Goal: Information Seeking & Learning: Learn about a topic

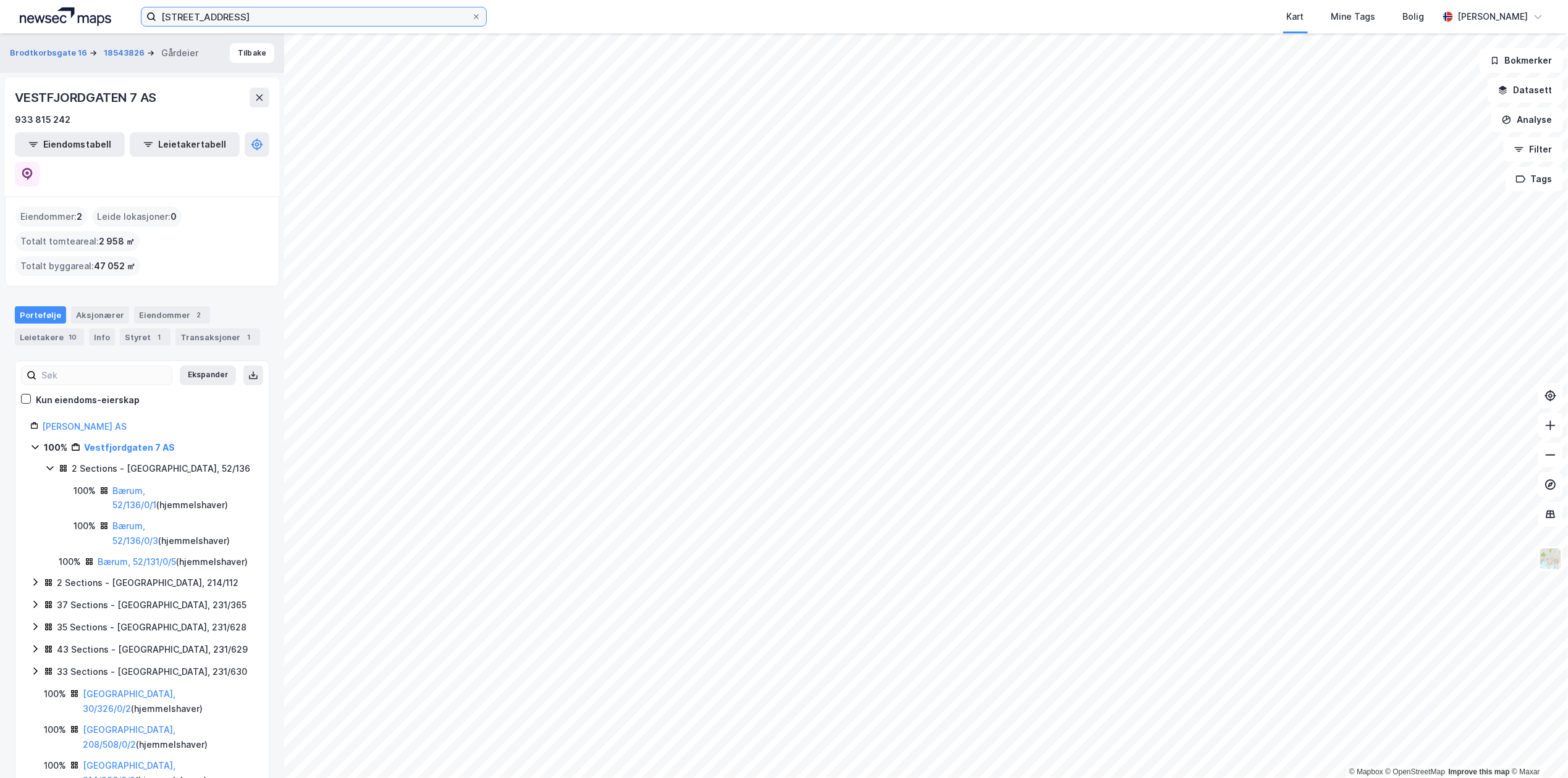
click at [361, 16] on input "vestfjordgata 7" at bounding box center [313, 16] width 315 height 18
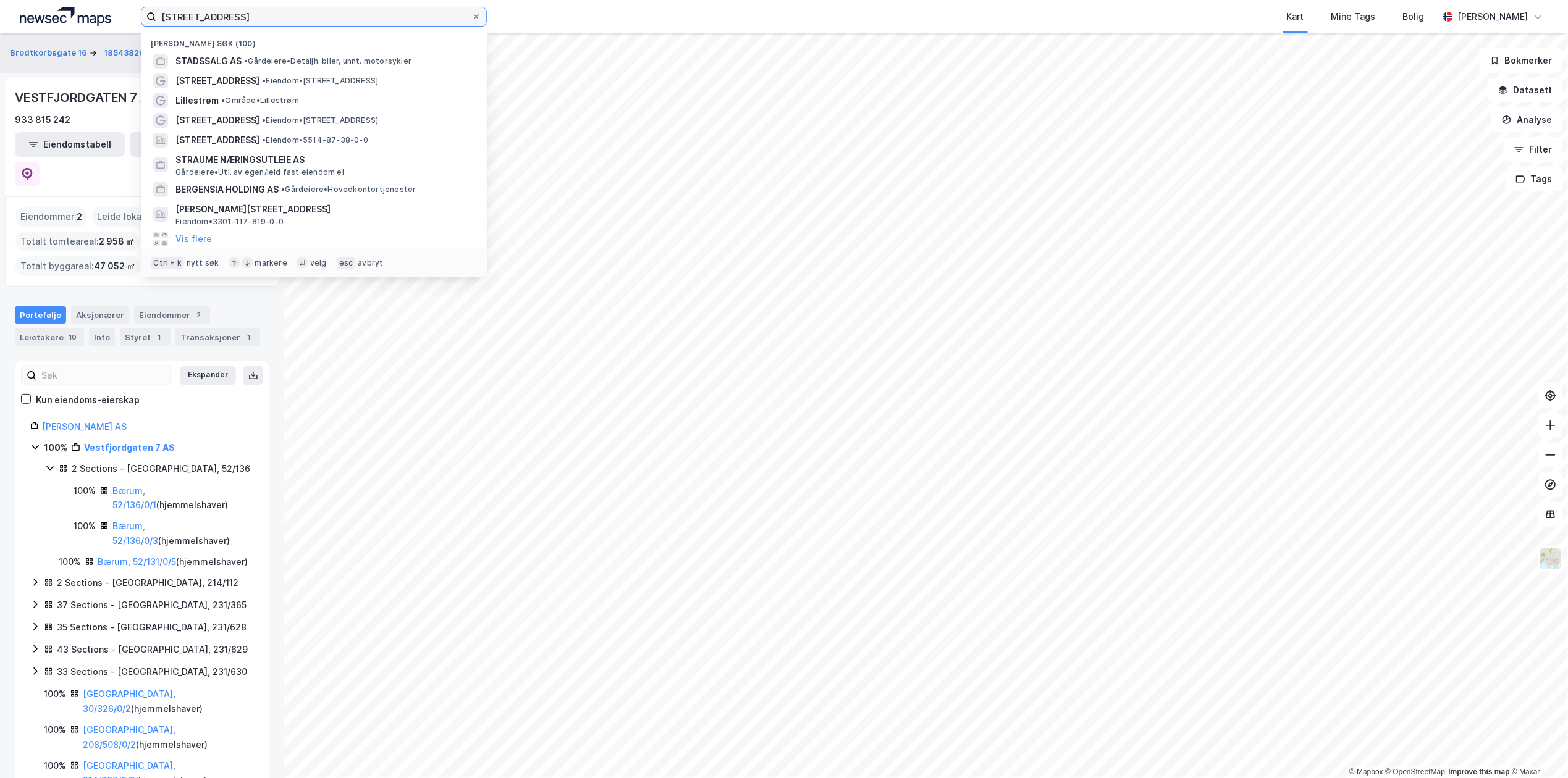
click at [361, 16] on input "vestfjordgata 7" at bounding box center [313, 16] width 315 height 18
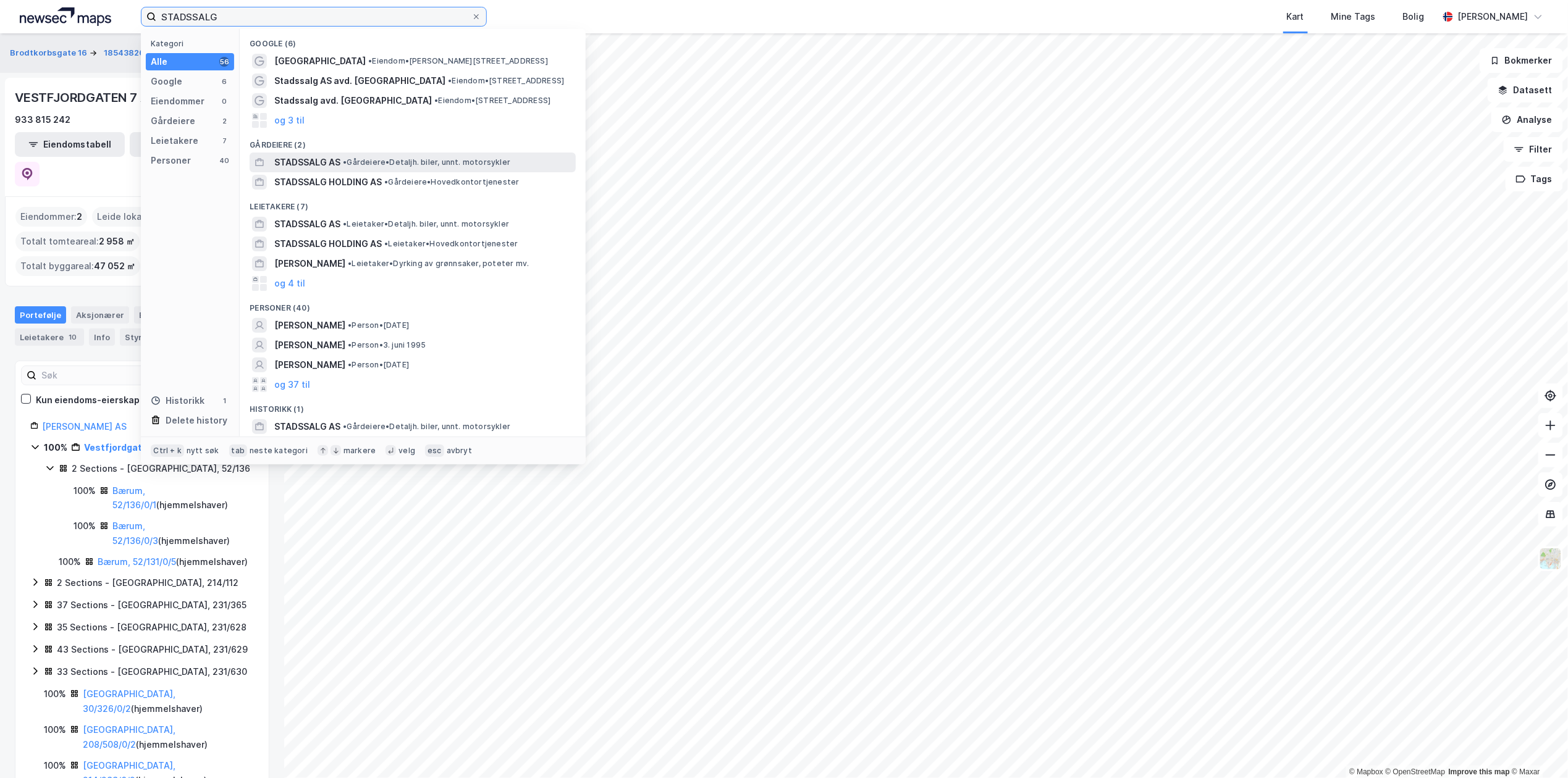
type input "STADSSALG"
click at [378, 159] on span "• Gårdeiere • Detaljh. biler, unnt. motorsykler" at bounding box center [426, 162] width 167 height 10
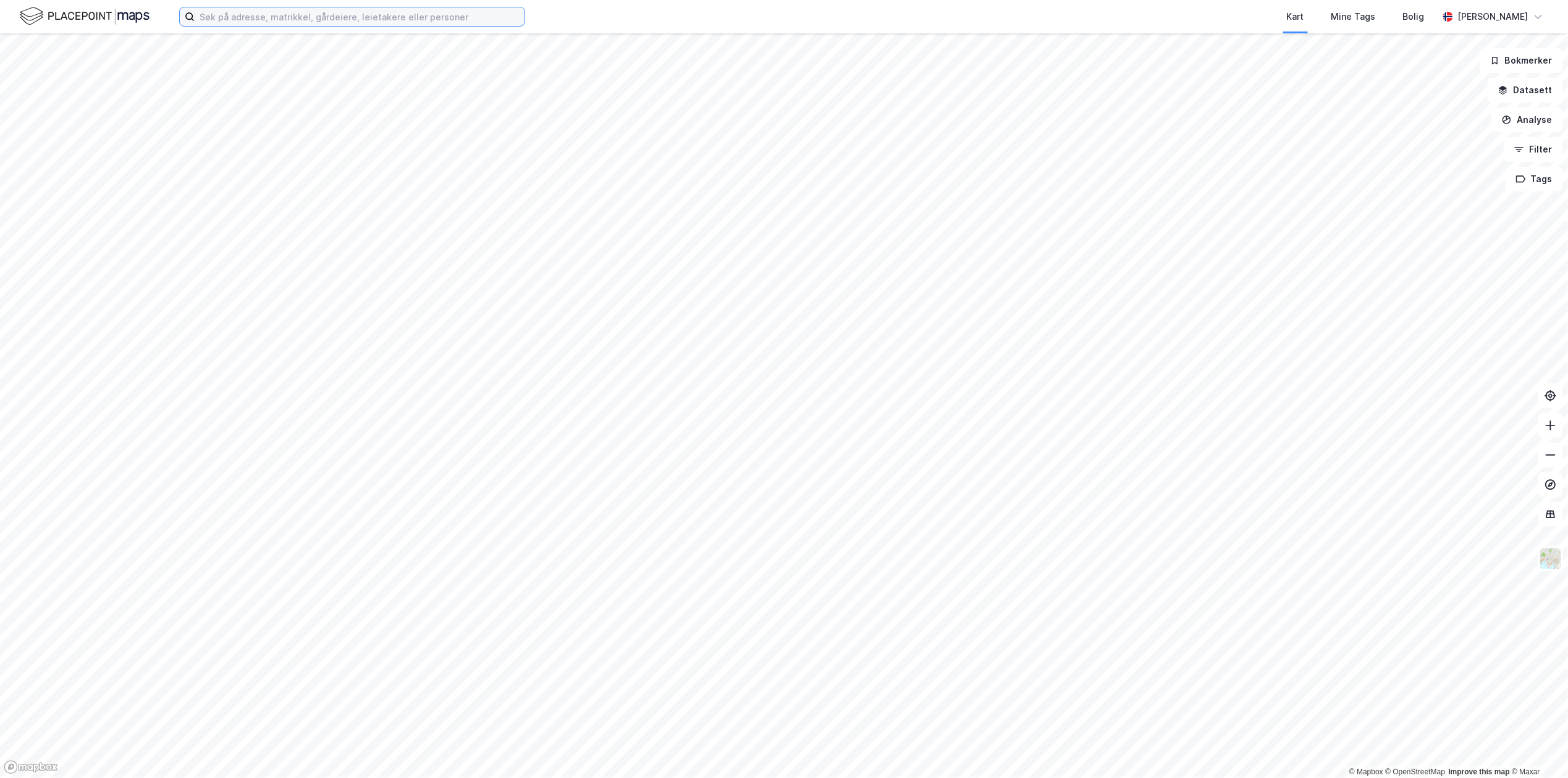
click at [351, 20] on input at bounding box center [359, 16] width 330 height 18
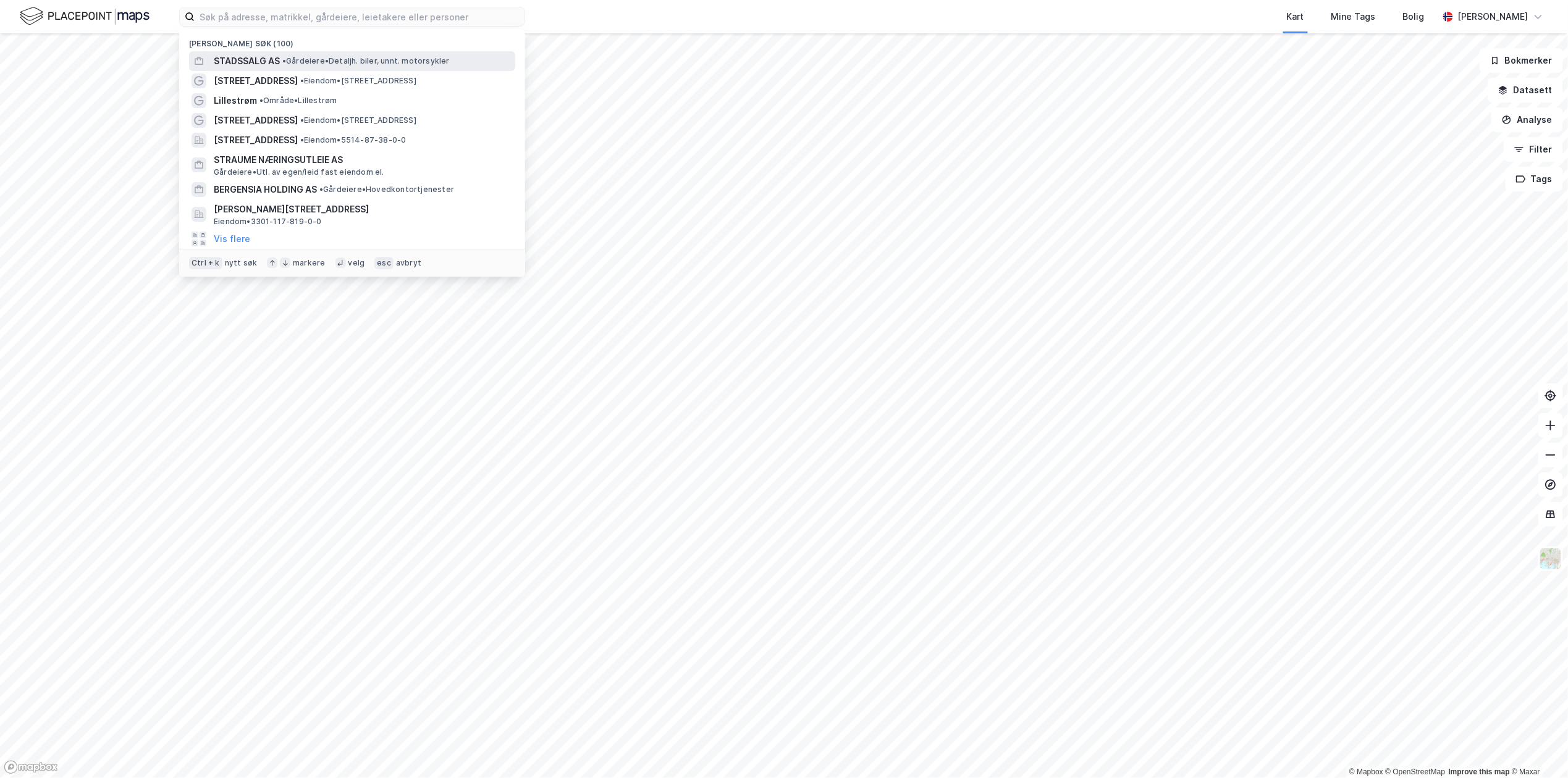
click at [324, 56] on span "• Gårdeiere • Detaljh. biler, unnt. motorsykler" at bounding box center [365, 61] width 167 height 10
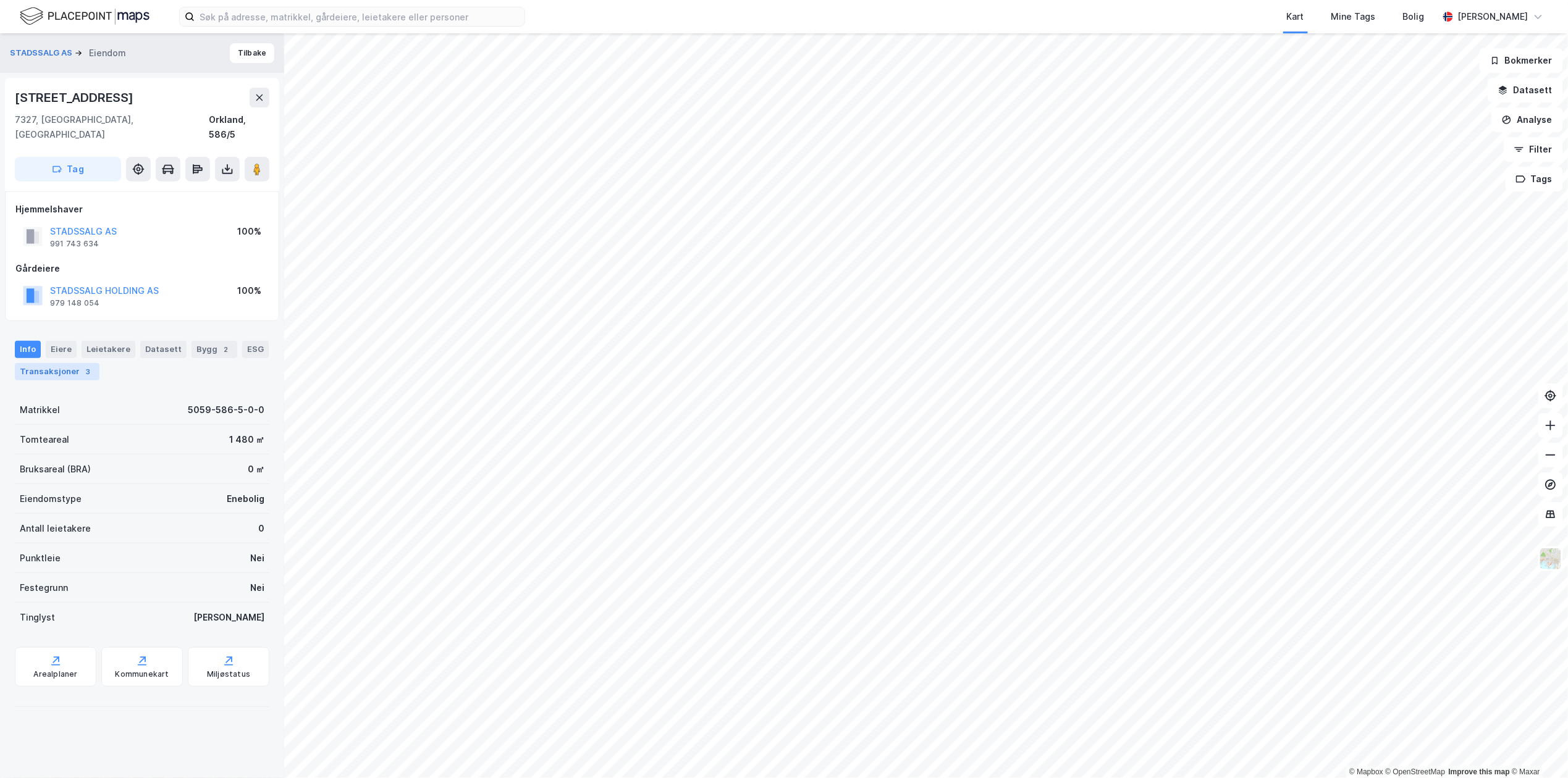
click at [100, 363] on div "Transaksjoner 3" at bounding box center [57, 372] width 85 height 17
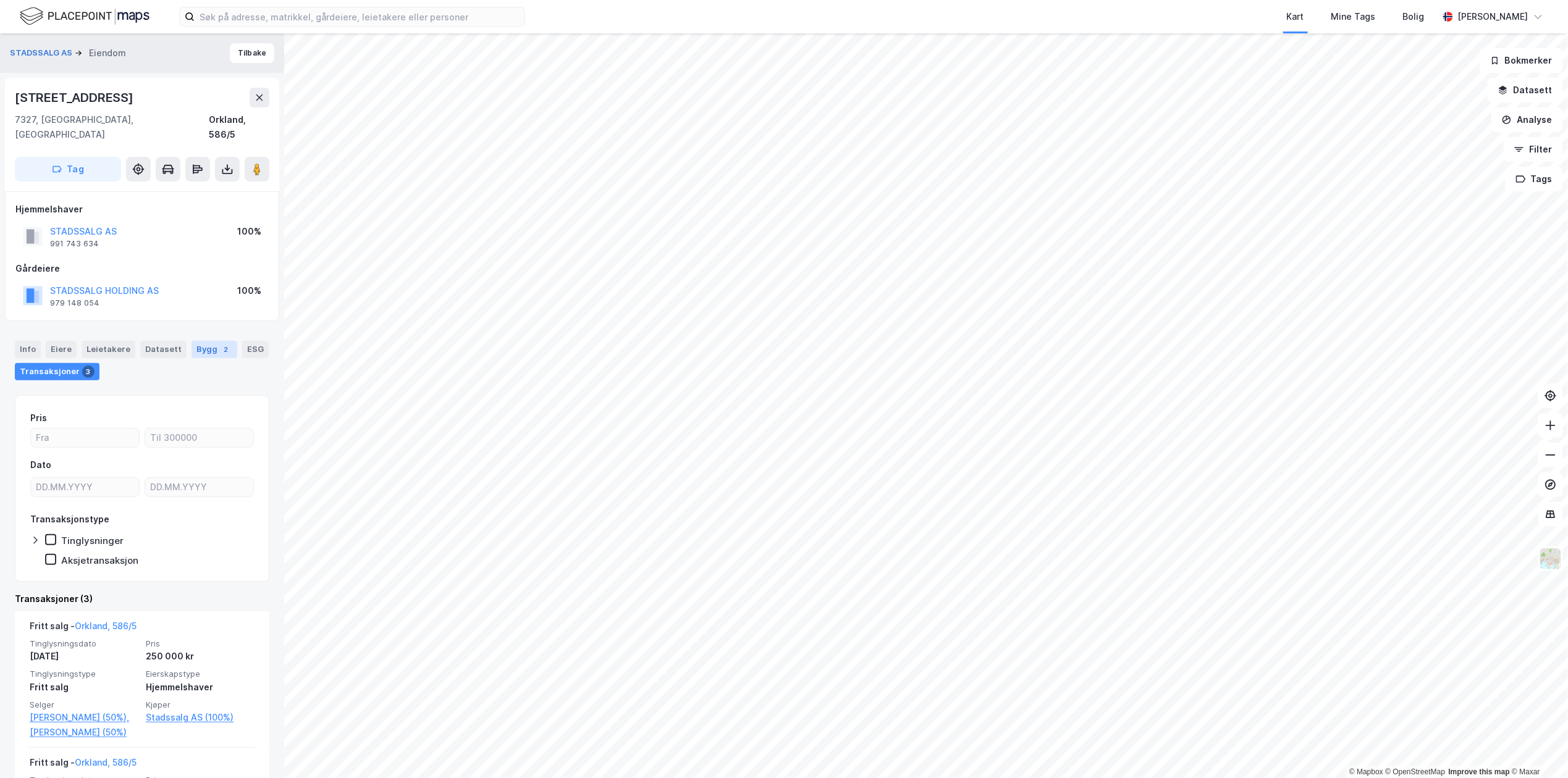
click at [220, 343] on div "2" at bounding box center [226, 350] width 12 height 12
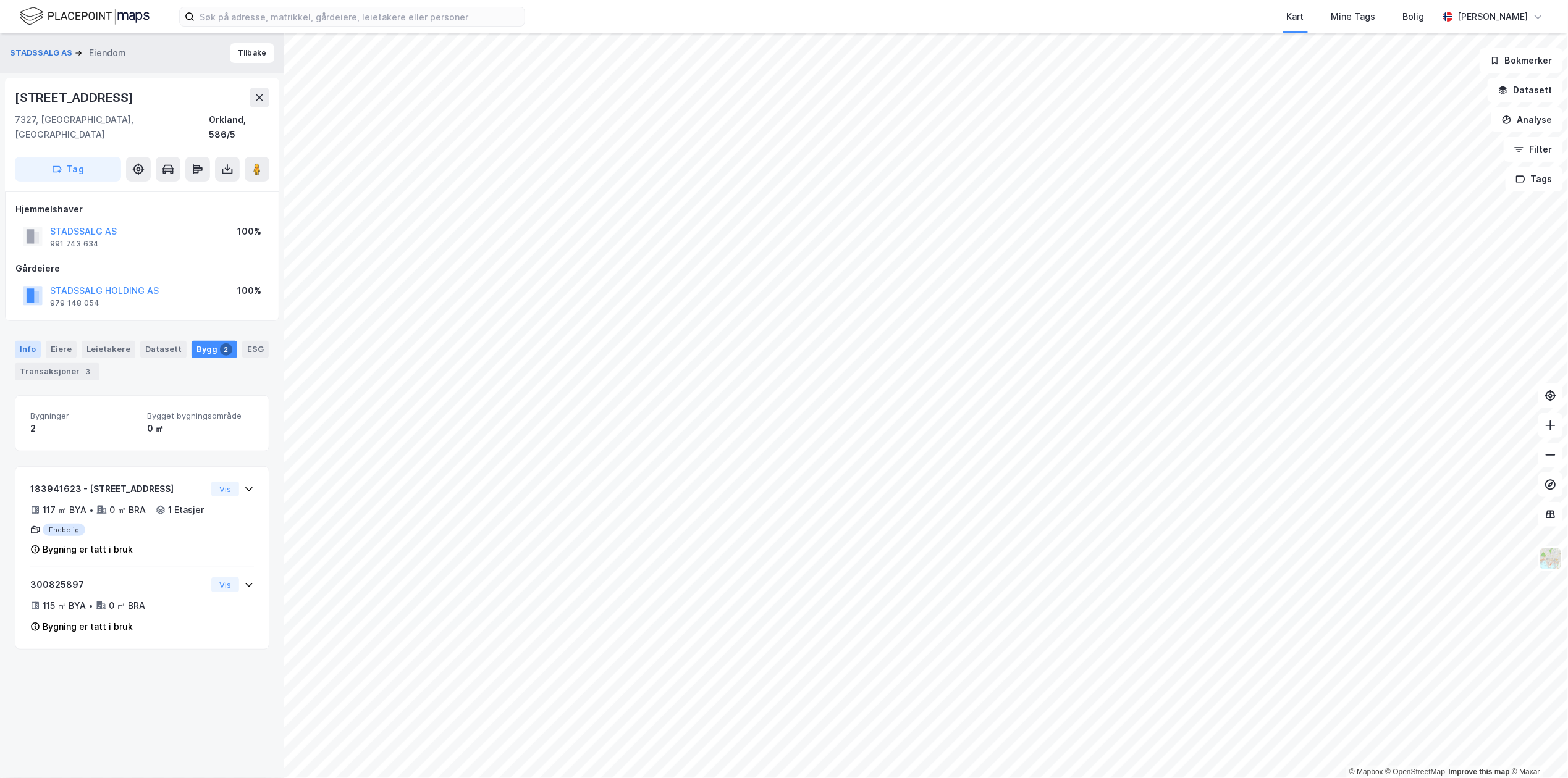
click at [33, 341] on div "Info" at bounding box center [28, 350] width 26 height 17
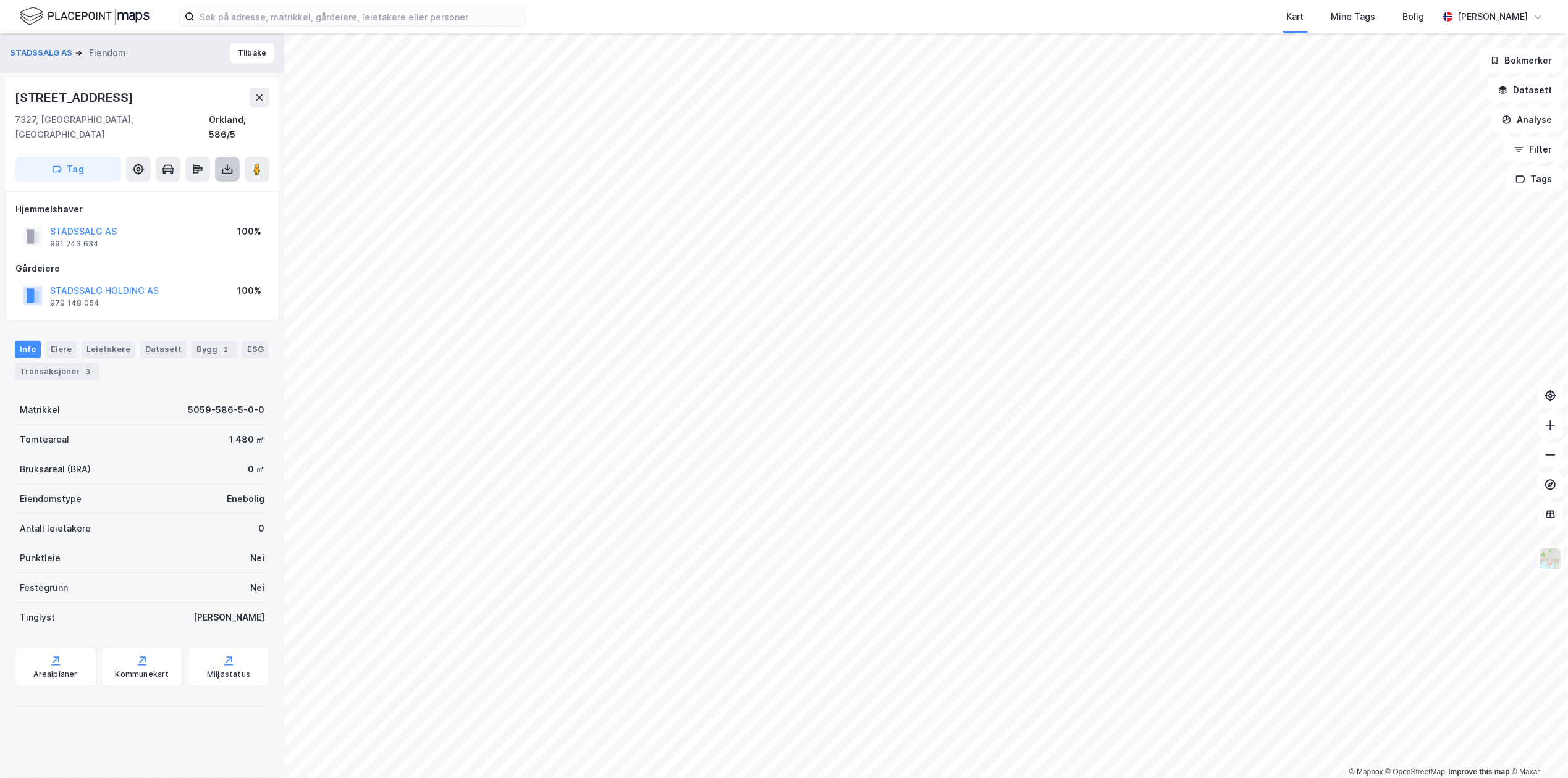
click at [228, 163] on icon at bounding box center [227, 169] width 12 height 12
click at [194, 189] on div "Last ned grunnbok" at bounding box center [166, 193] width 72 height 10
click at [99, 363] on div "Transaksjoner 3" at bounding box center [57, 372] width 85 height 17
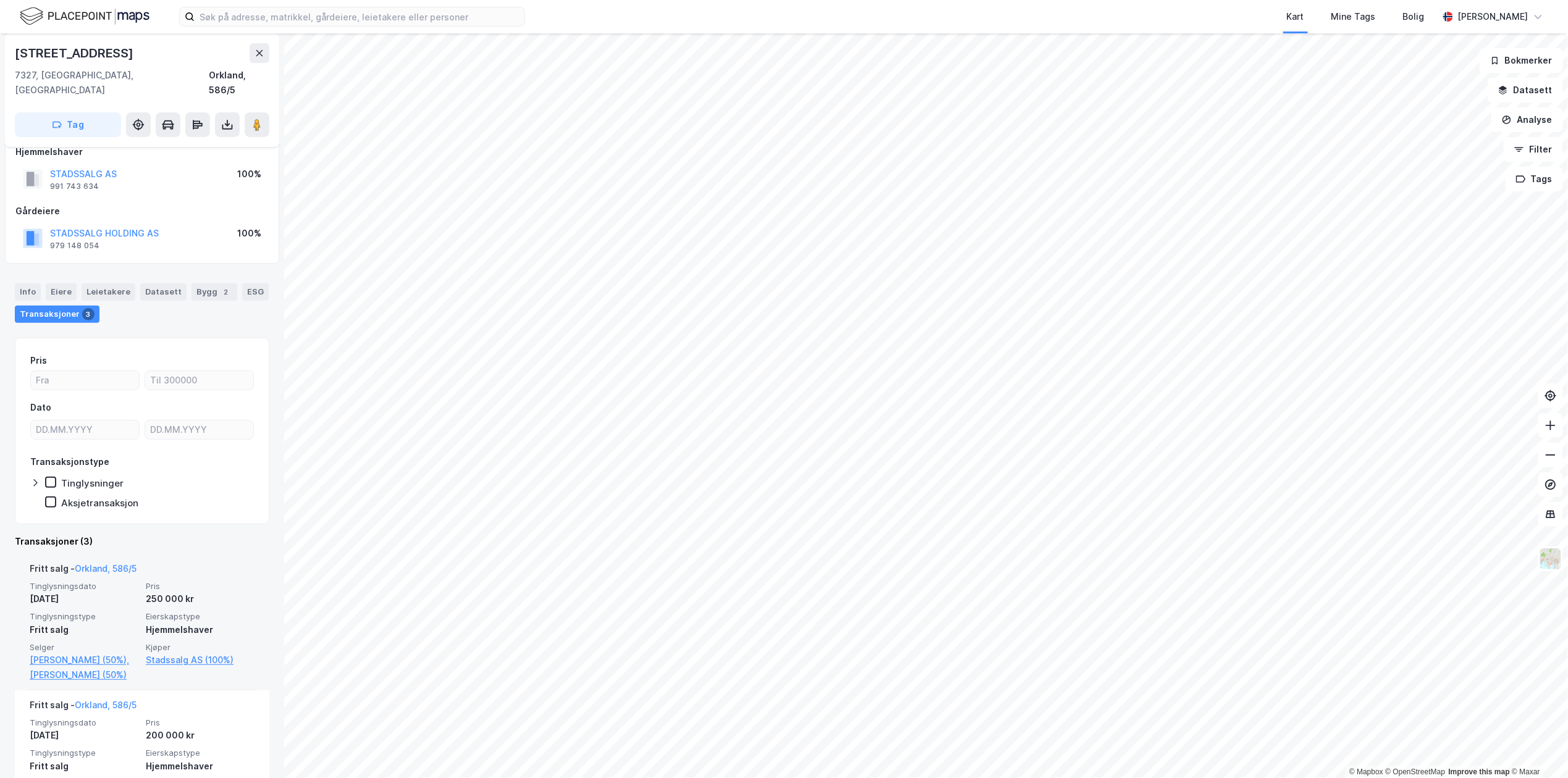
scroll to position [82, 0]
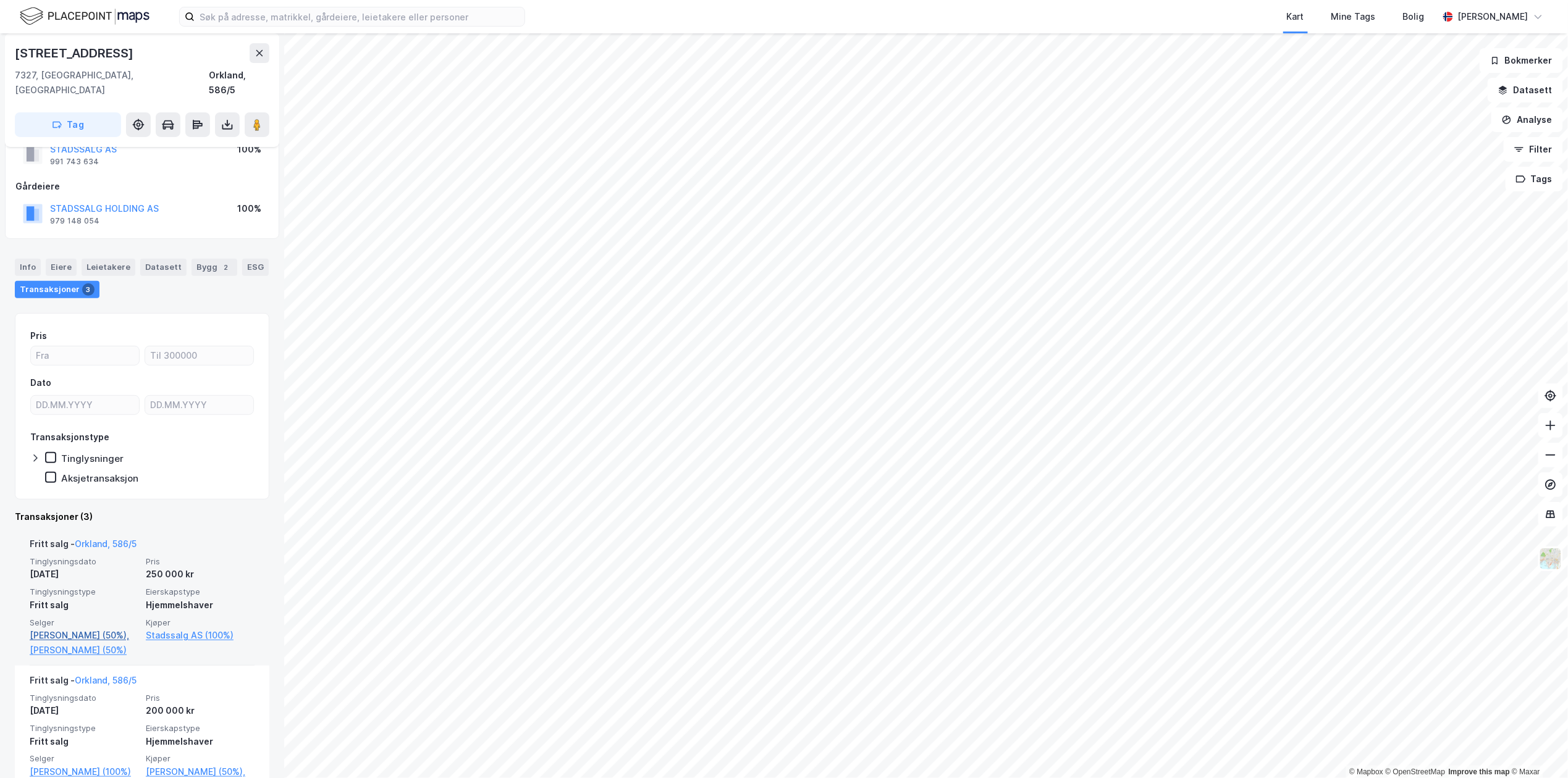
click at [97, 628] on link "Brimi Heidi Carine (50%)," at bounding box center [83, 635] width 108 height 15
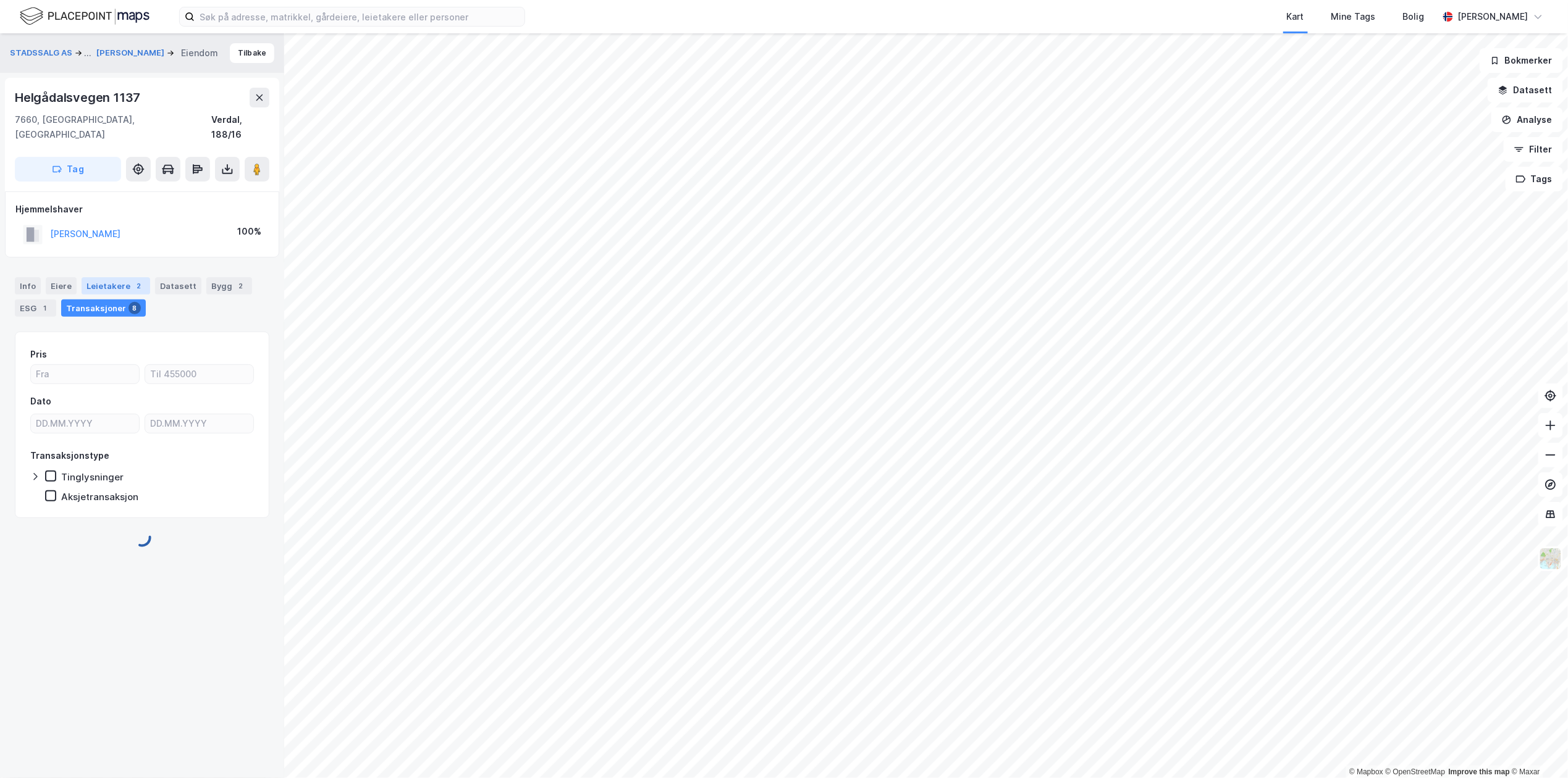
click at [117, 278] on div "Leietakere 2" at bounding box center [115, 286] width 69 height 17
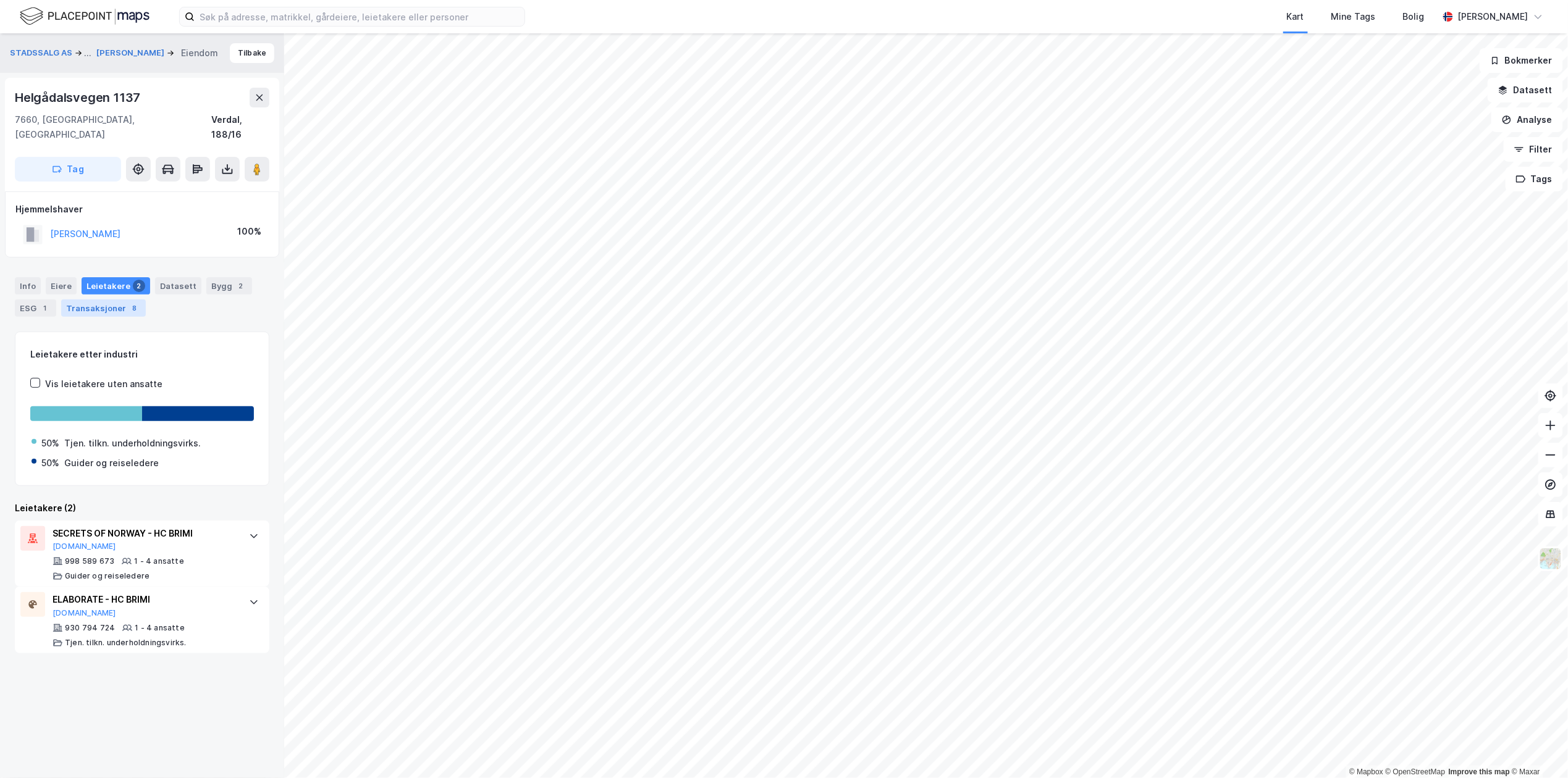
click at [113, 299] on div "Transaksjoner 8" at bounding box center [103, 308] width 85 height 17
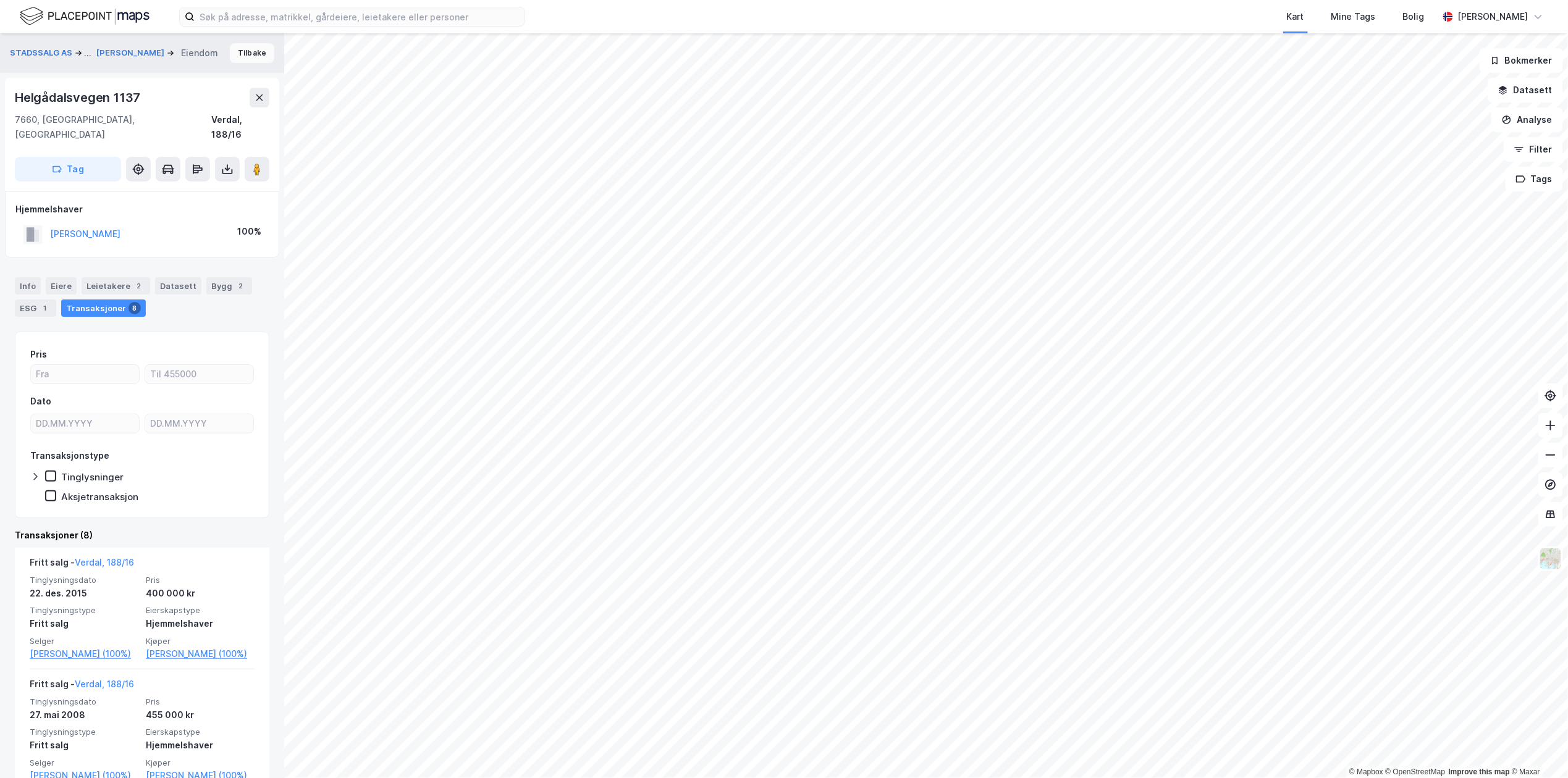
click at [250, 55] on button "Tilbake" at bounding box center [252, 53] width 44 height 20
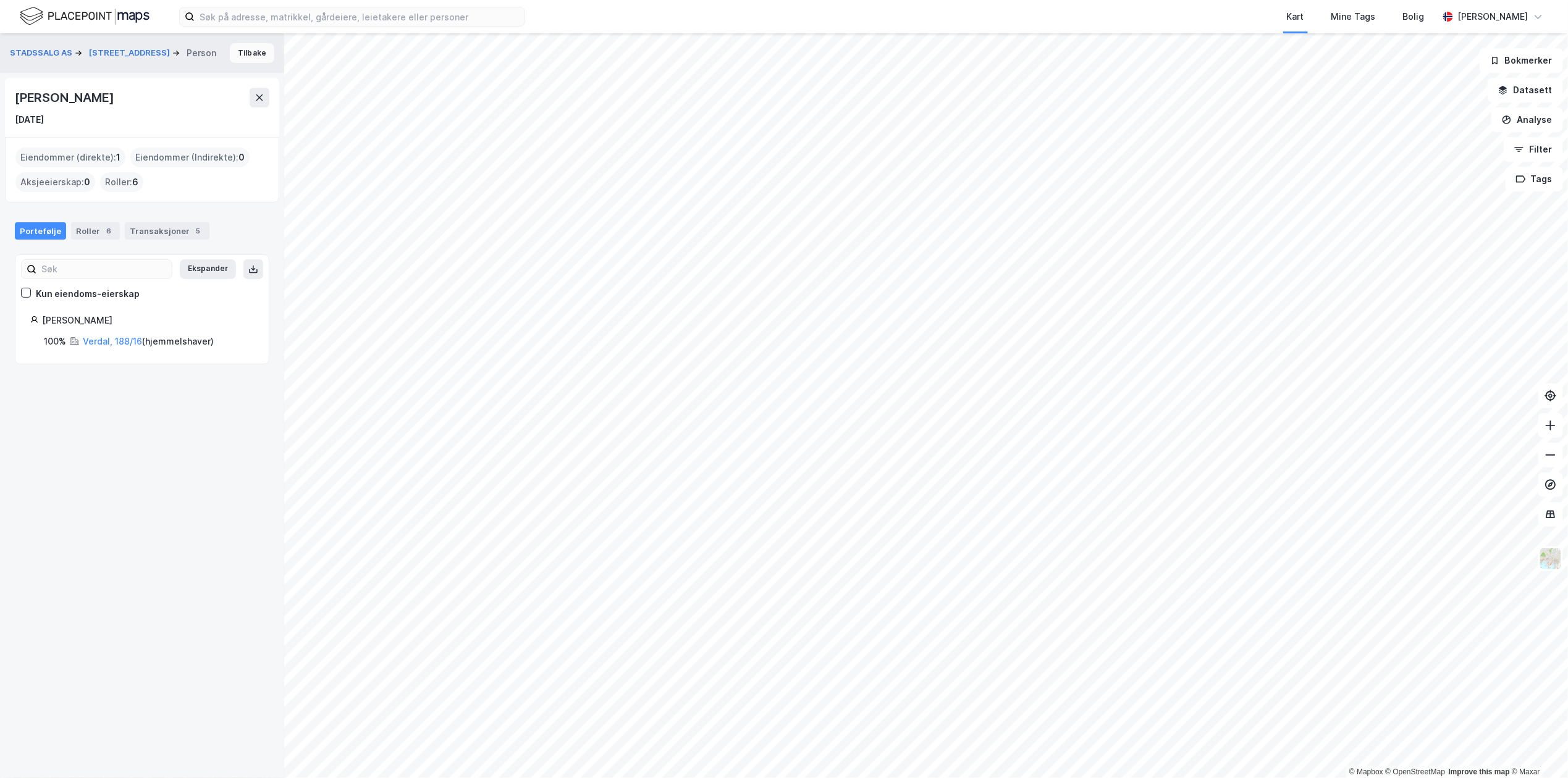
click at [250, 44] on button "Tilbake" at bounding box center [252, 53] width 44 height 20
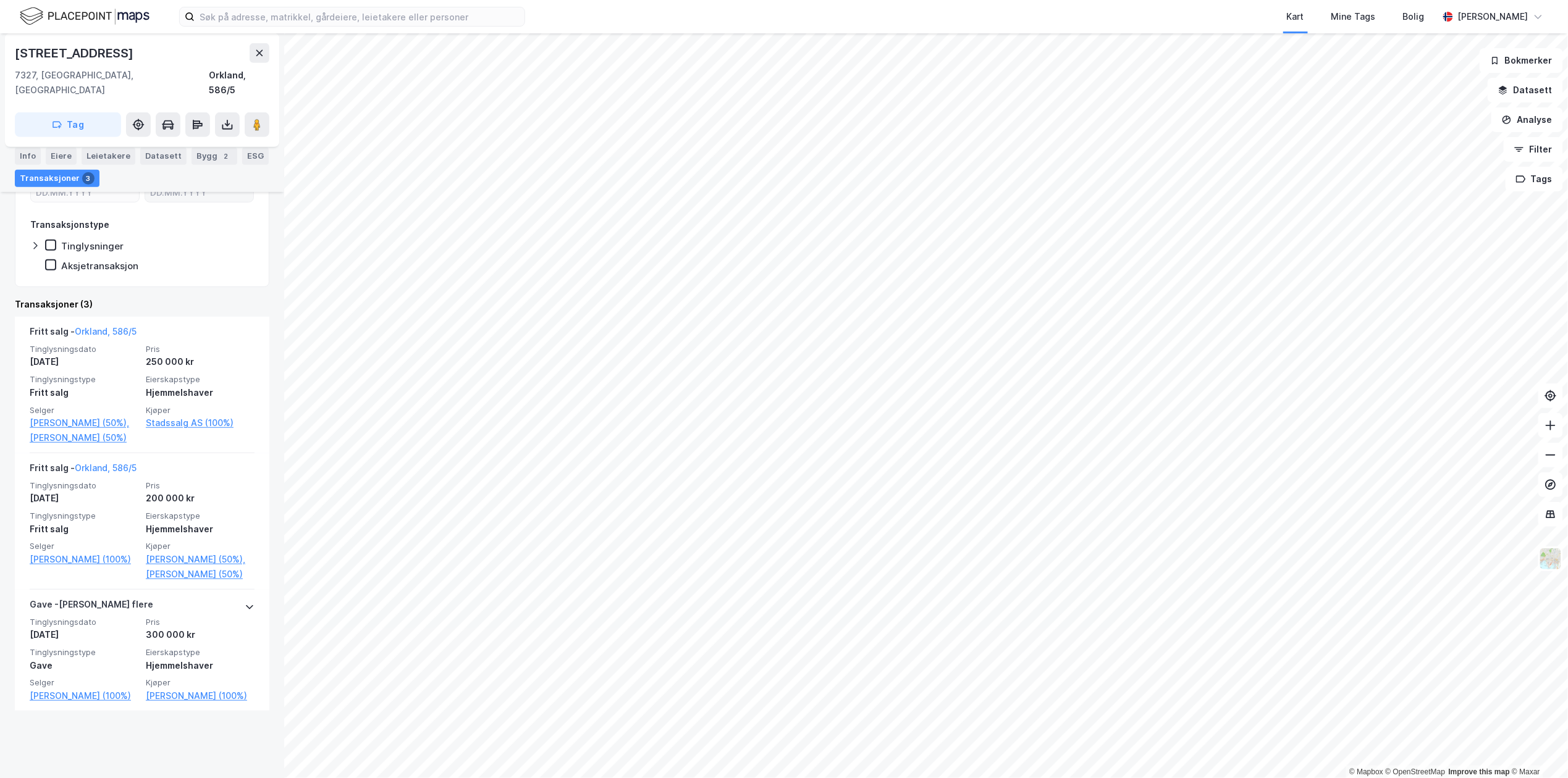
scroll to position [301, 0]
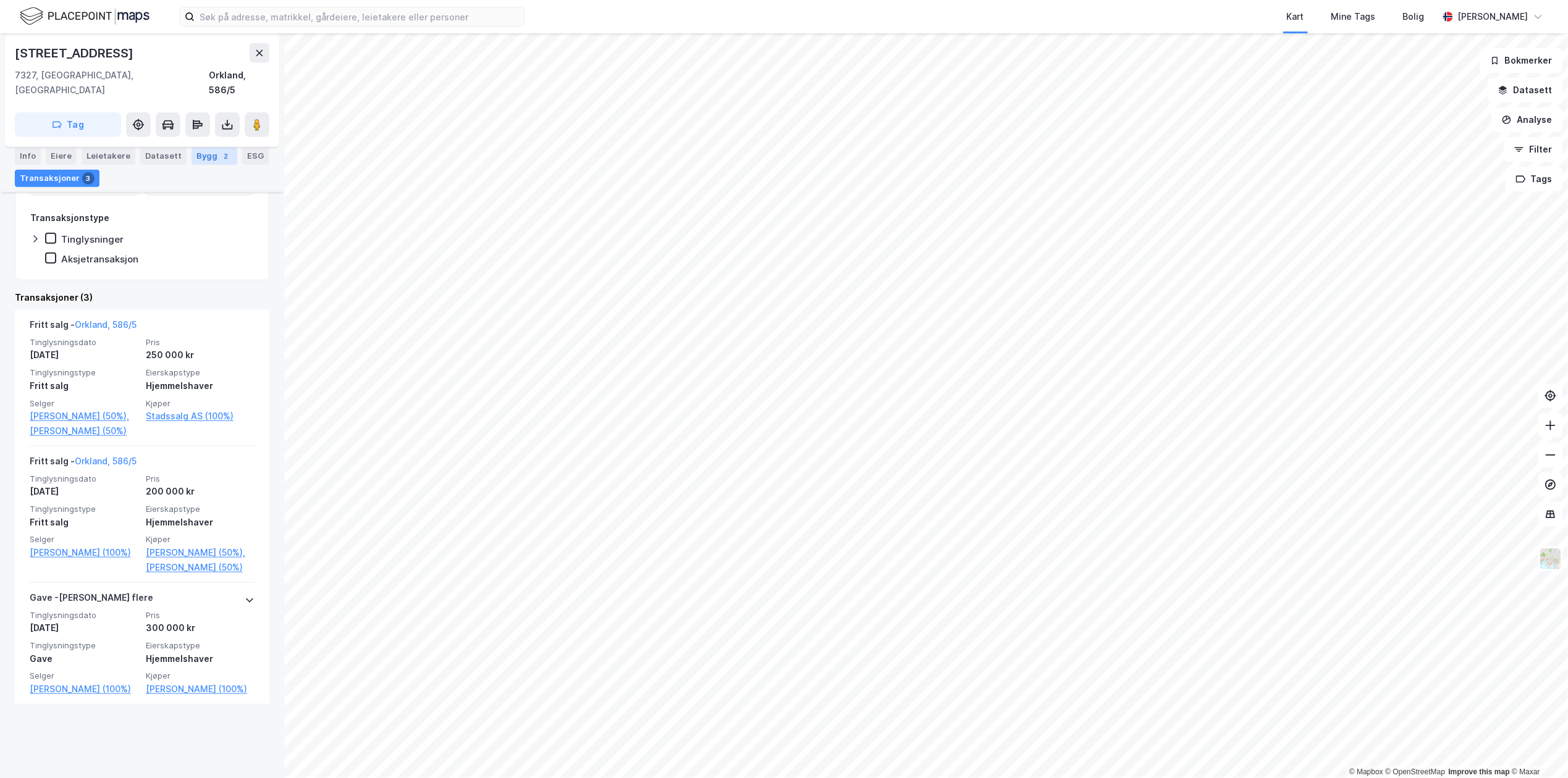
click at [195, 156] on div "Bygg 2" at bounding box center [214, 155] width 46 height 17
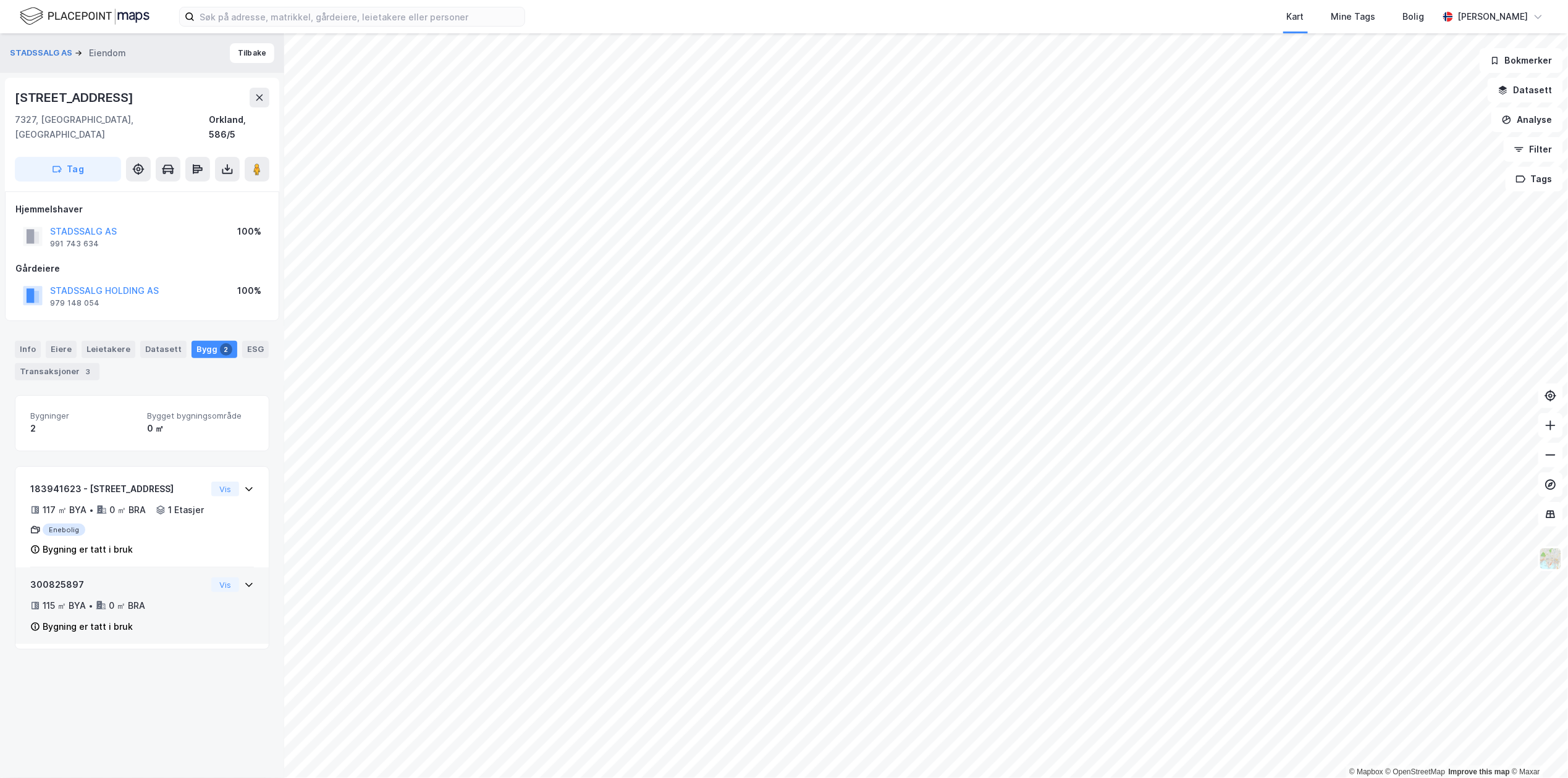
click at [159, 589] on div "300825897" at bounding box center [118, 585] width 176 height 15
click at [174, 507] on div "117 ㎡ BYA • 0 ㎡ BRA • 1 Etasjer" at bounding box center [118, 509] width 176 height 15
click at [243, 62] on button "Tilbake" at bounding box center [252, 53] width 44 height 20
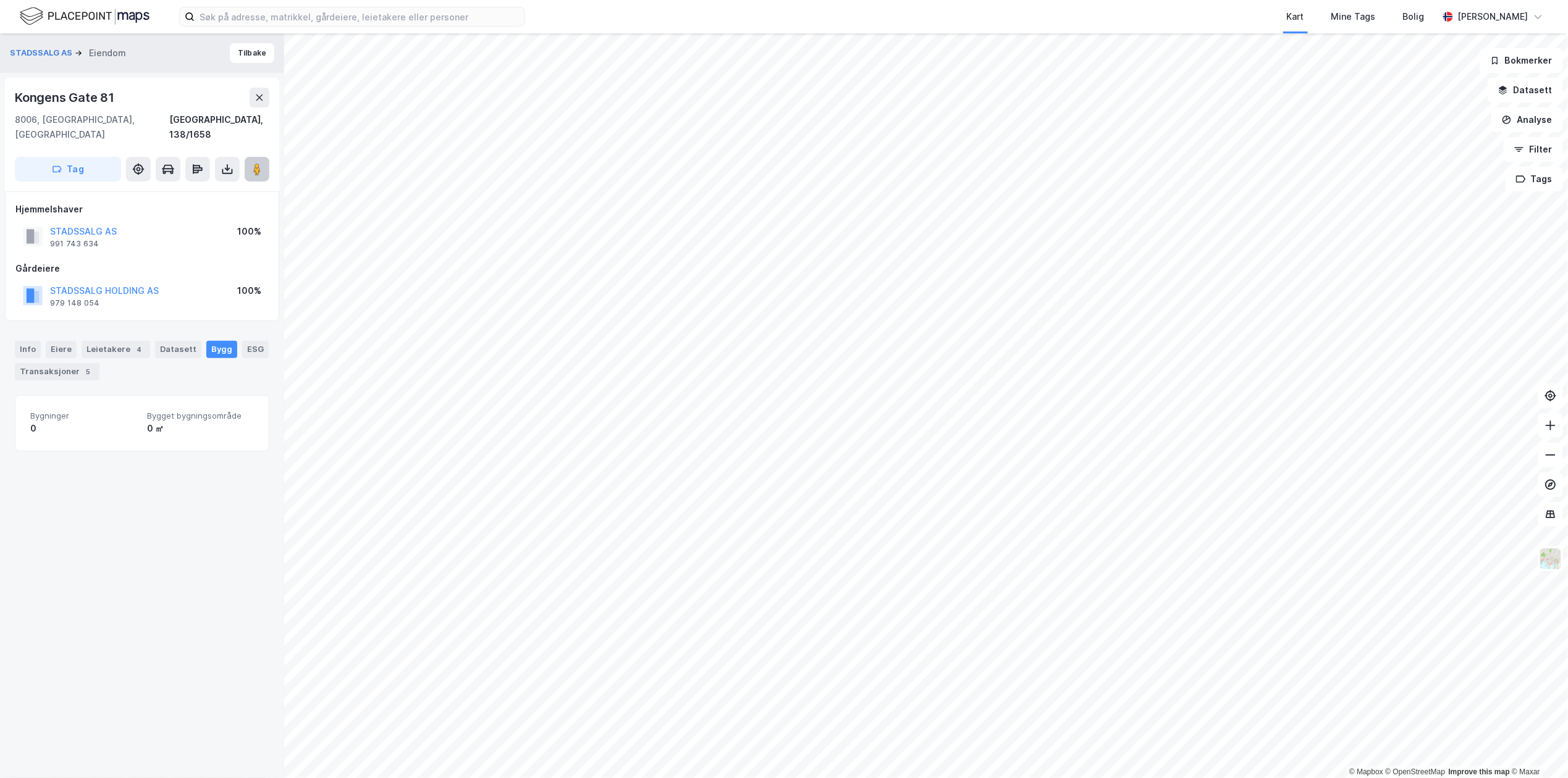
click at [253, 163] on image at bounding box center [257, 169] width 8 height 12
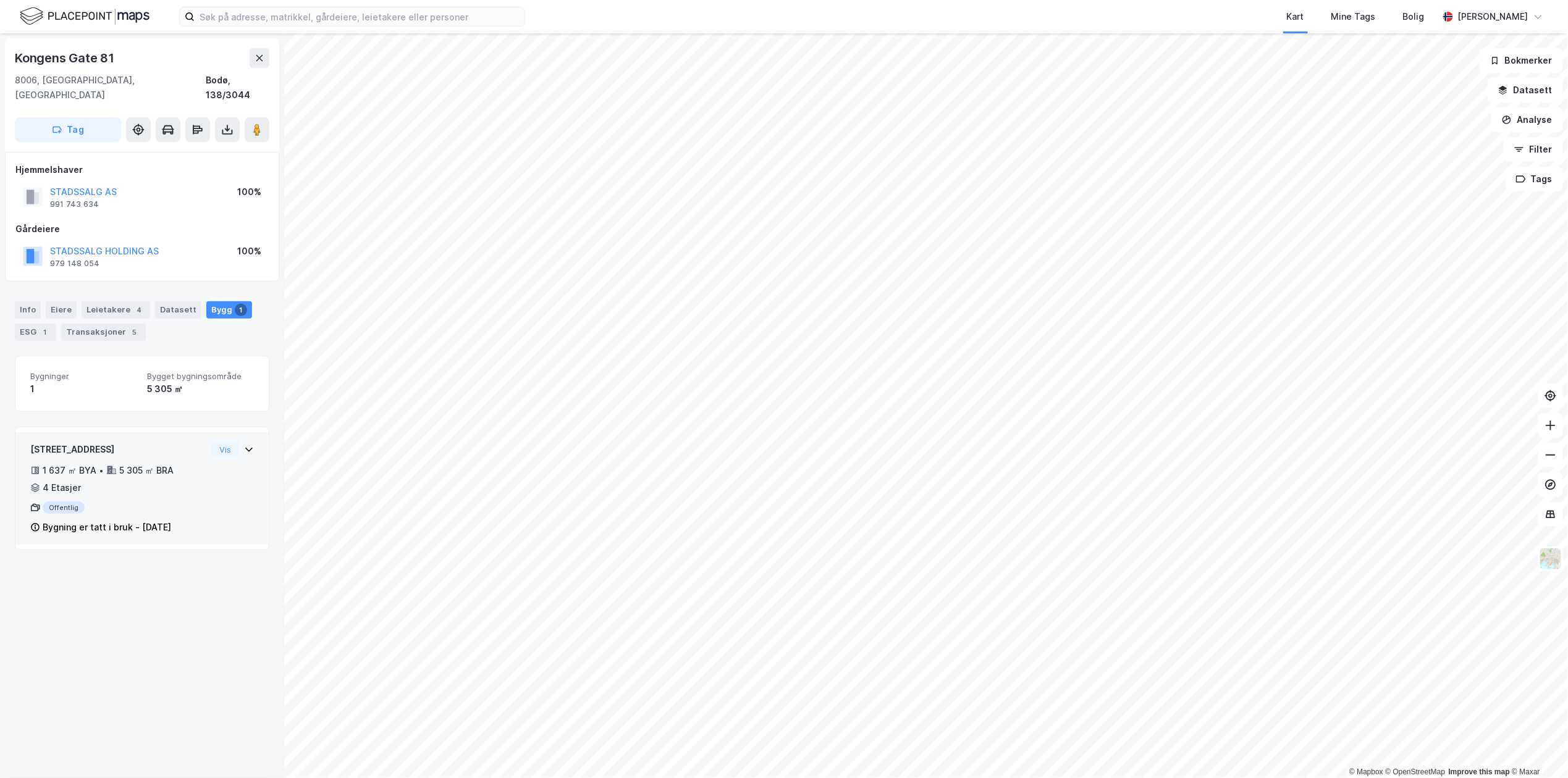
click at [181, 478] on div "1 637 ㎡ BYA • 5 305 ㎡ BRA • 4 Etasjer" at bounding box center [118, 479] width 176 height 32
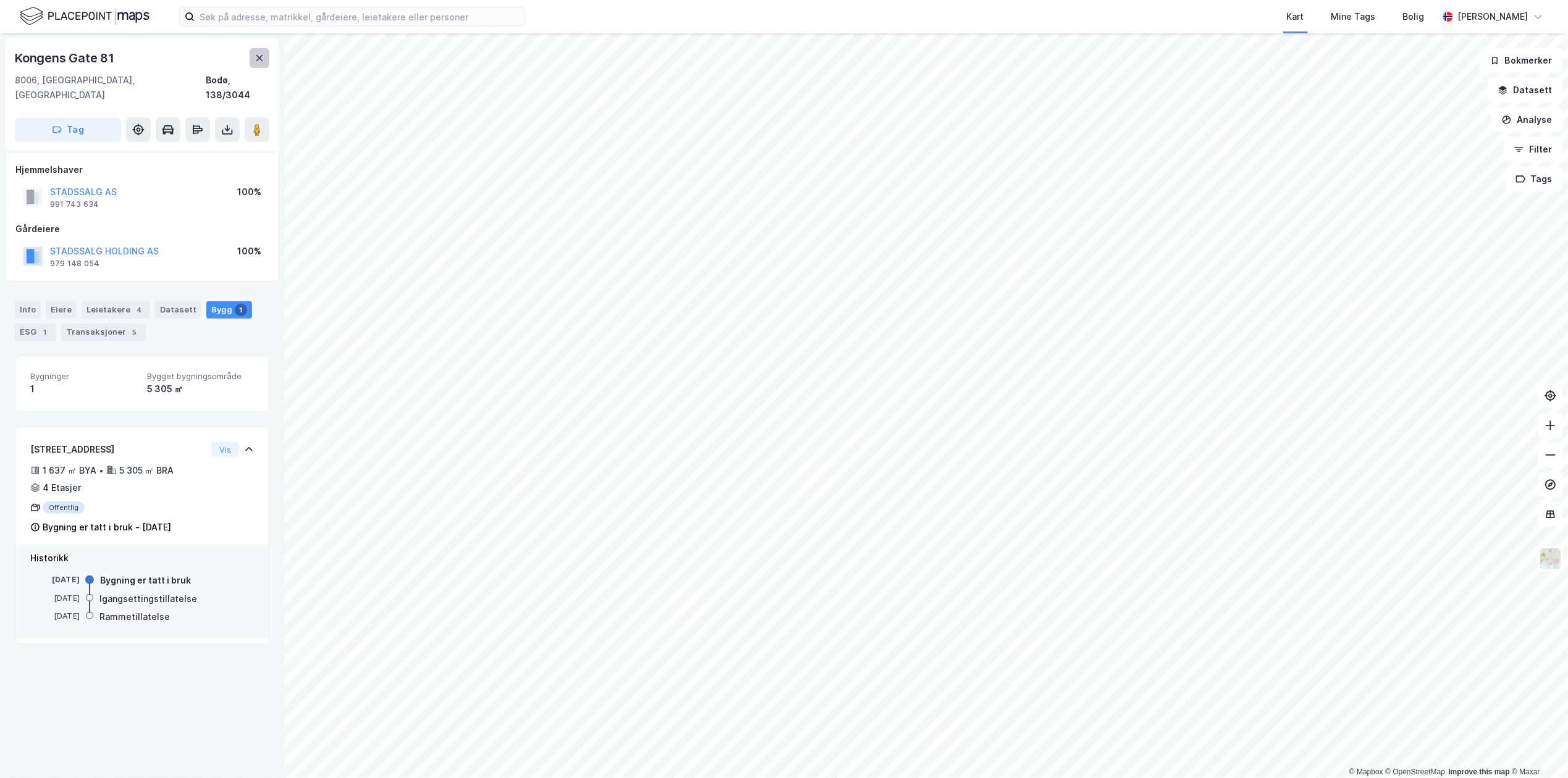
click at [255, 57] on icon at bounding box center [259, 57] width 10 height 10
click at [0, 0] on button "STADSSALG HOLDING AS" at bounding box center [0, 0] width 0 height 0
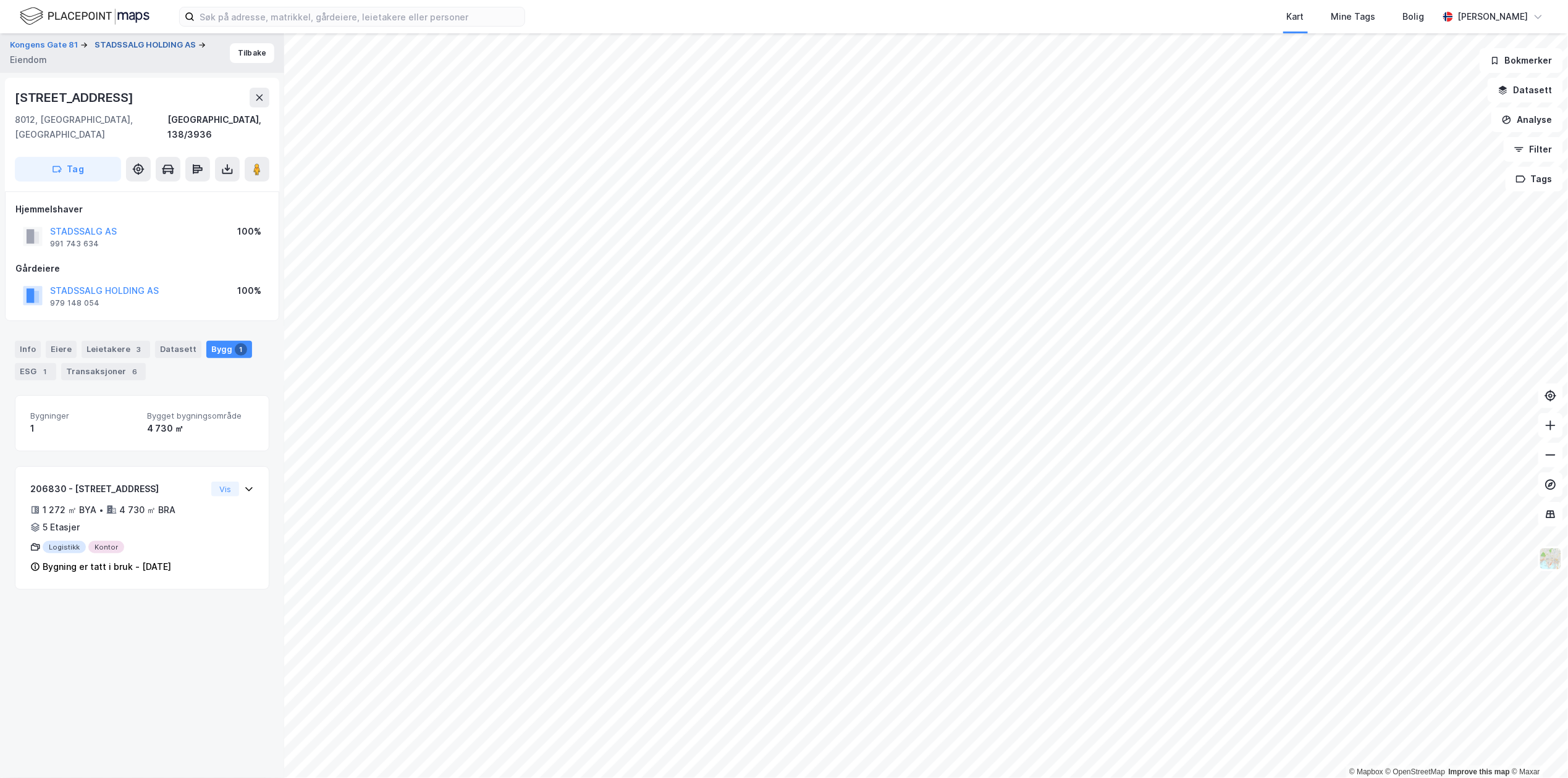
click at [117, 46] on button "STADSSALG HOLDING AS" at bounding box center [147, 45] width 104 height 12
click at [133, 343] on div "2" at bounding box center [139, 350] width 12 height 12
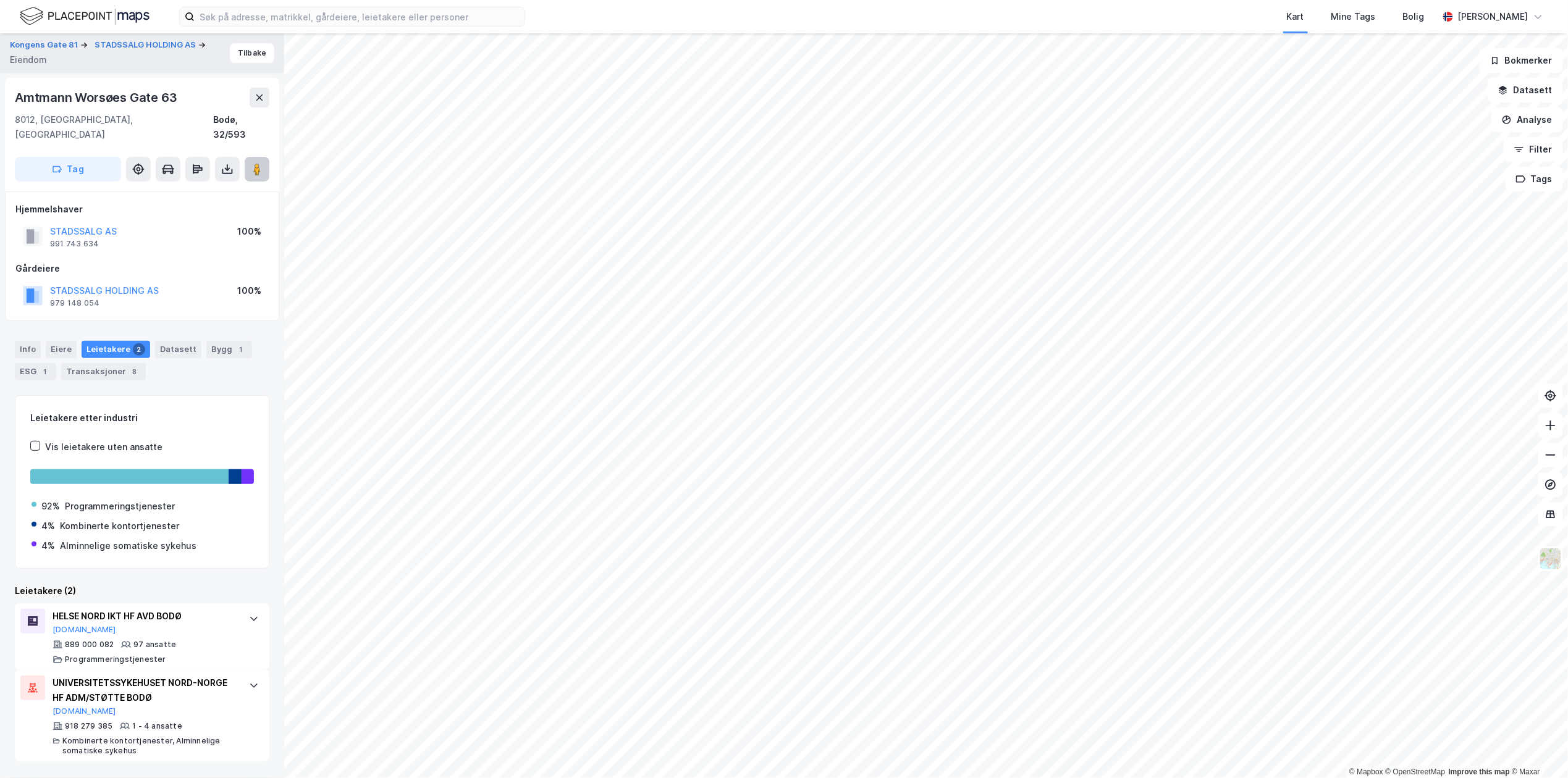
click at [263, 163] on icon at bounding box center [257, 169] width 12 height 12
click at [239, 52] on button "Tilbake" at bounding box center [252, 53] width 44 height 20
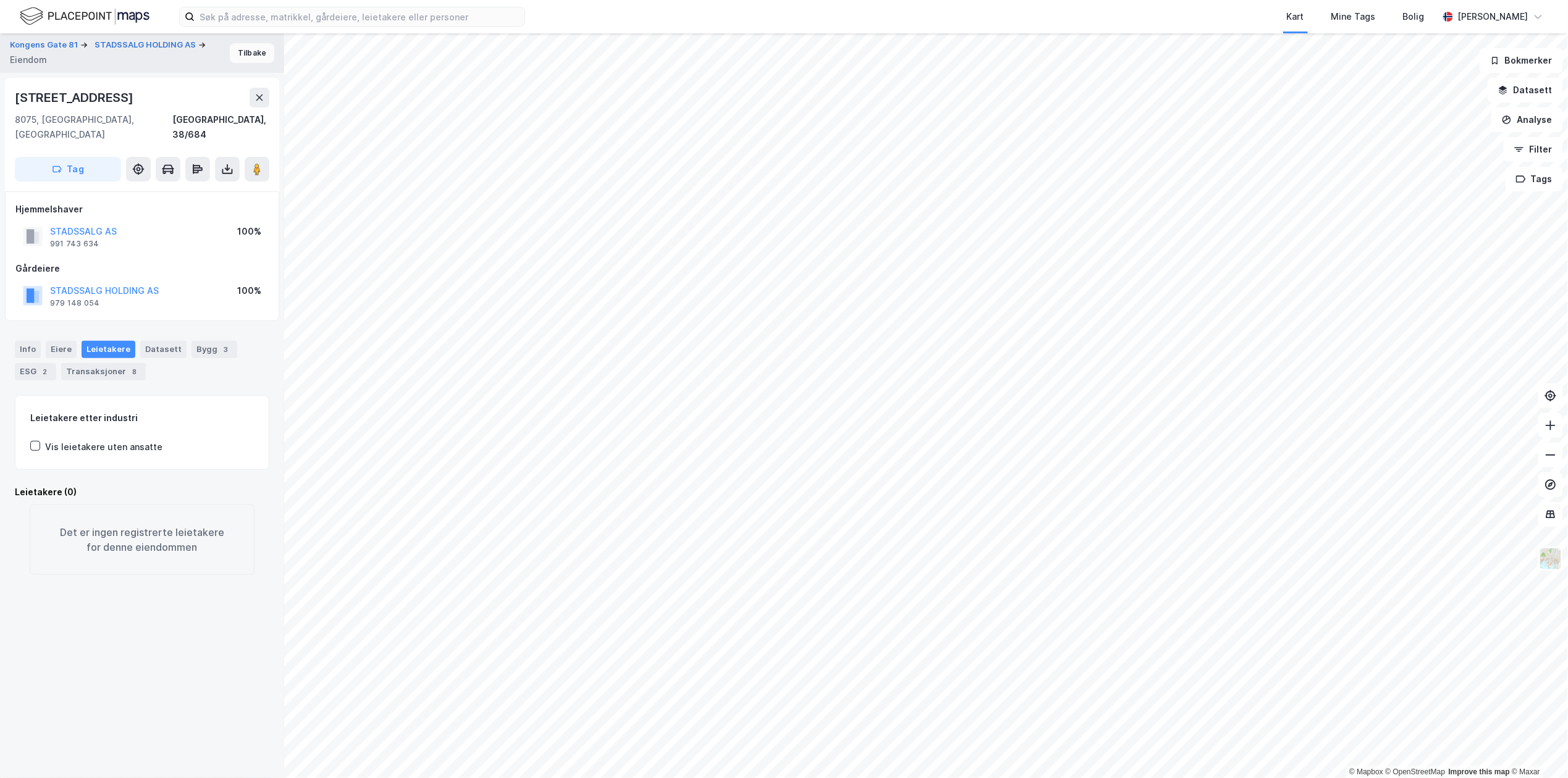
click at [238, 52] on button "Tilbake" at bounding box center [252, 53] width 44 height 20
click at [194, 341] on div "Bygg 1" at bounding box center [214, 350] width 46 height 17
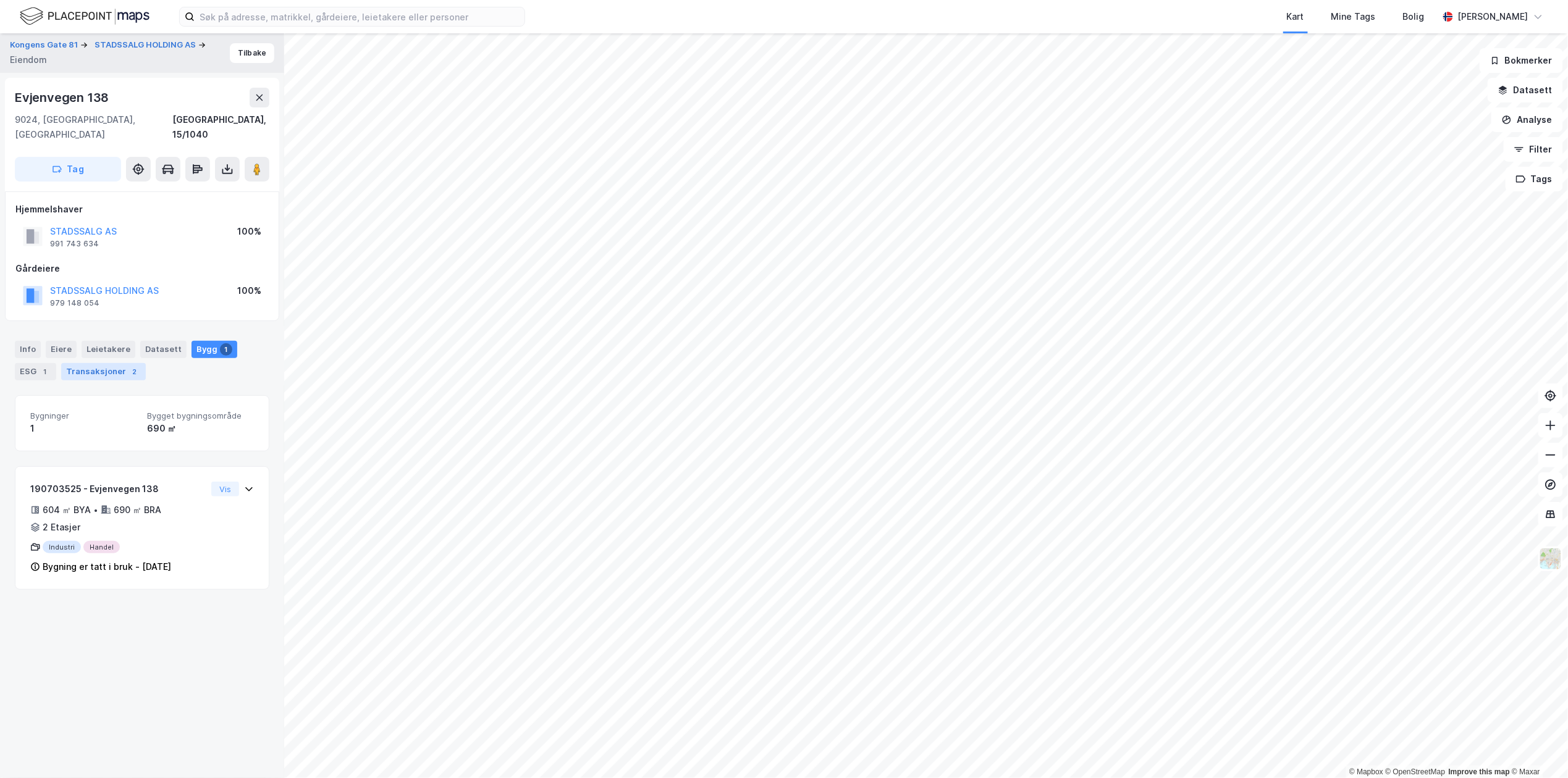
click at [107, 363] on div "Transaksjoner 2" at bounding box center [103, 372] width 85 height 17
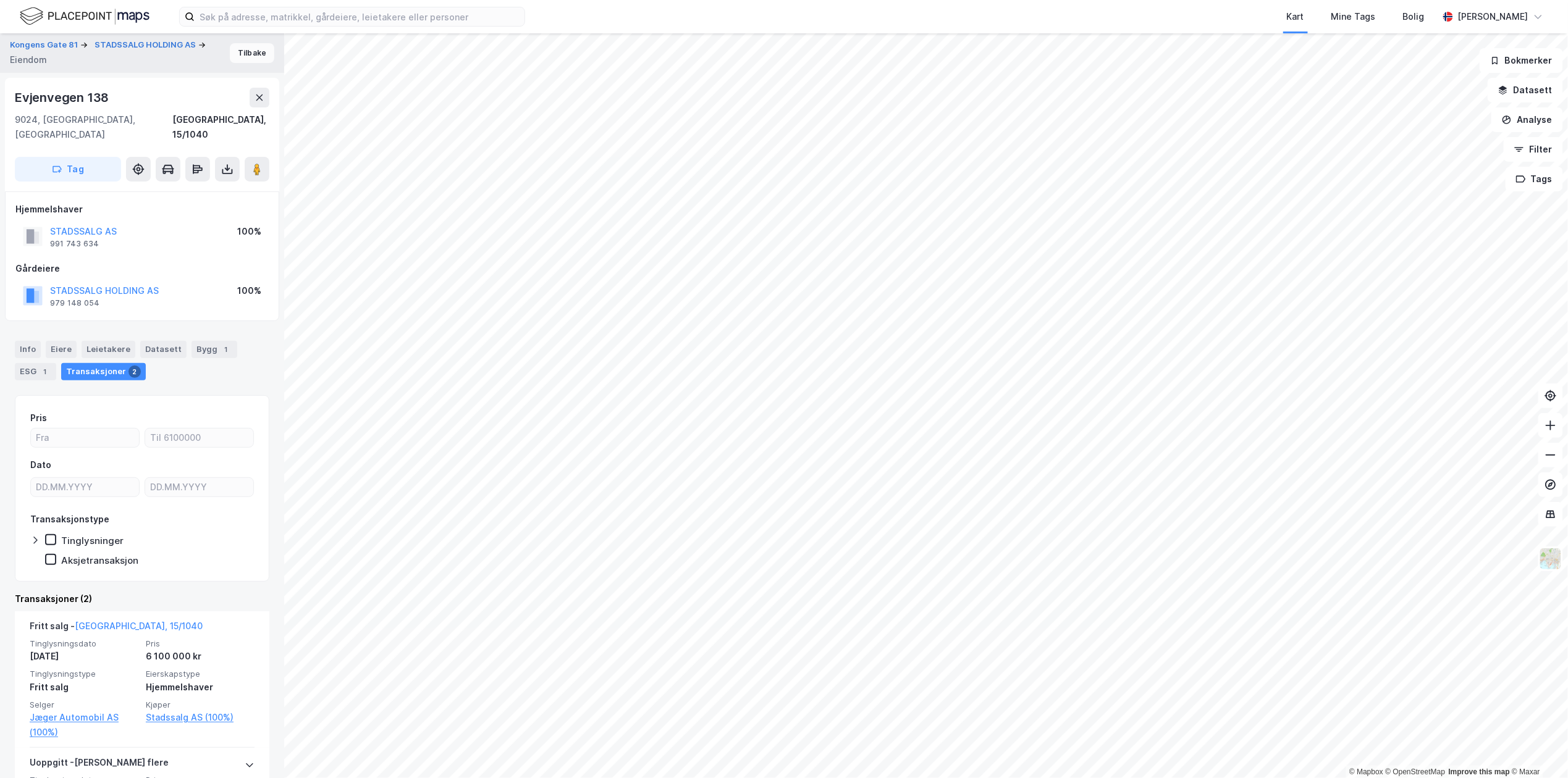
click at [239, 53] on button "Tilbake" at bounding box center [252, 53] width 44 height 20
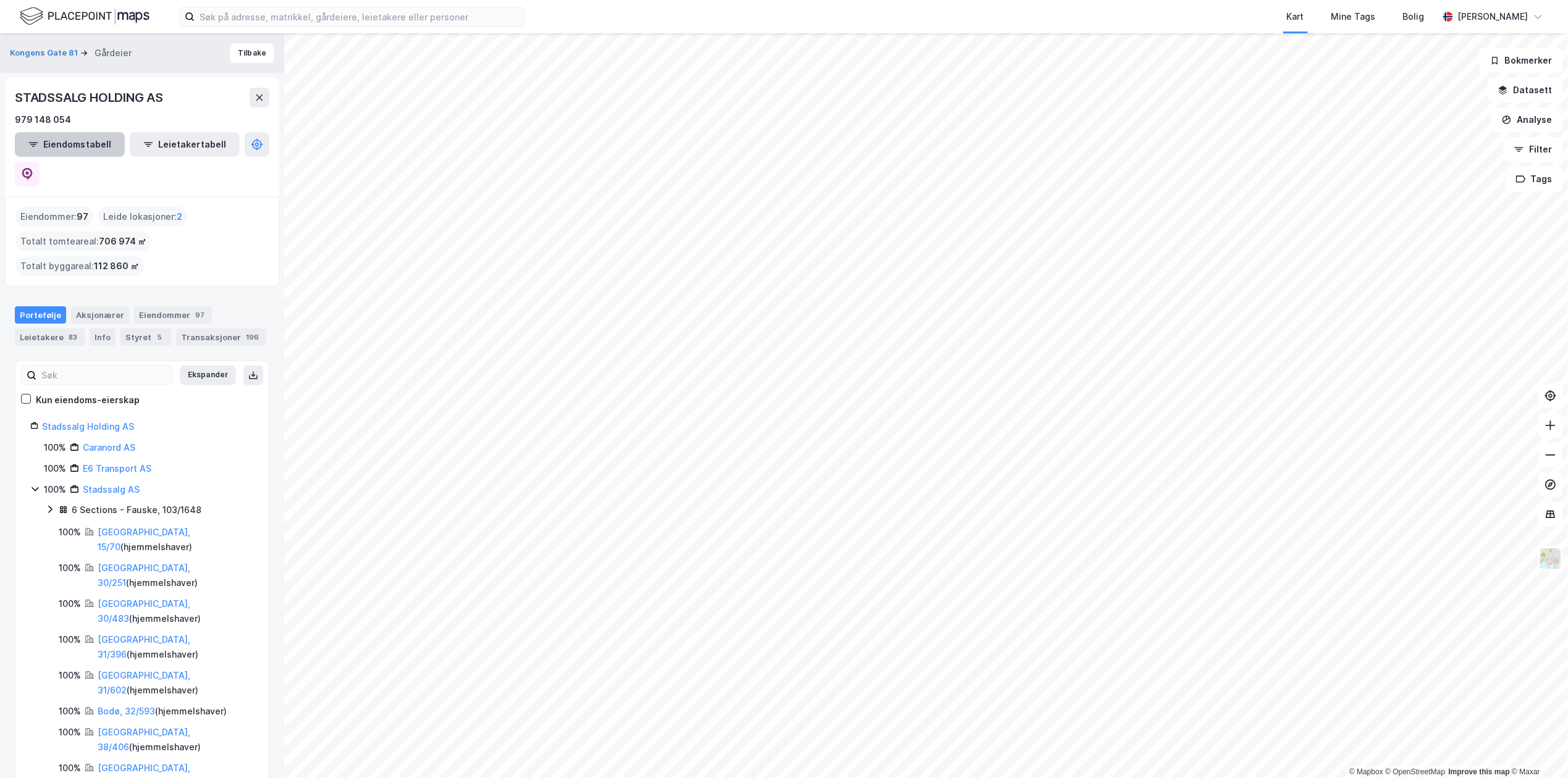
click at [68, 149] on button "Eiendomstabell" at bounding box center [69, 144] width 110 height 24
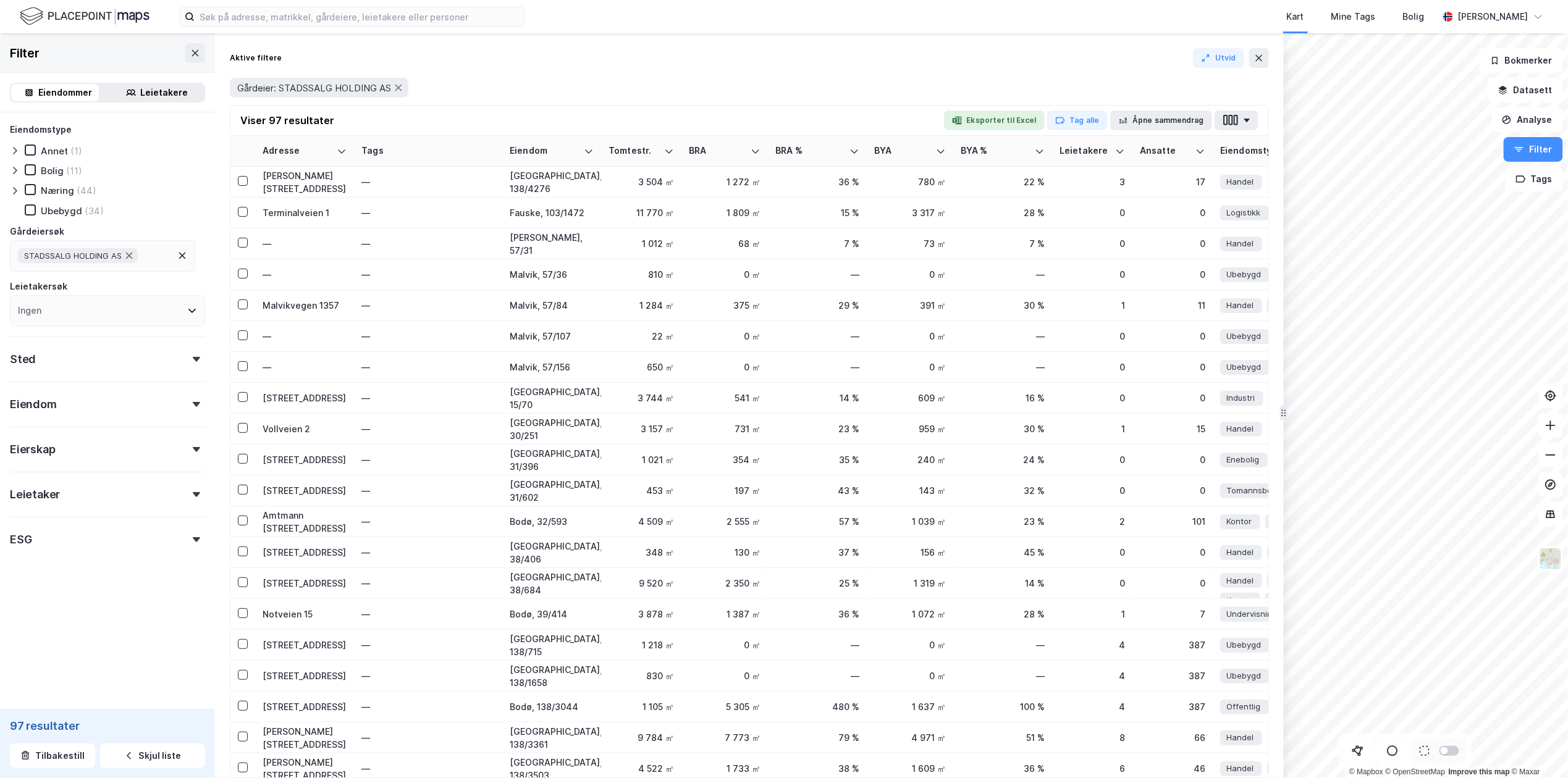
click at [145, 87] on div "Leietakere" at bounding box center [164, 92] width 48 height 15
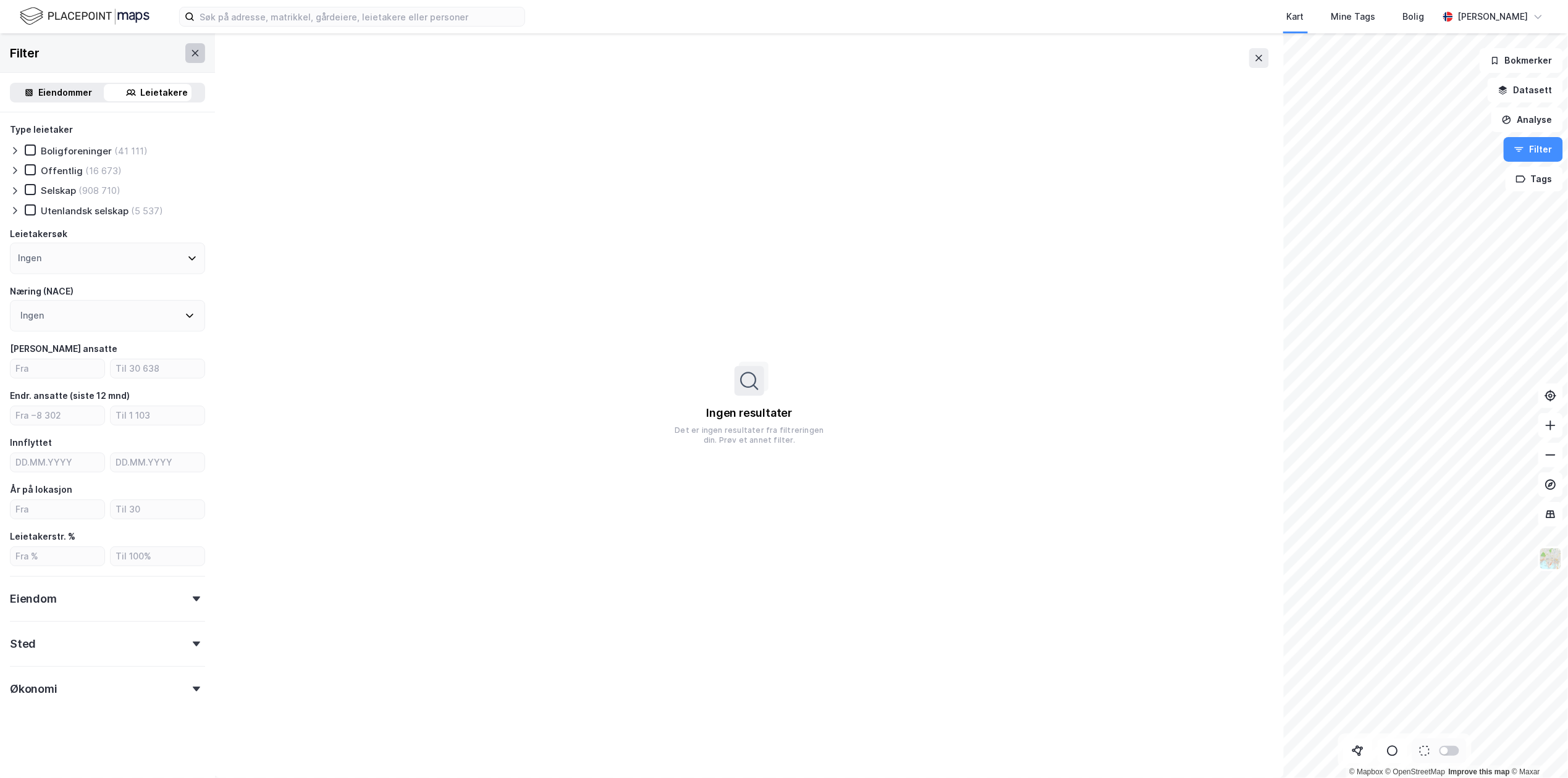
click at [190, 55] on icon at bounding box center [194, 53] width 10 height 10
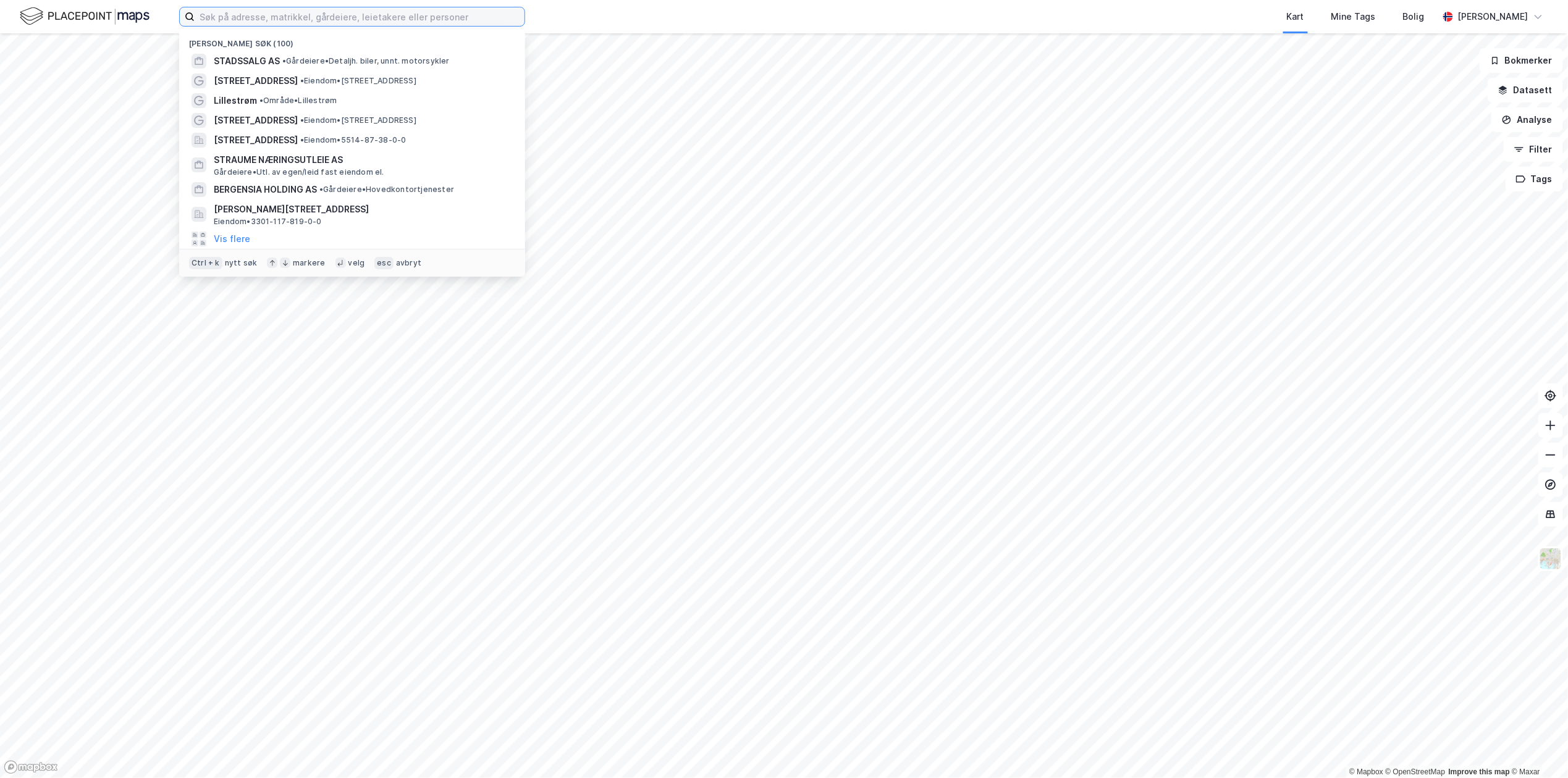
click at [315, 15] on input at bounding box center [359, 16] width 330 height 18
click at [292, 61] on span "• Gårdeiere • Detaljh. biler, unnt. motorsykler" at bounding box center [365, 61] width 167 height 10
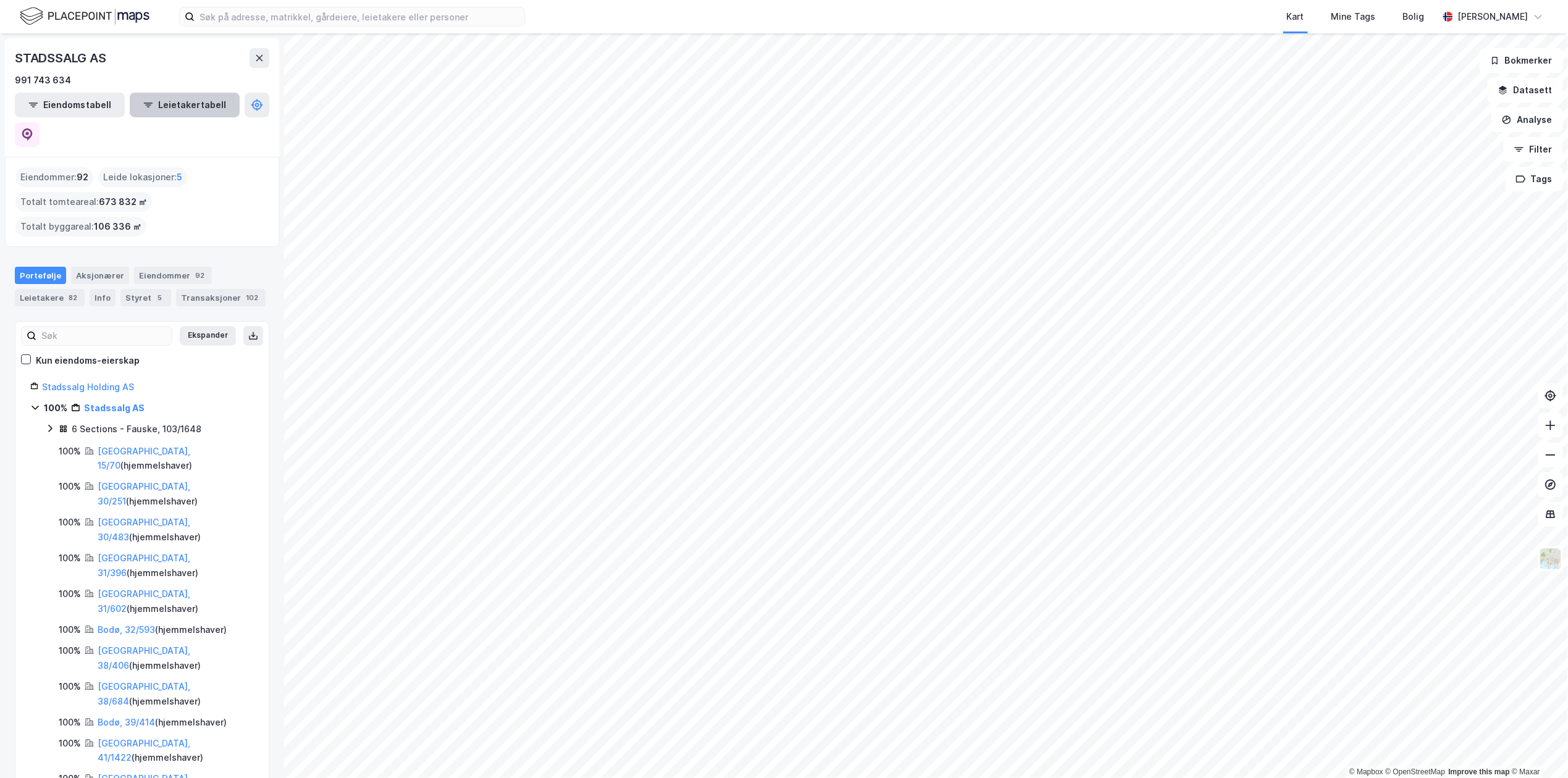
click at [151, 104] on button "Leietakertabell" at bounding box center [184, 105] width 110 height 24
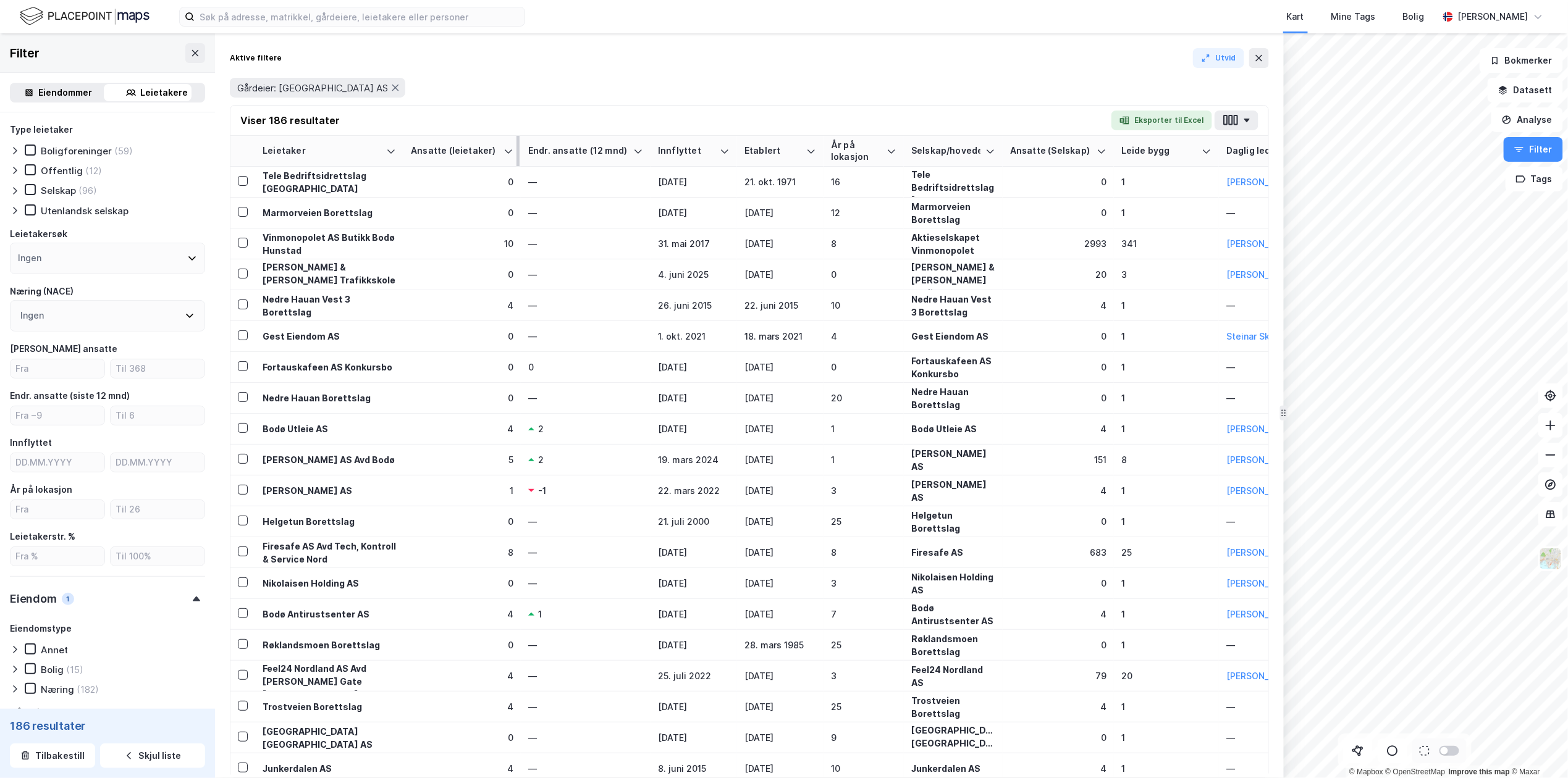
click at [453, 149] on div "Ansatte (leietaker)" at bounding box center [454, 151] width 88 height 12
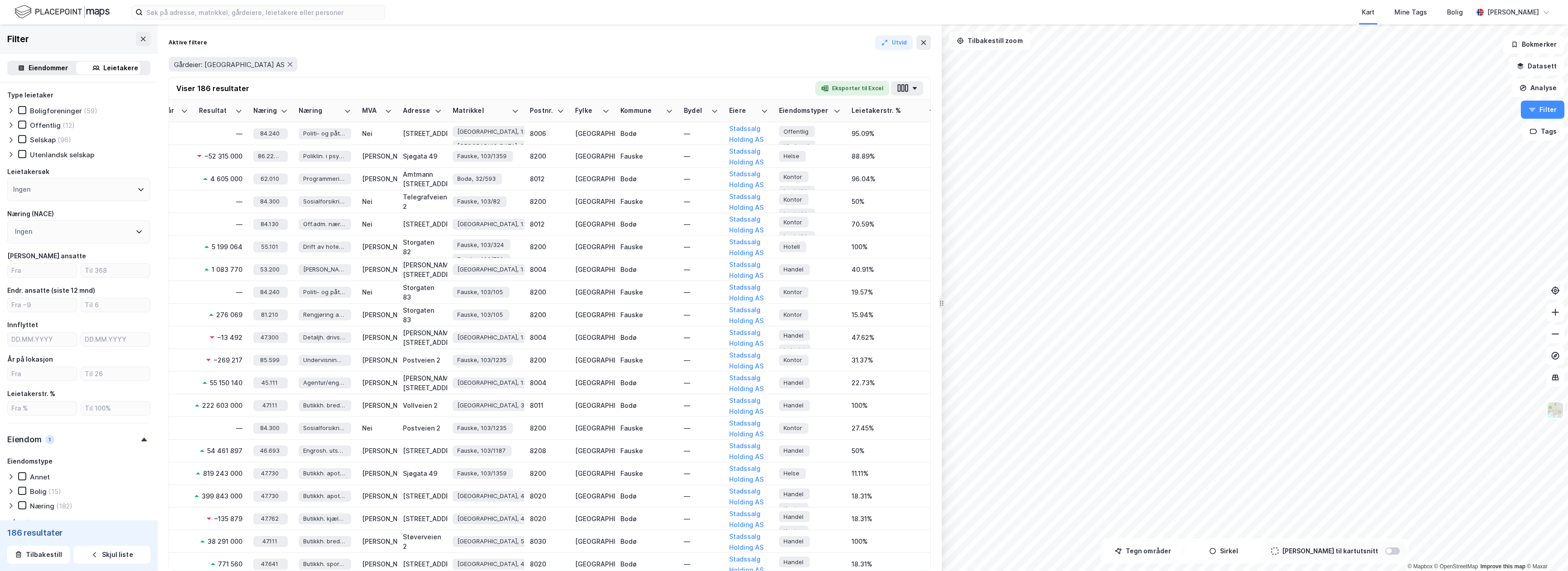
scroll to position [0, 1301]
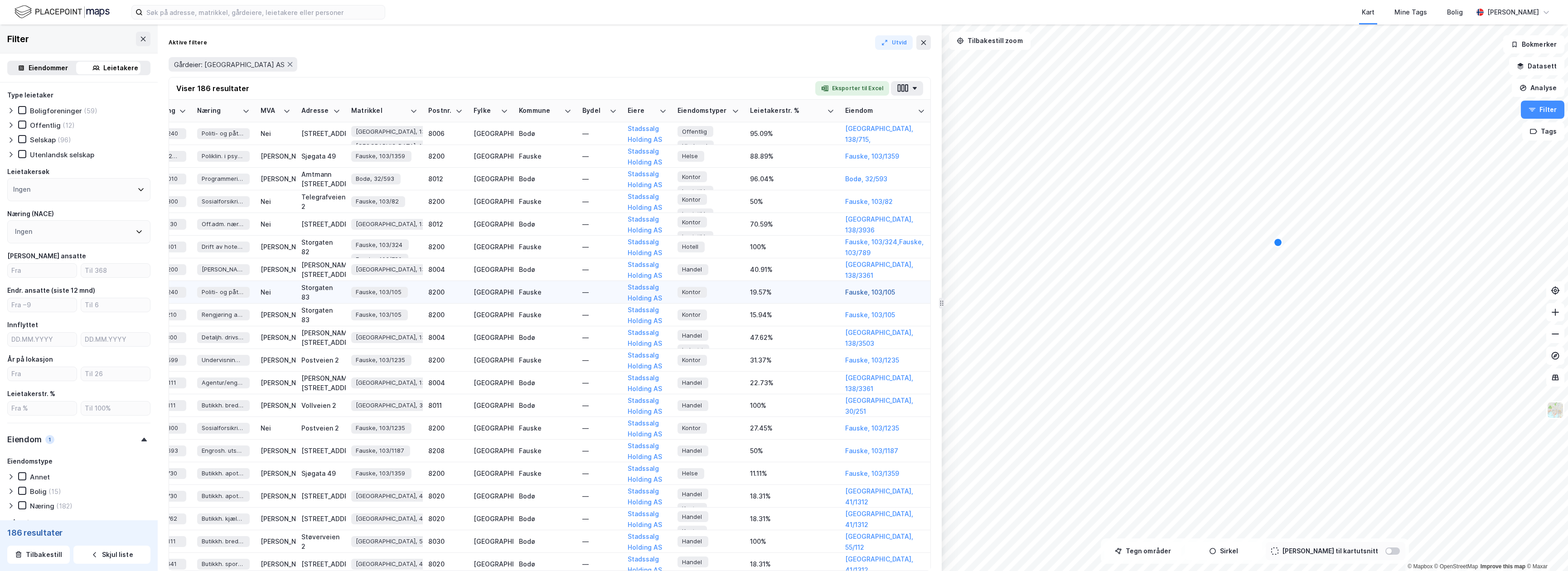
click at [0, 0] on button "Fauske, 103/105" at bounding box center [0, 0] width 0 height 0
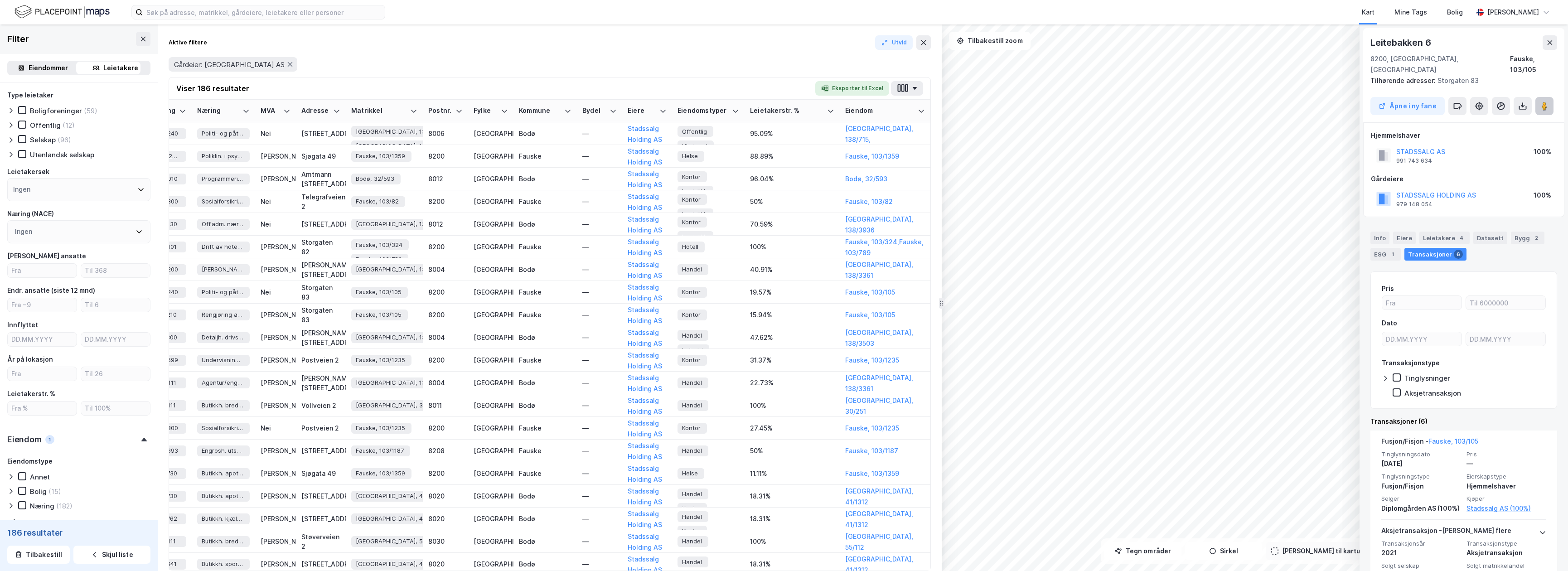
click at [1150, 101] on icon at bounding box center [1544, 106] width 9 height 9
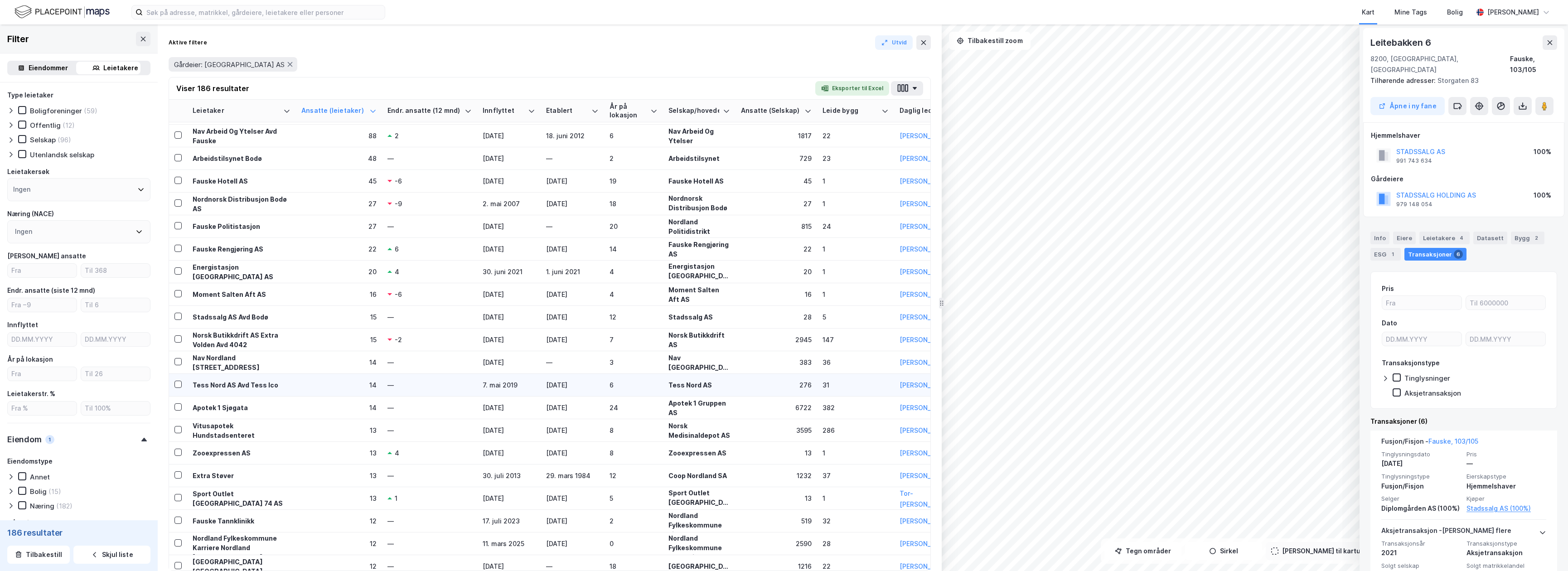
scroll to position [0, 0]
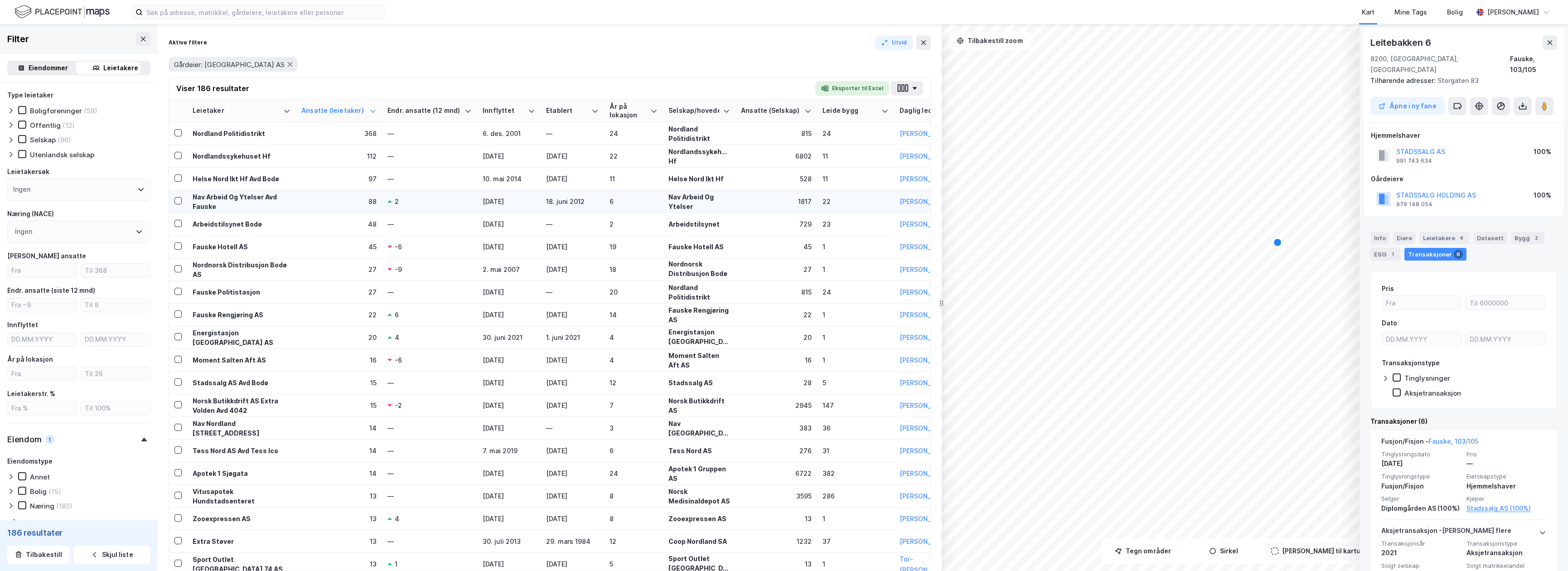
click at [405, 205] on div "2" at bounding box center [430, 201] width 84 height 10
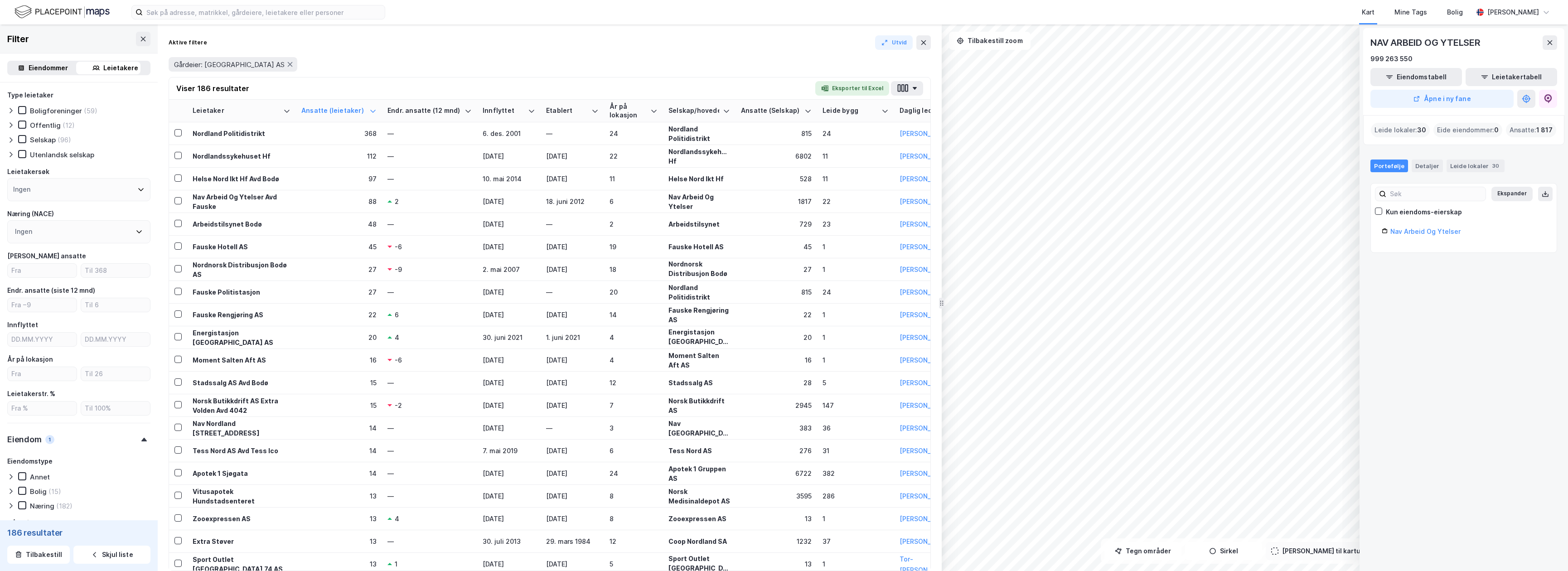
drag, startPoint x: 439, startPoint y: 560, endPoint x: 463, endPoint y: 563, distance: 24.2
click at [463, 563] on div "Leietaker Ansatte (leietaker) Endr. ansatte (12 mnd) Innflyttet Etablert År på …" at bounding box center [550, 335] width 761 height 471
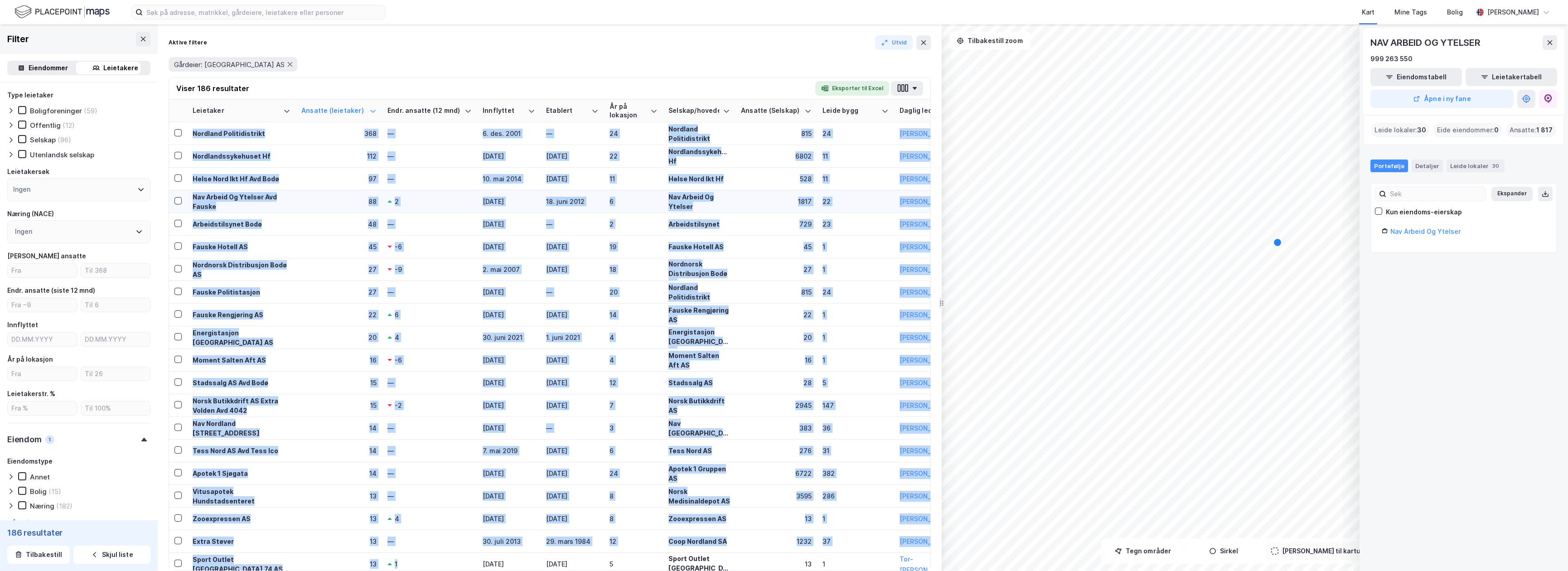
click at [314, 203] on div "88" at bounding box center [339, 201] width 75 height 10
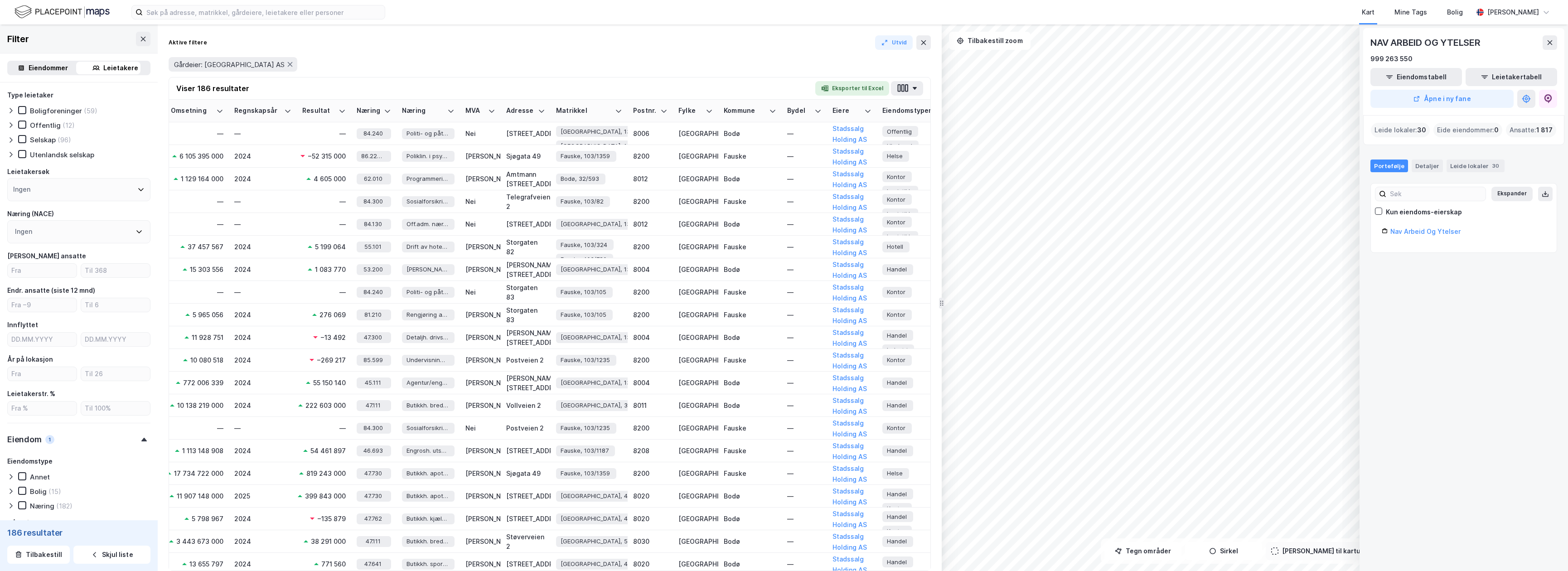
scroll to position [0, 1301]
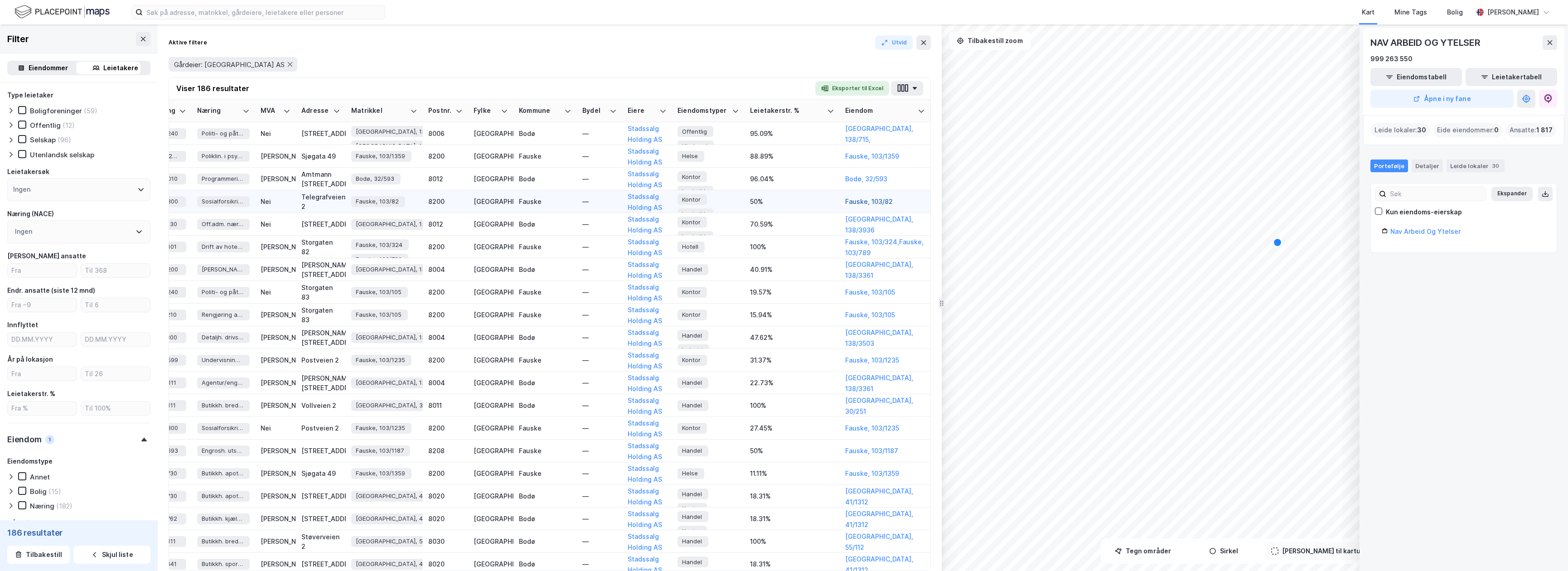
click at [0, 0] on button "Fauske, 103/82" at bounding box center [0, 0] width 0 height 0
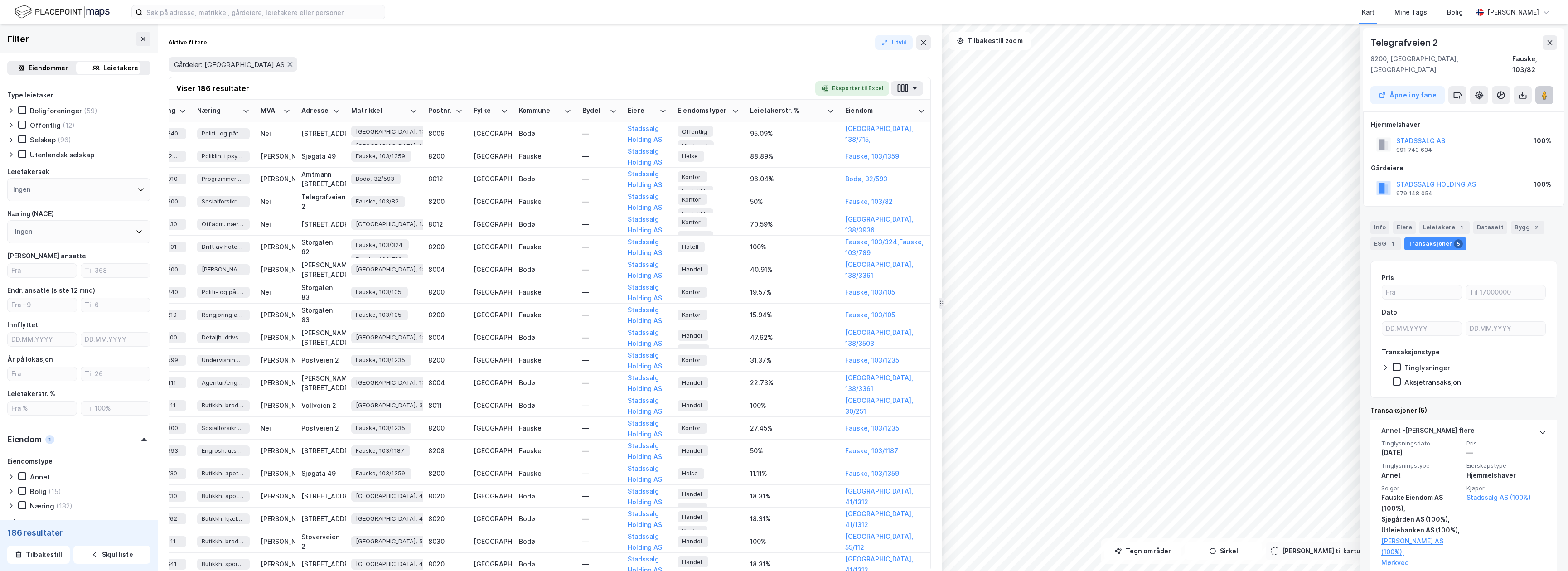
click at [1150, 90] on image at bounding box center [1544, 95] width 6 height 9
click at [139, 36] on icon at bounding box center [143, 39] width 7 height 7
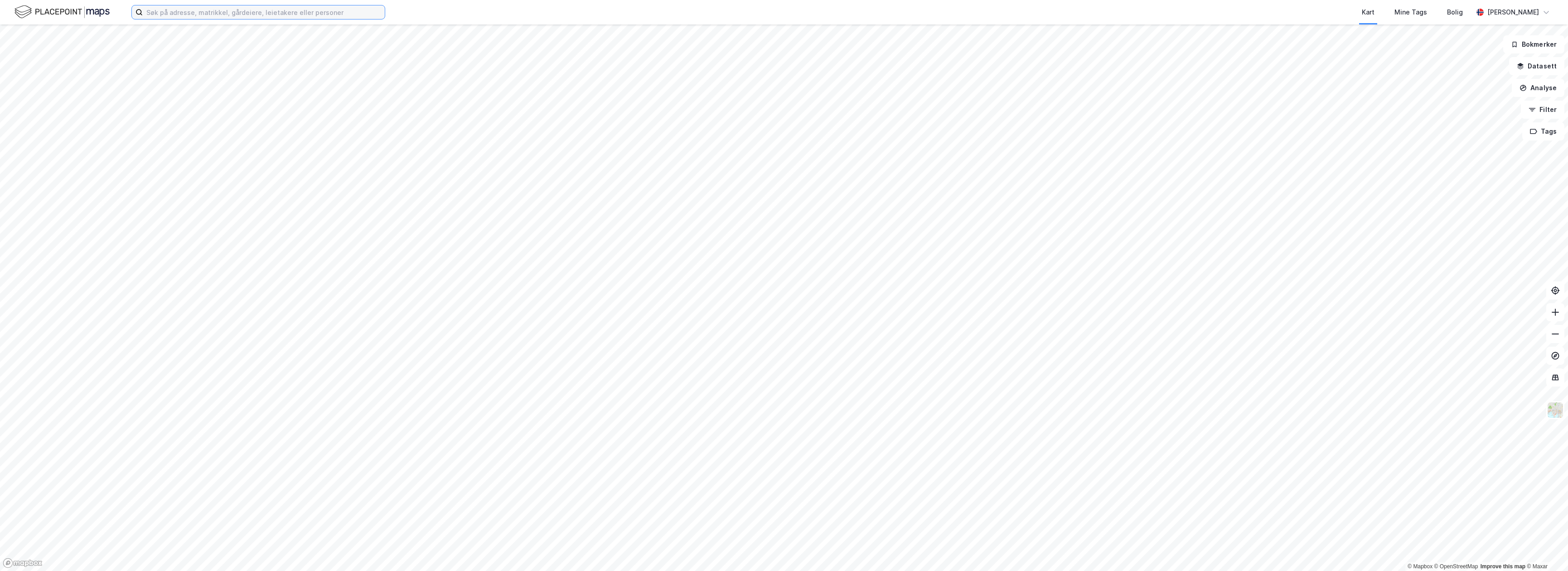
click at [204, 13] on input at bounding box center [264, 12] width 242 height 13
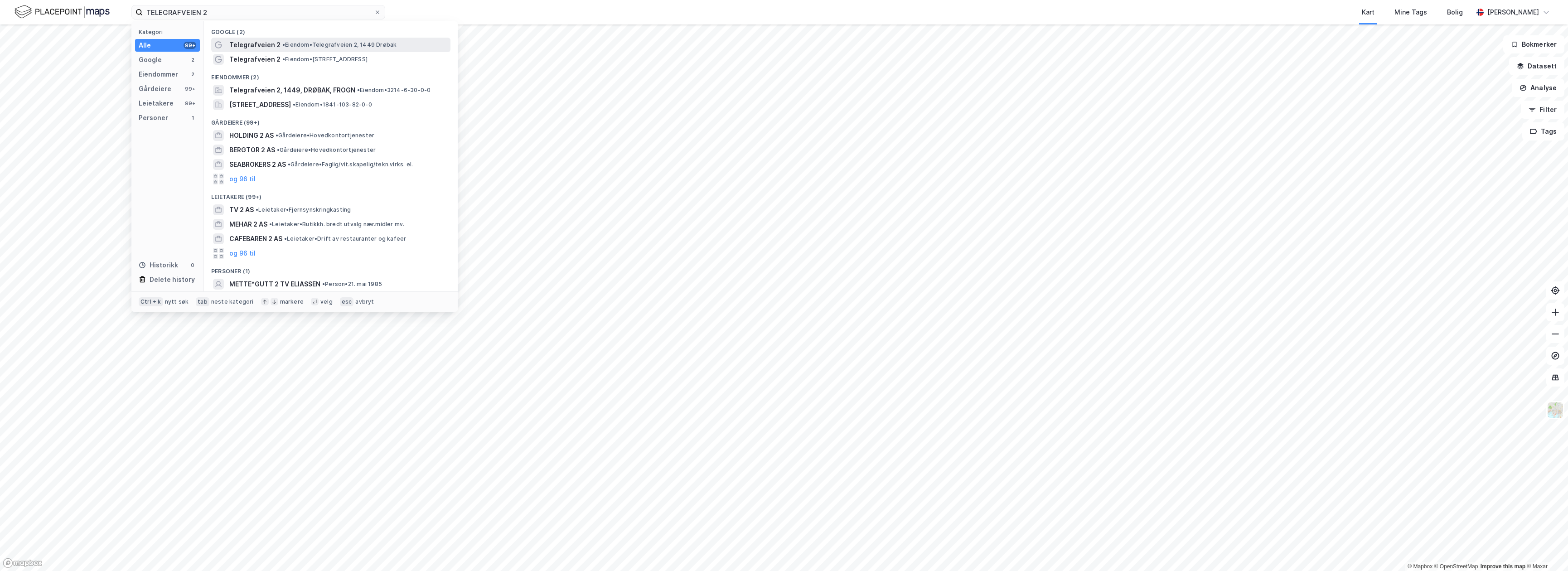
click at [274, 43] on span "Telegrafveien 2" at bounding box center [255, 45] width 51 height 11
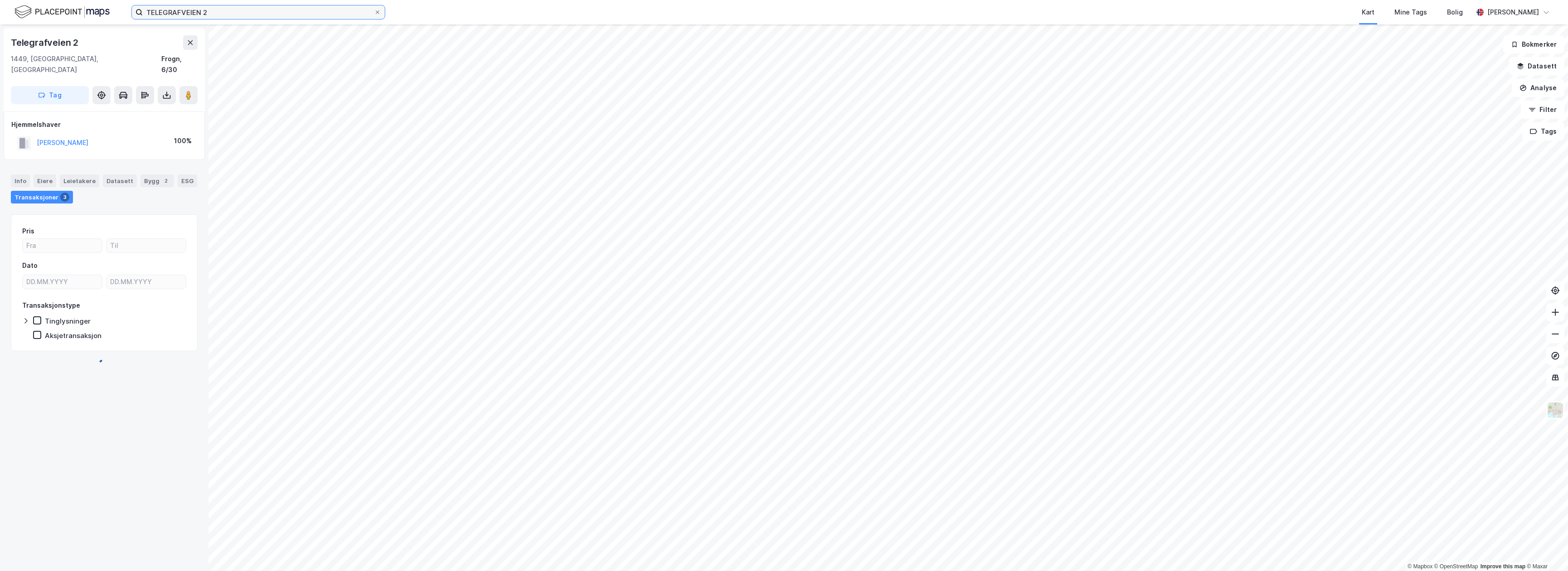
click at [257, 9] on input "TELEGRAFVEIEN 2" at bounding box center [258, 12] width 231 height 13
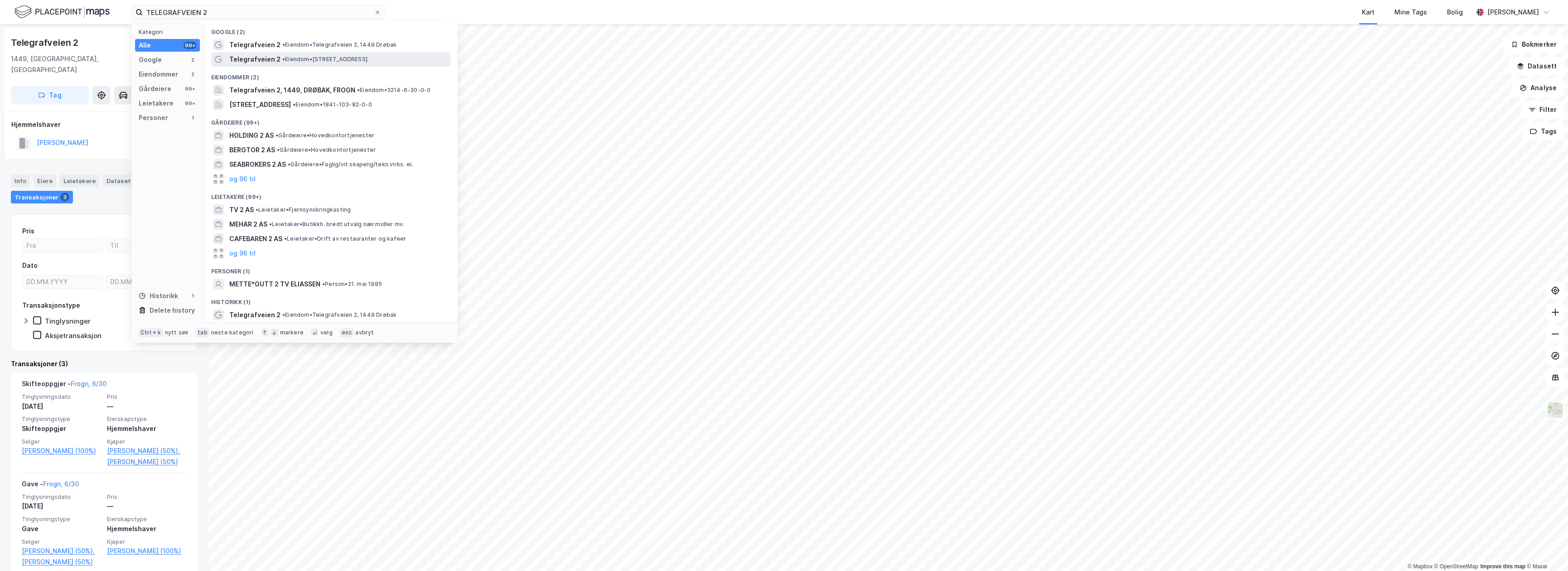
click at [276, 54] on span "Telegrafveien 2" at bounding box center [255, 59] width 51 height 11
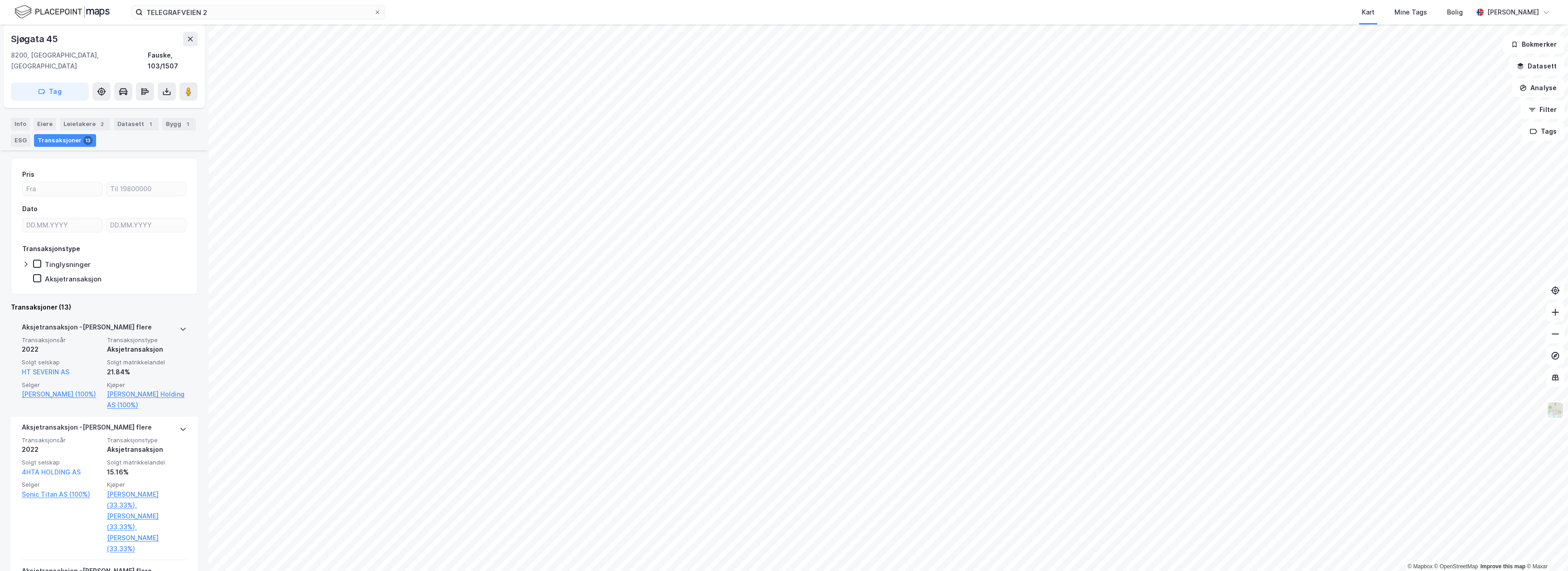
scroll to position [120, 0]
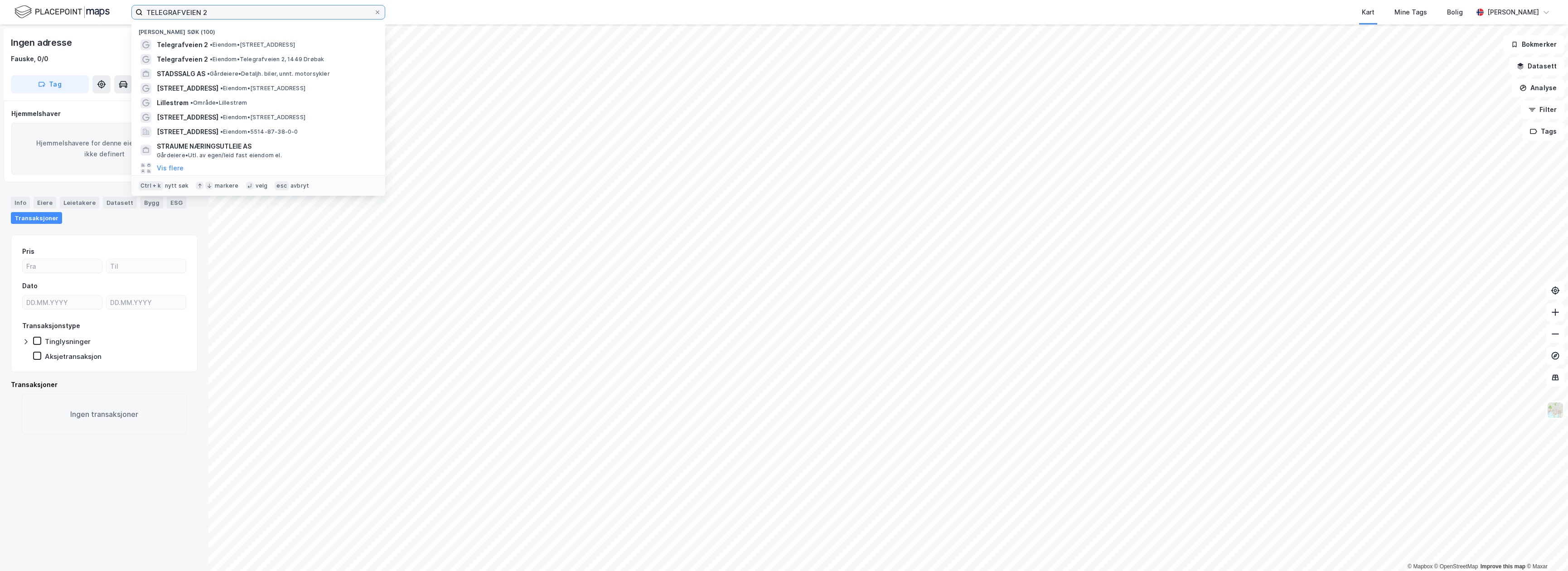
click at [346, 18] on input "TELEGRAFVEIEN 2" at bounding box center [258, 12] width 231 height 13
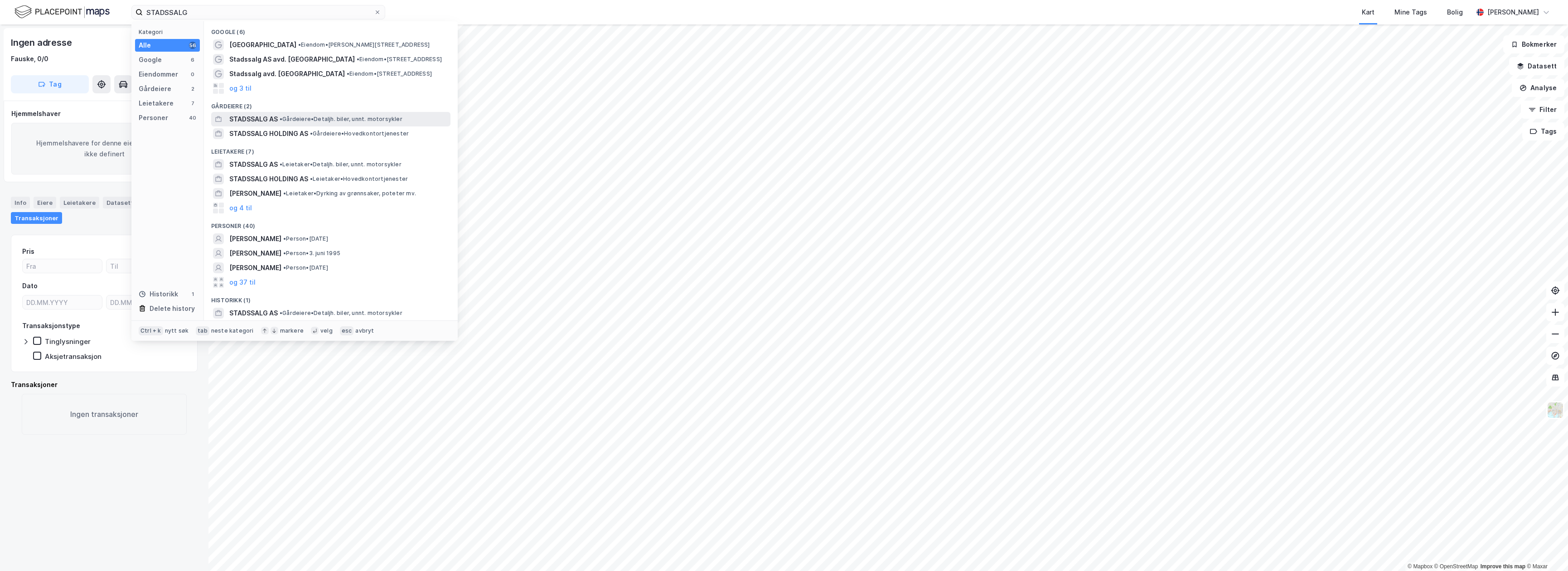
click at [319, 117] on span "• Gårdeiere • Detaljh. biler, unnt. motorsykler" at bounding box center [341, 119] width 123 height 7
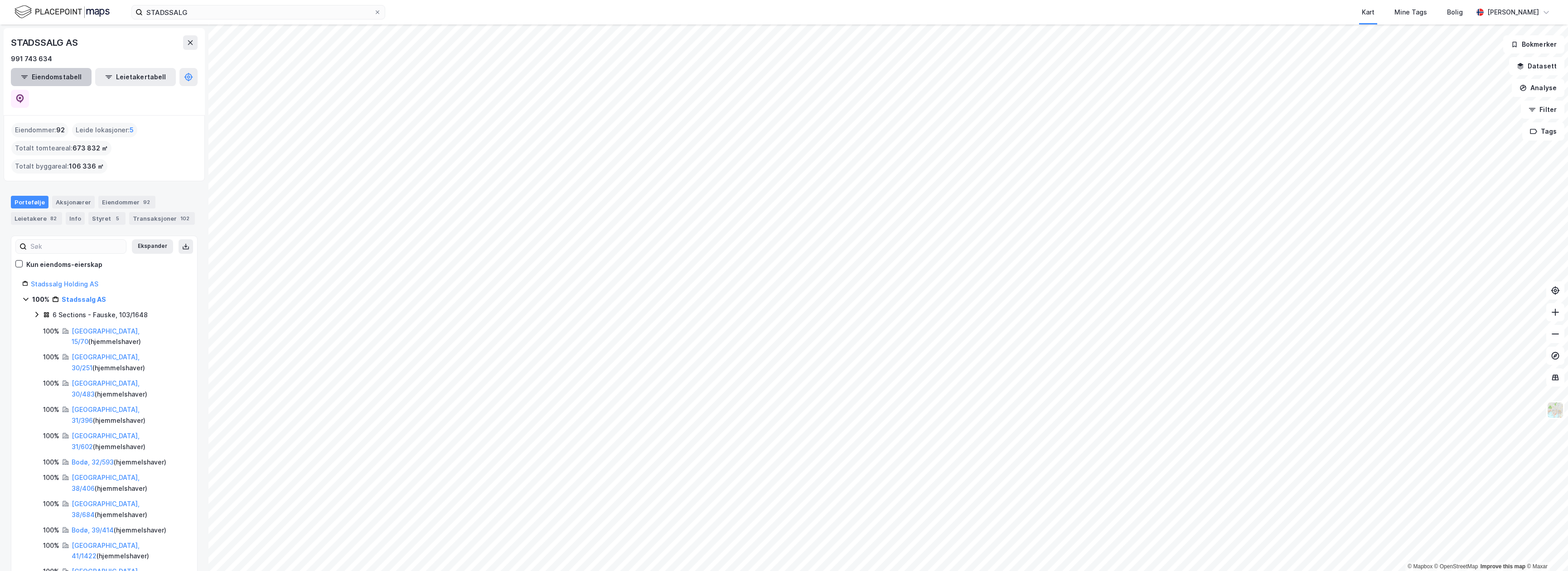
click at [34, 73] on button "Eiendomstabell" at bounding box center [51, 77] width 81 height 18
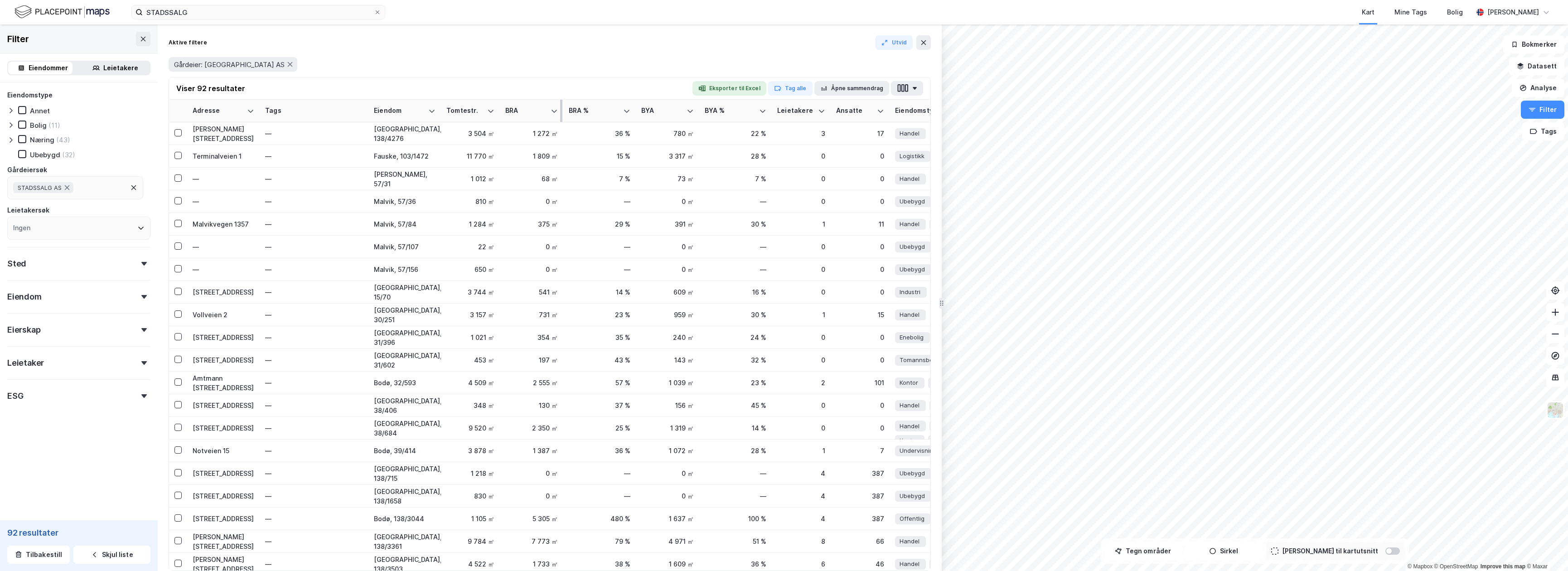
click at [535, 111] on div "BRA" at bounding box center [526, 111] width 41 height 9
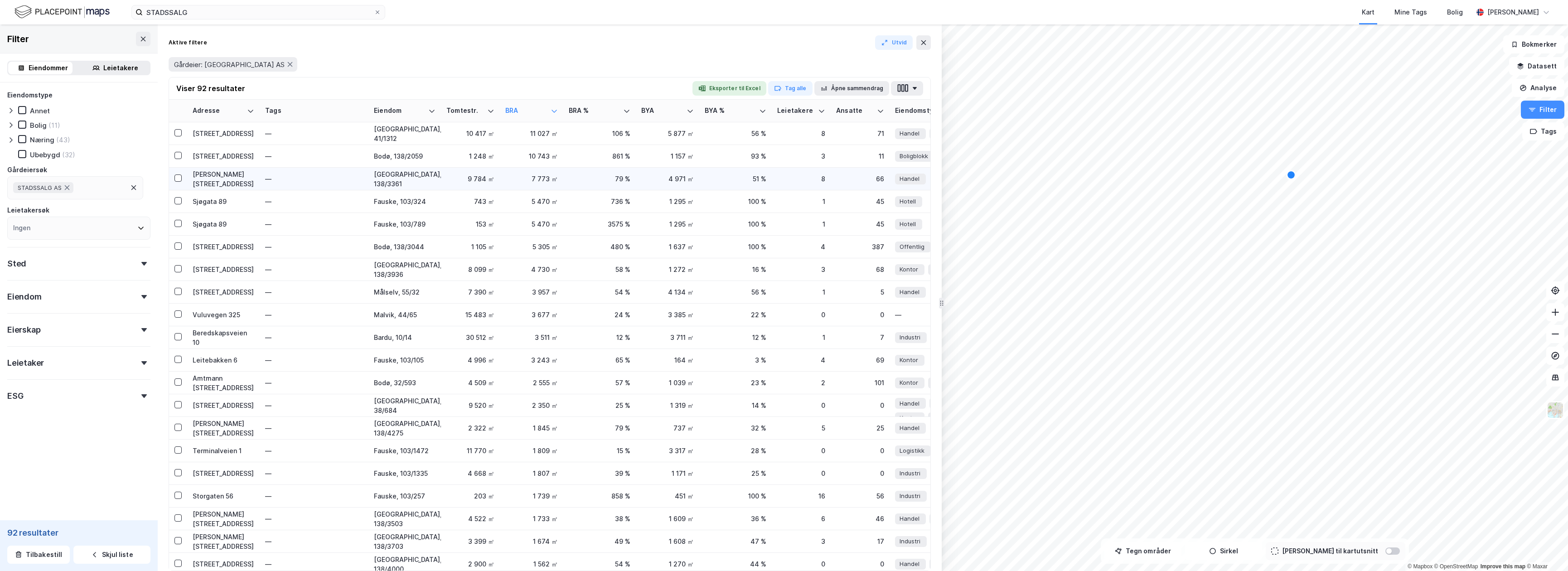
click at [211, 178] on div "Olav V gate 100" at bounding box center [223, 179] width 62 height 19
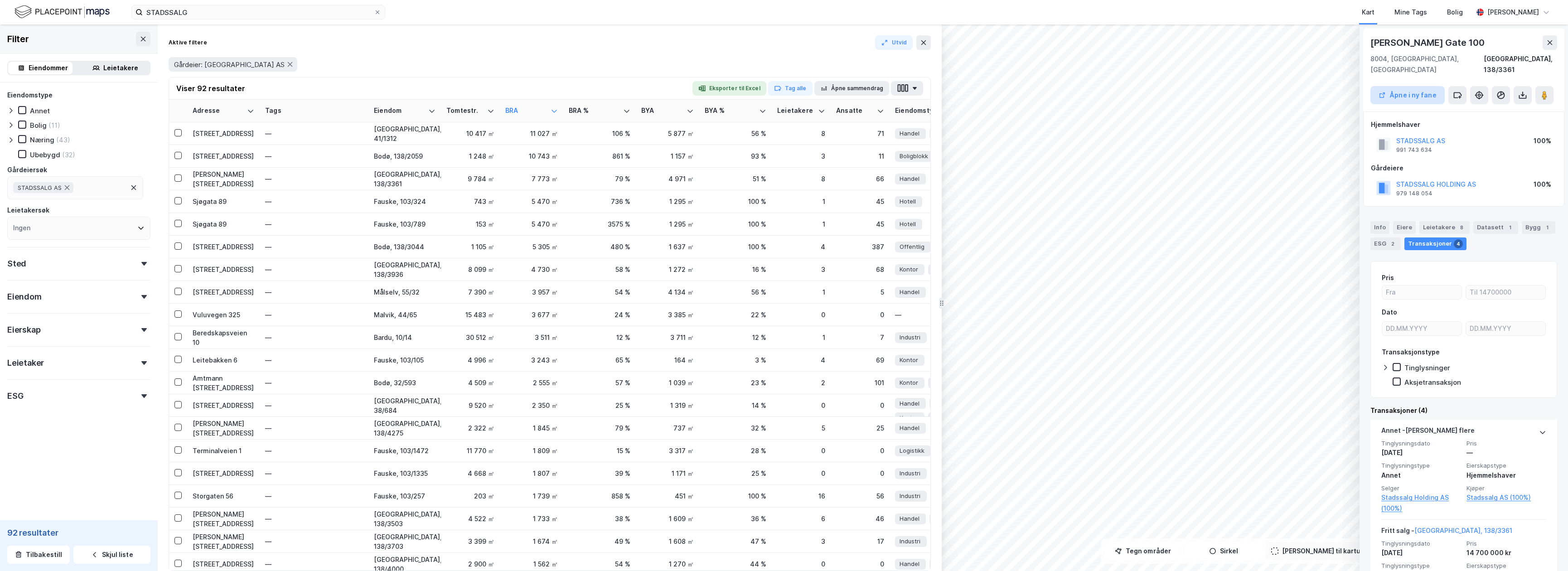
click at [1150, 86] on button "Åpne i ny fane" at bounding box center [1407, 95] width 74 height 18
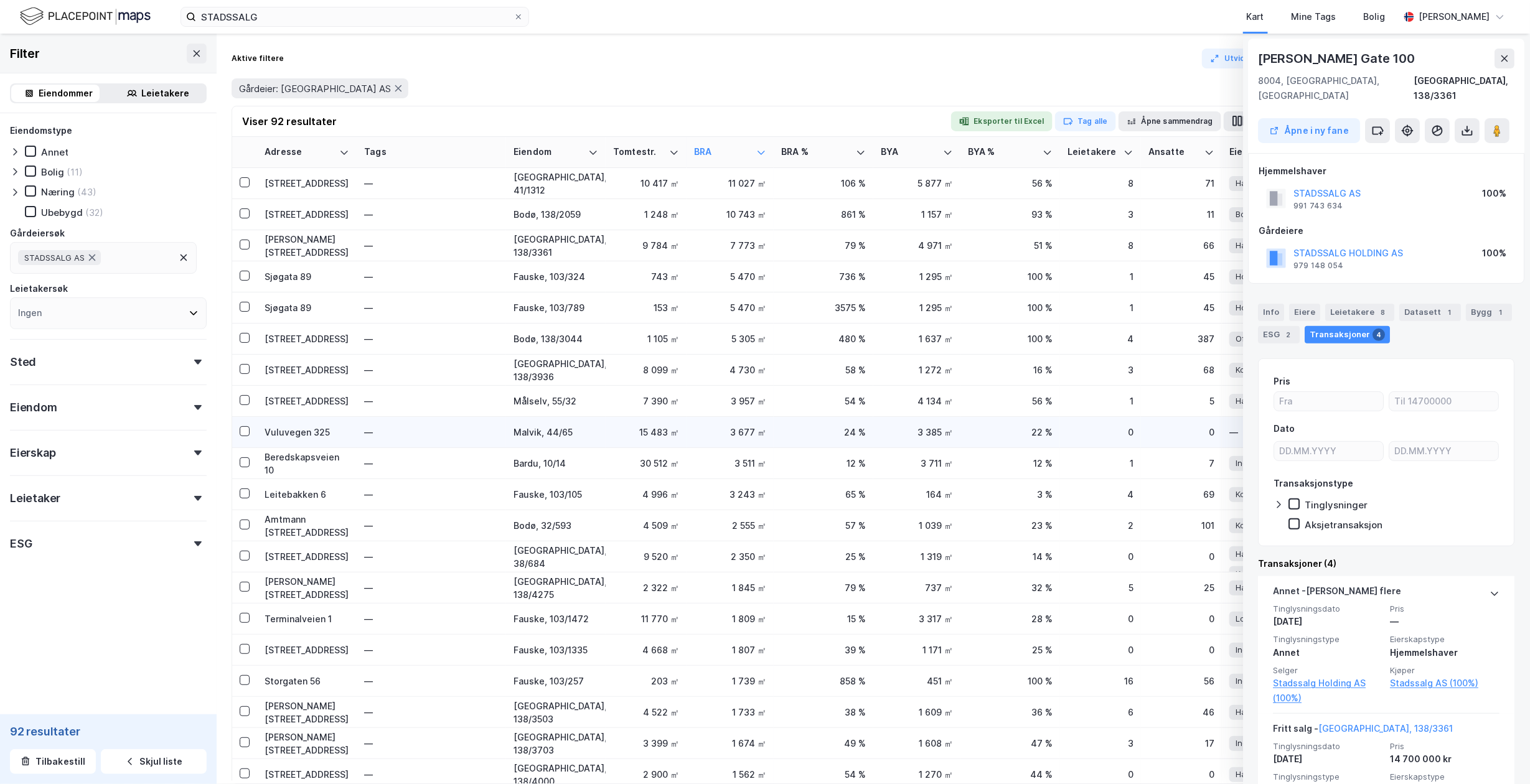
click at [287, 429] on div "Vuluvegen 325" at bounding box center [307, 432] width 85 height 13
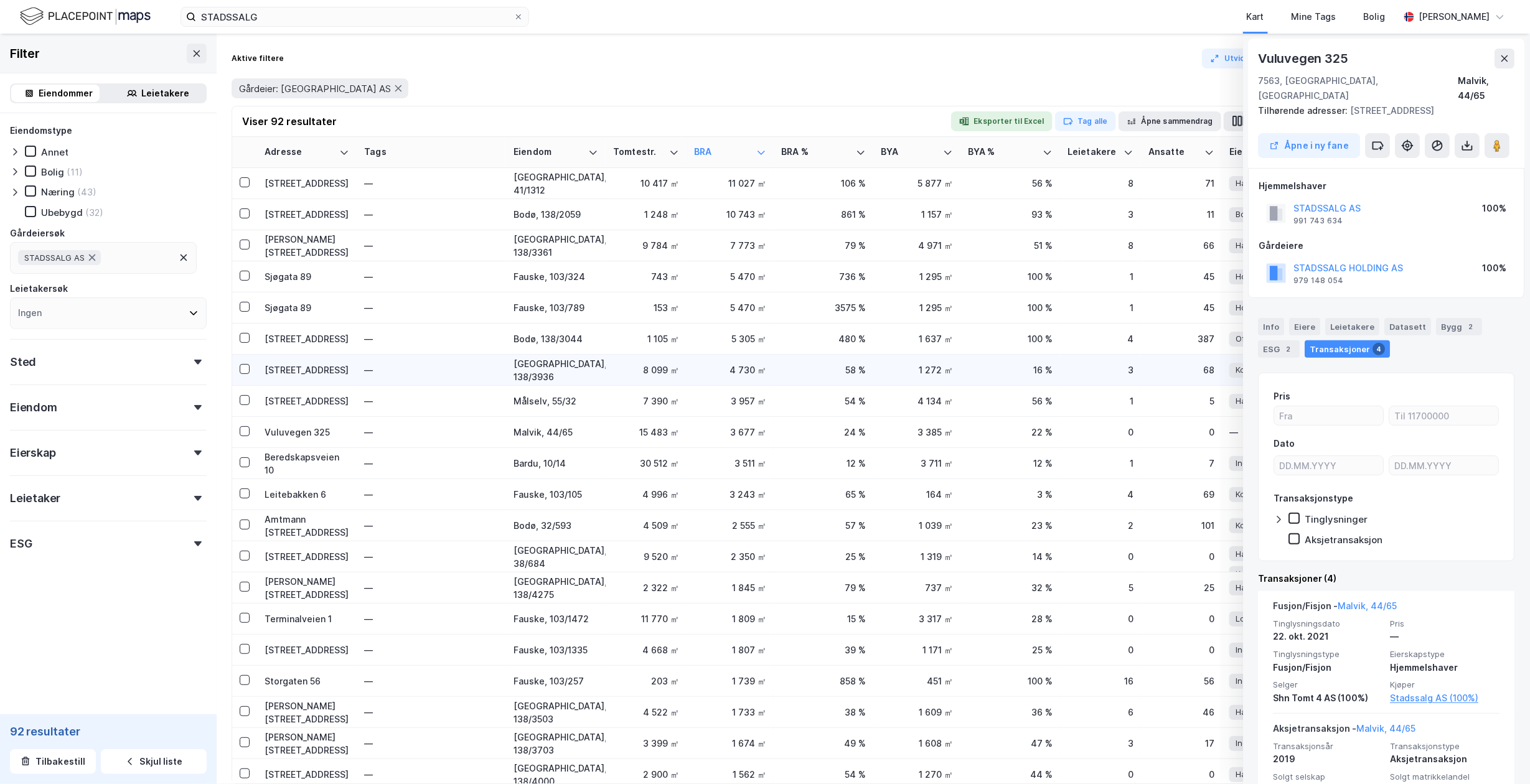
click at [314, 371] on div "[STREET_ADDRESS]" at bounding box center [307, 370] width 85 height 13
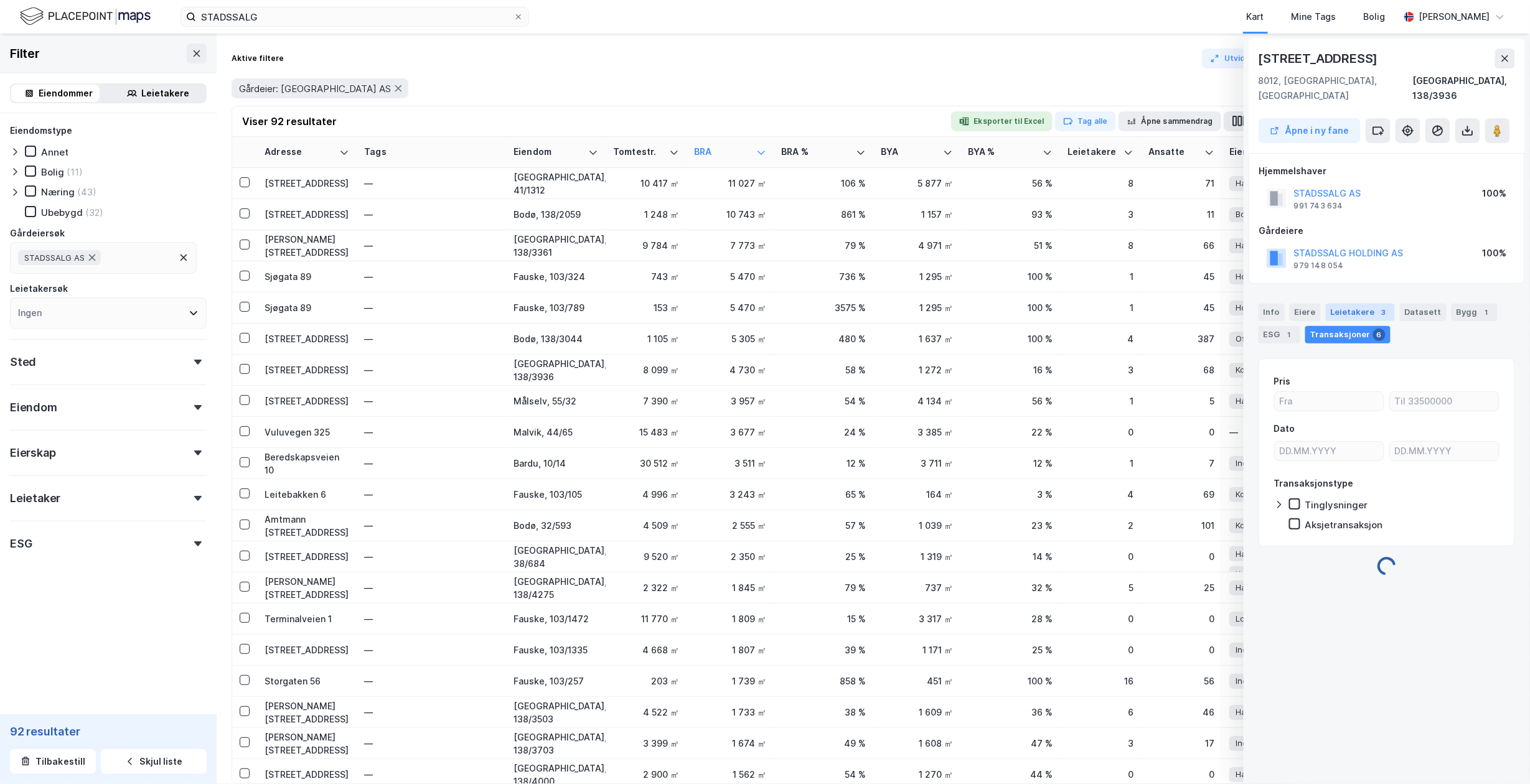
click at [1334, 303] on div "Leietakere 3" at bounding box center [1360, 312] width 69 height 17
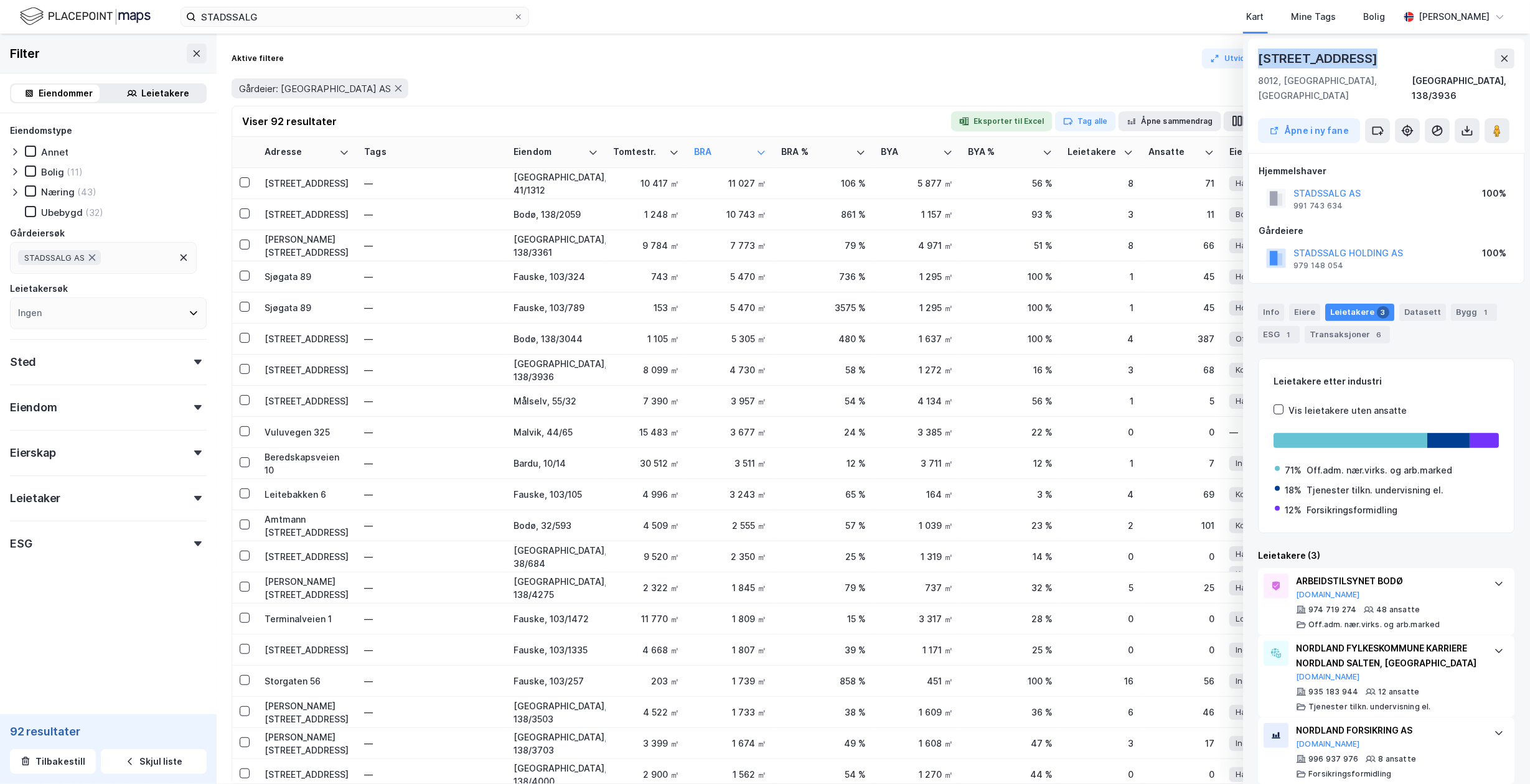
drag, startPoint x: 1352, startPoint y: 55, endPoint x: 1249, endPoint y: 55, distance: 103.0
click at [1249, 55] on div "Jernbaneveien 69 8012, Bodø, Nordland Bodø, 138/3936 Åpne i ny fane" at bounding box center [1387, 95] width 276 height 114
copy div "[STREET_ADDRESS]"
click at [1467, 303] on div "Bygg 1" at bounding box center [1474, 312] width 46 height 17
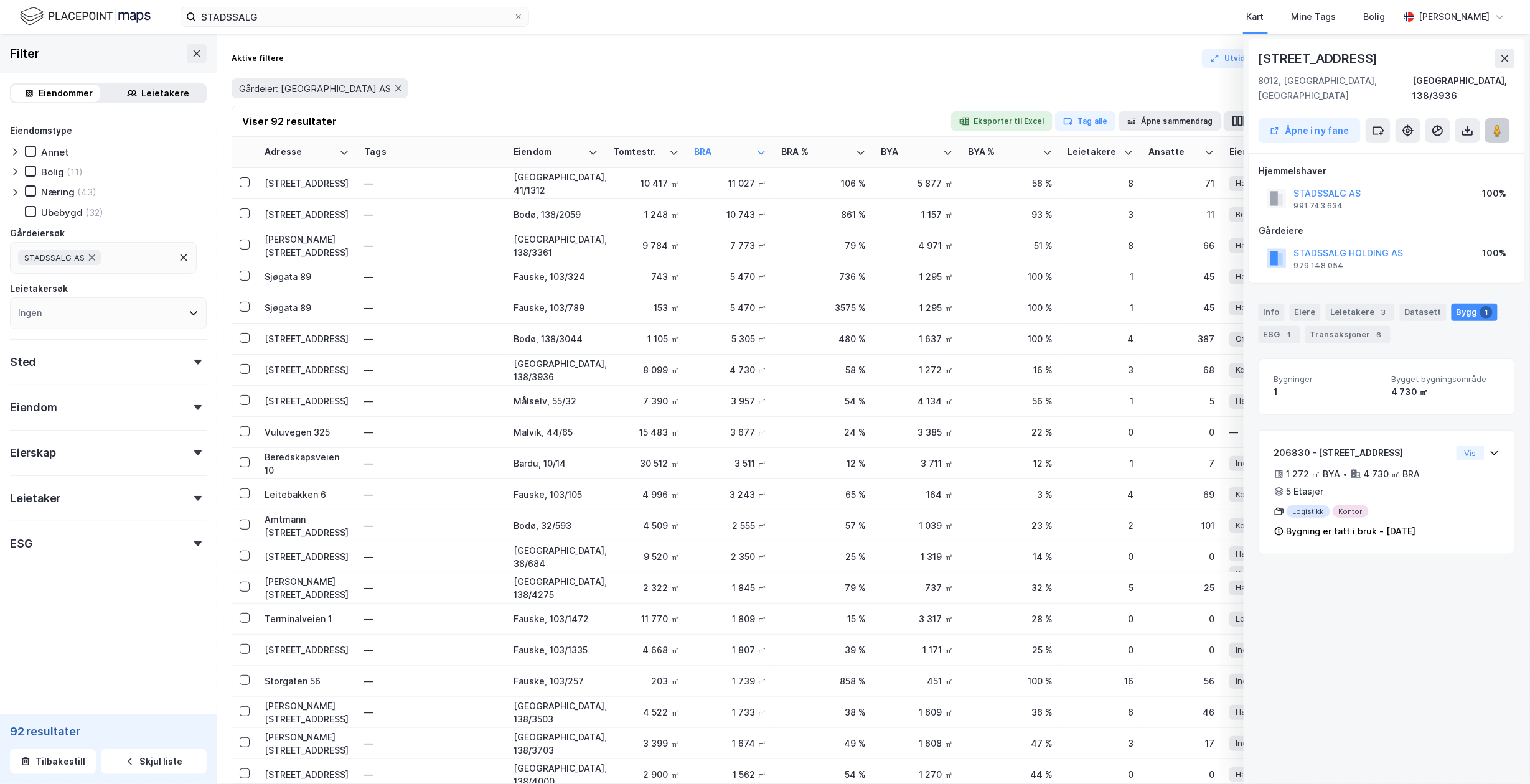
click at [1496, 124] on image at bounding box center [1497, 130] width 8 height 12
click at [1297, 118] on button "Åpne i ny fane" at bounding box center [1309, 130] width 102 height 24
click at [129, 24] on img at bounding box center [85, 16] width 130 height 22
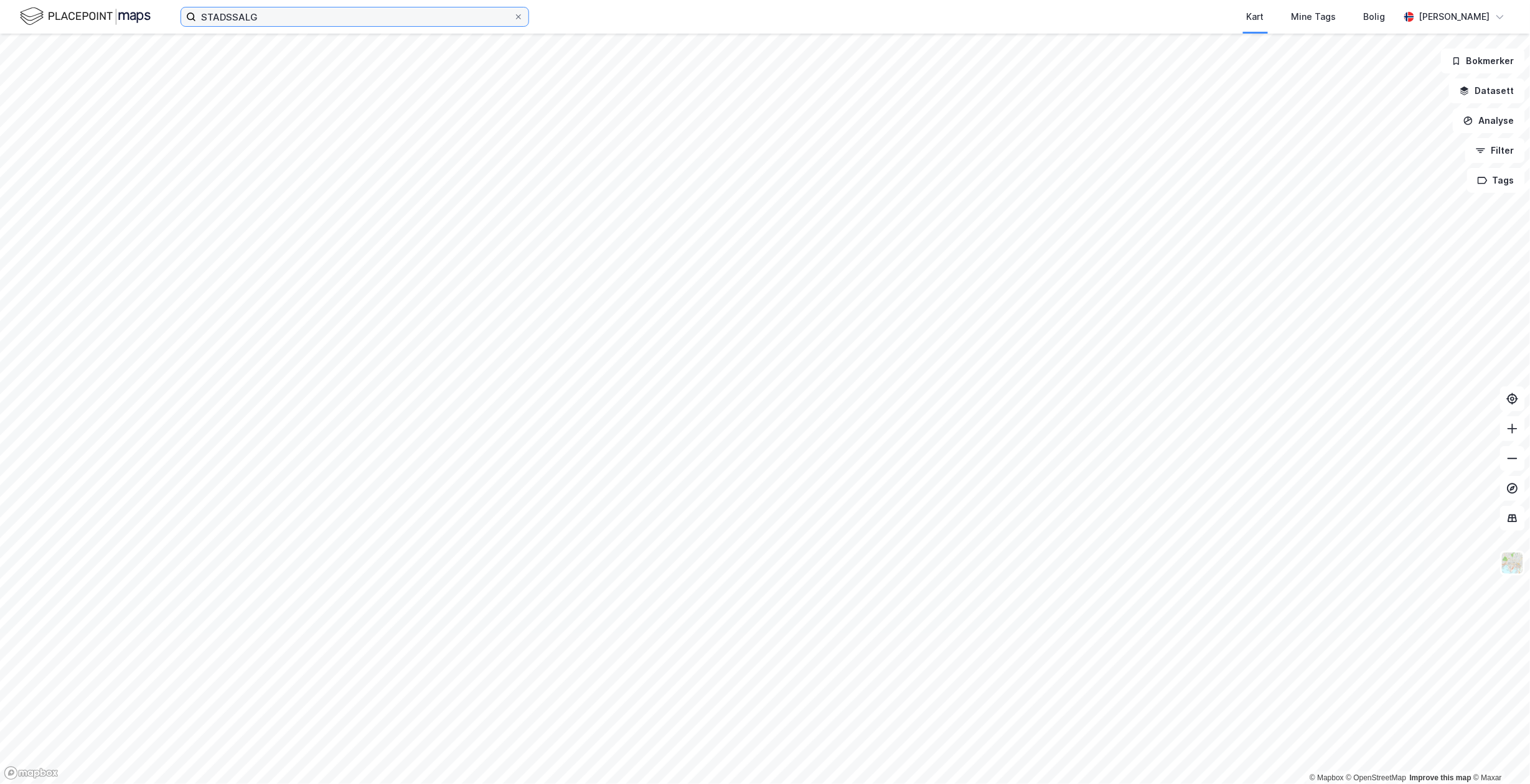
click at [249, 15] on input "STADSSALG" at bounding box center [354, 17] width 317 height 18
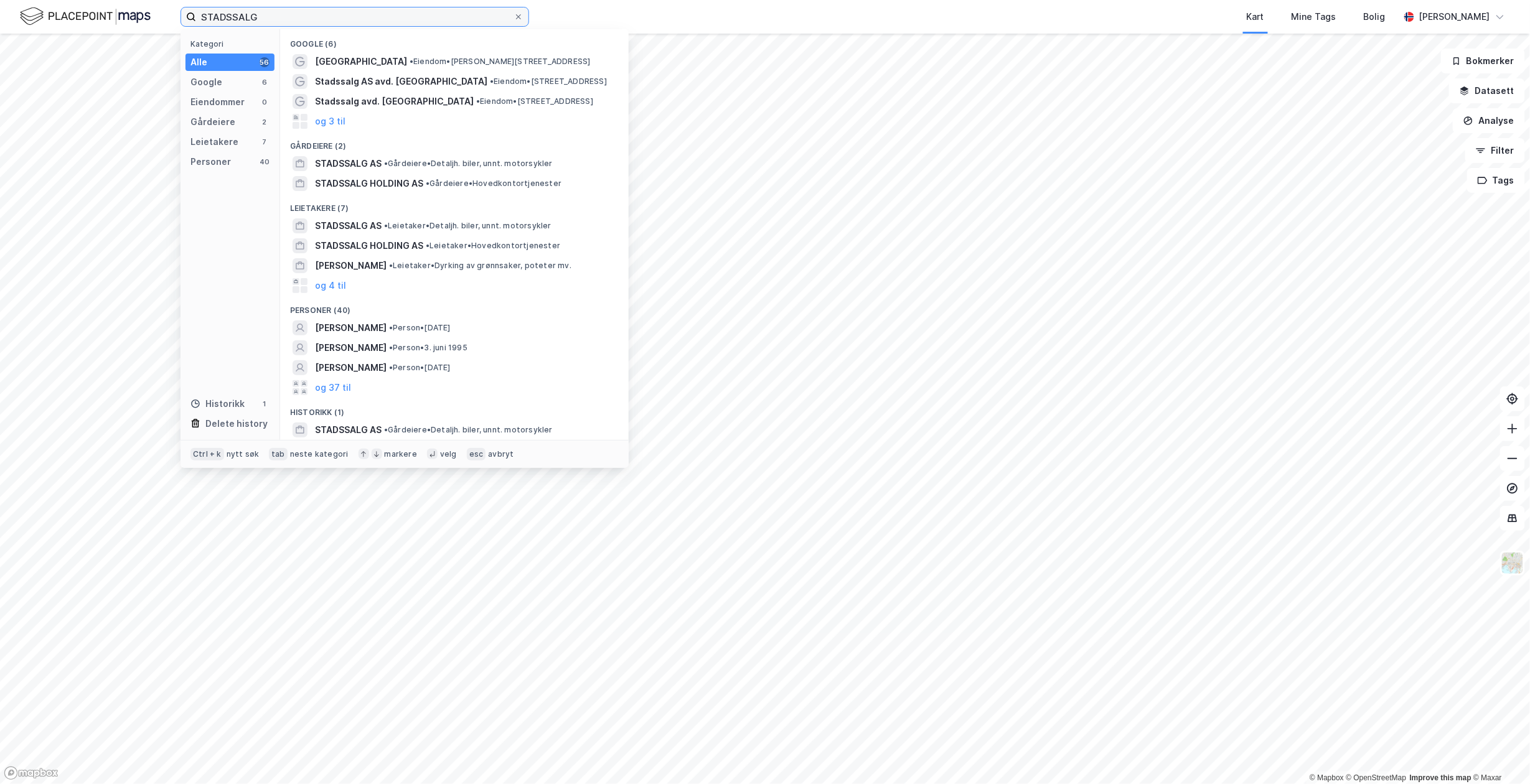
click at [249, 15] on input "STADSSALG" at bounding box center [354, 17] width 317 height 18
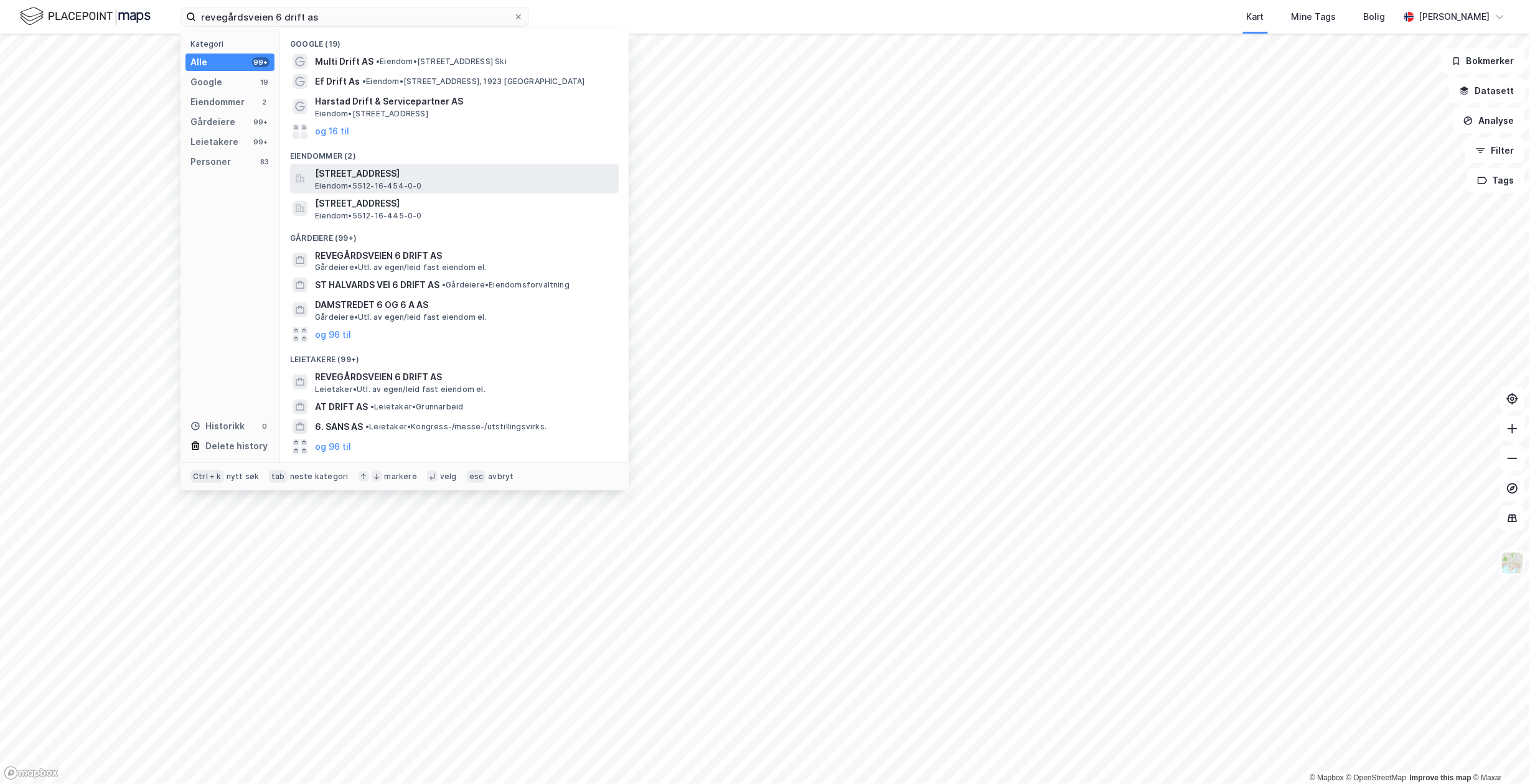
click at [386, 175] on span "Revegårdsveien 6, 9440, EVENSKJER, TJELDSUND" at bounding box center [464, 173] width 299 height 15
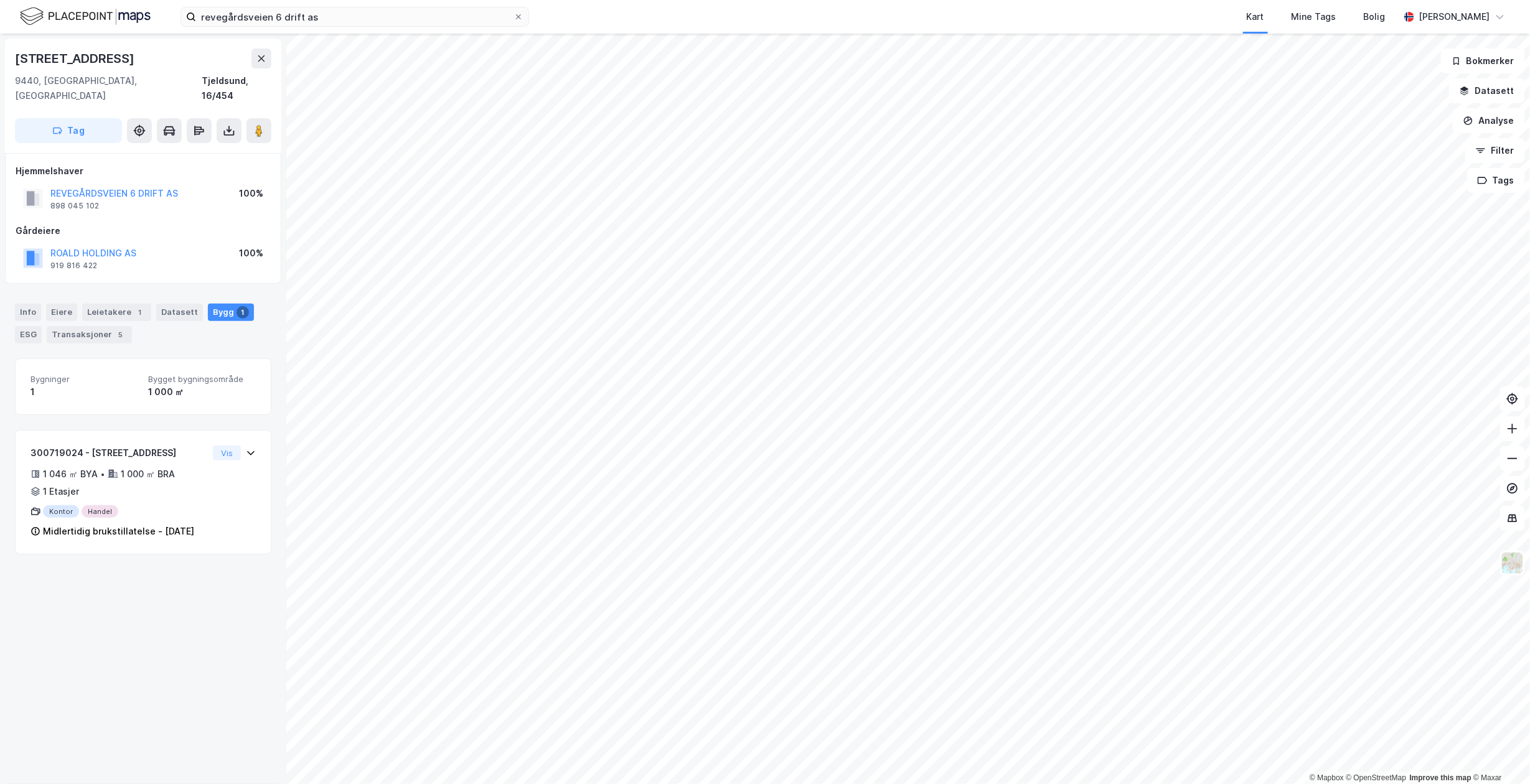
click at [157, 645] on div "Revegårdsveien 6 9440, Evenskjer, Troms Tjeldsund, 16/454 Tag Hjemmelshaver REV…" at bounding box center [143, 408] width 286 height 750
click at [182, 86] on div "9440, Evenskjer, Troms Tjeldsund, 16/454" at bounding box center [143, 88] width 256 height 30
click at [35, 303] on div "Info" at bounding box center [28, 312] width 26 height 17
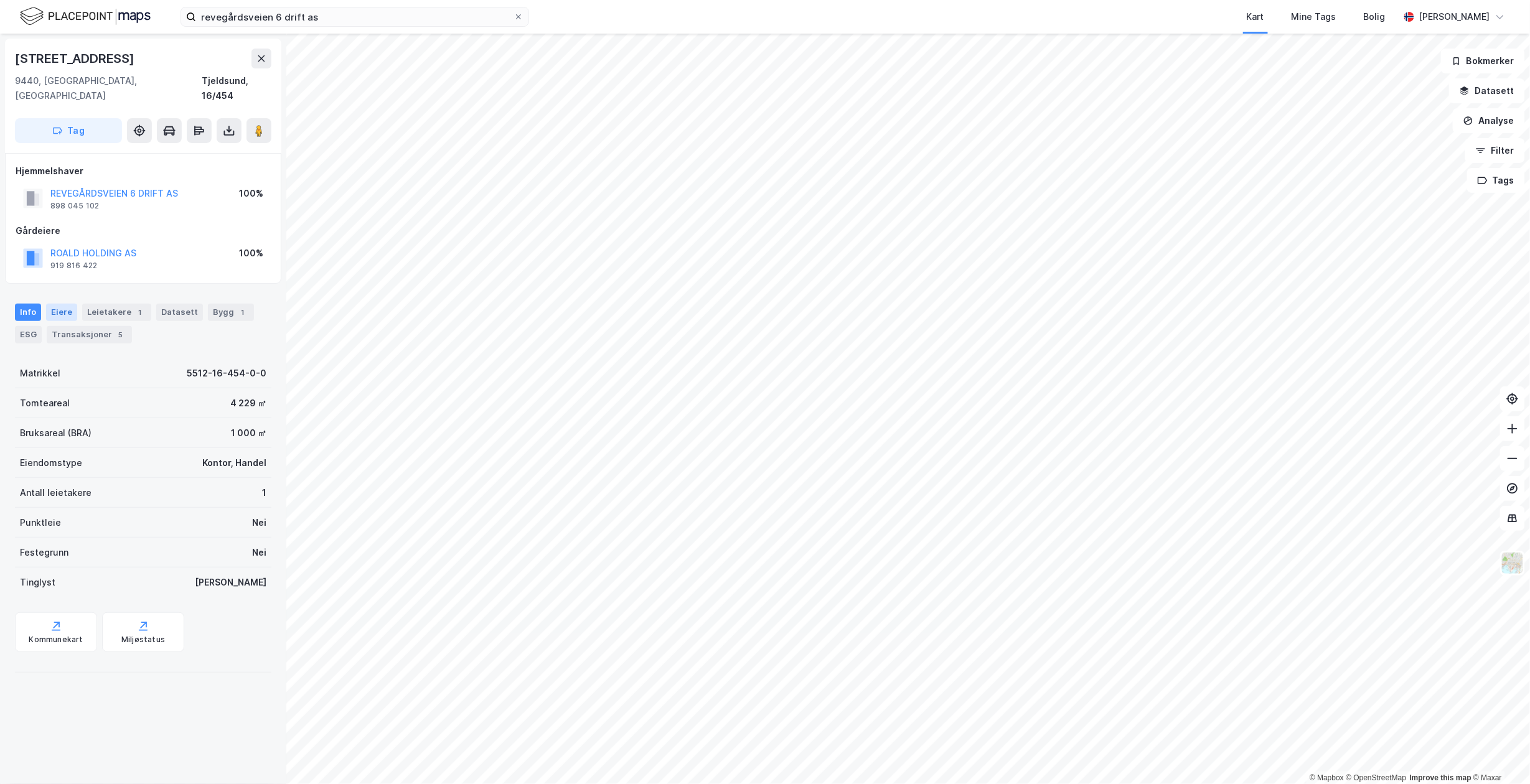
click at [59, 303] on div "Eiere" at bounding box center [62, 312] width 31 height 17
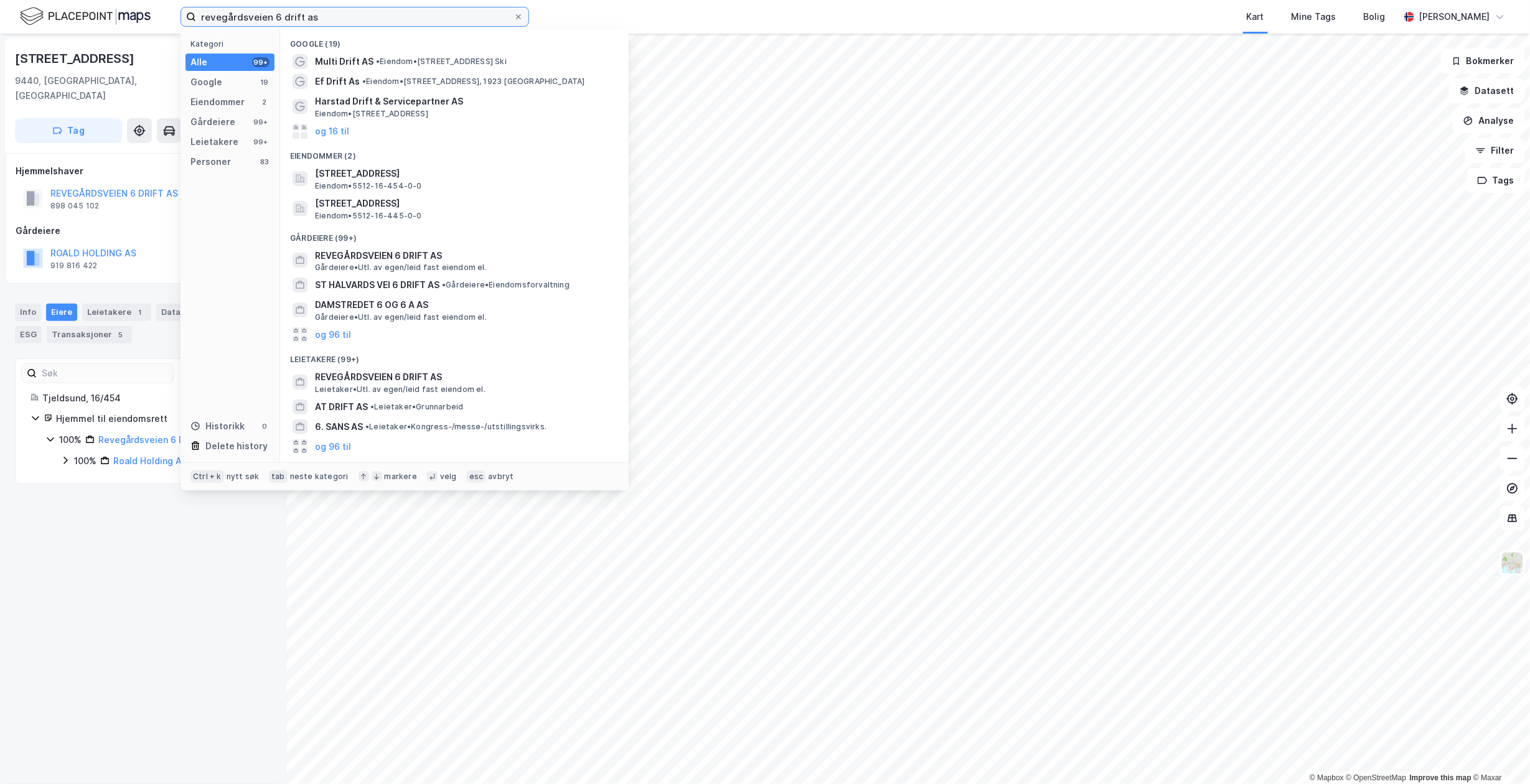
drag, startPoint x: 42, startPoint y: 18, endPoint x: 20, endPoint y: 18, distance: 22.0
click at [20, 18] on div "revegårdsveien 6 drift as Kategori Alle 99+ Google 19 Eiendommer 2 Gårdeiere 99…" at bounding box center [765, 17] width 1530 height 33
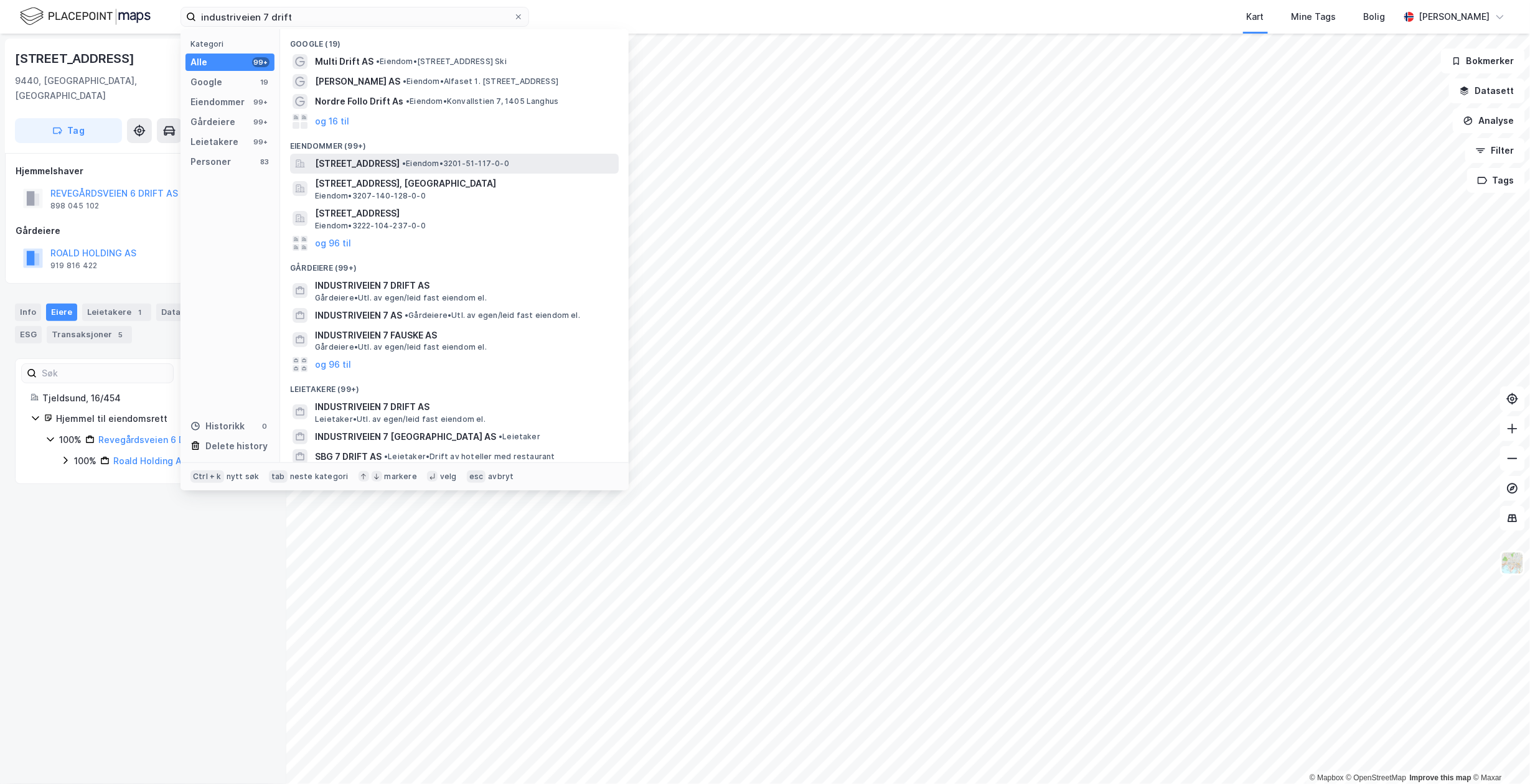
click at [392, 163] on span "Industriveien 7, 1337, SANDVIKA, BÆRUM" at bounding box center [357, 163] width 85 height 15
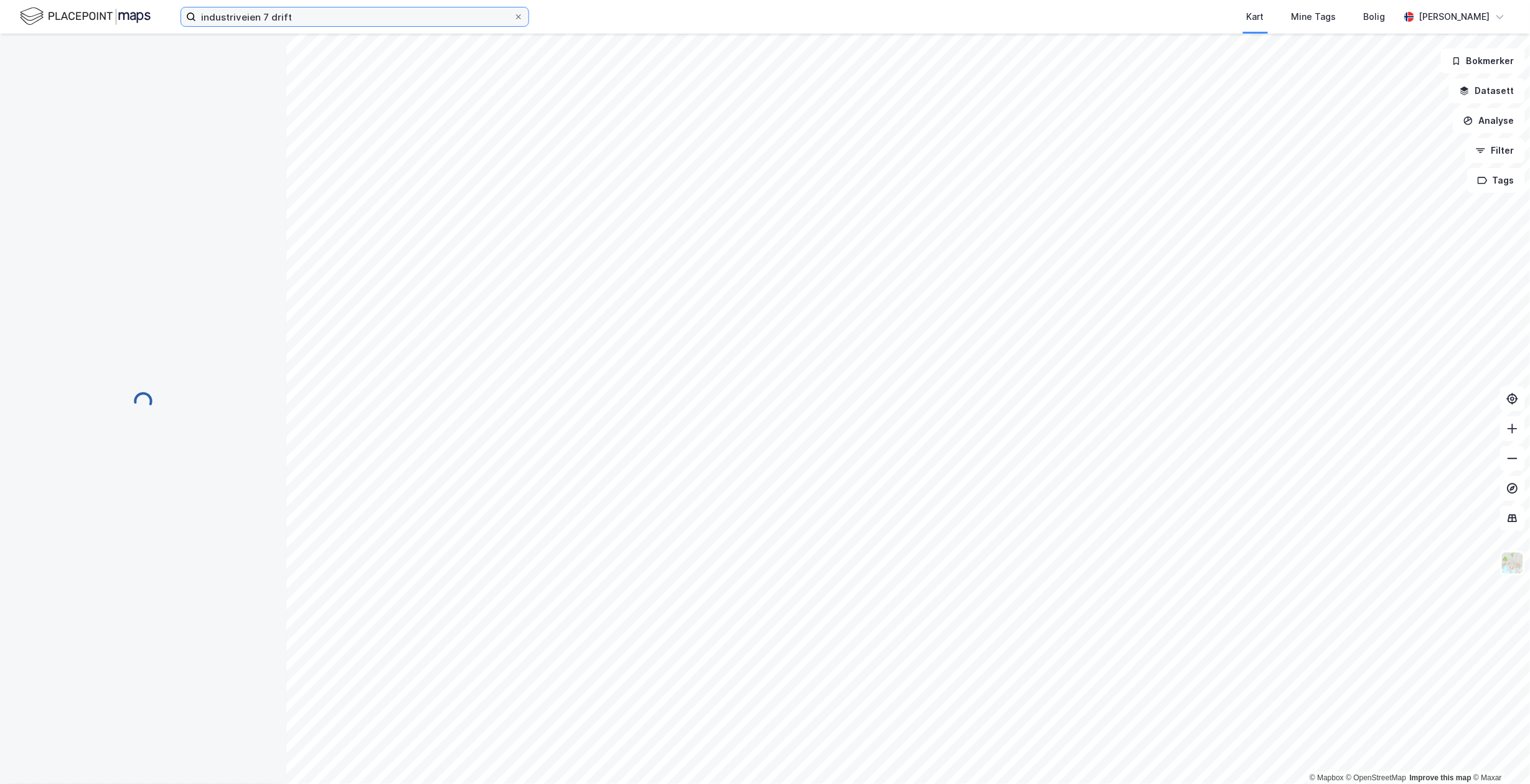
click at [295, 17] on input "industriveien 7 drift" at bounding box center [354, 17] width 317 height 18
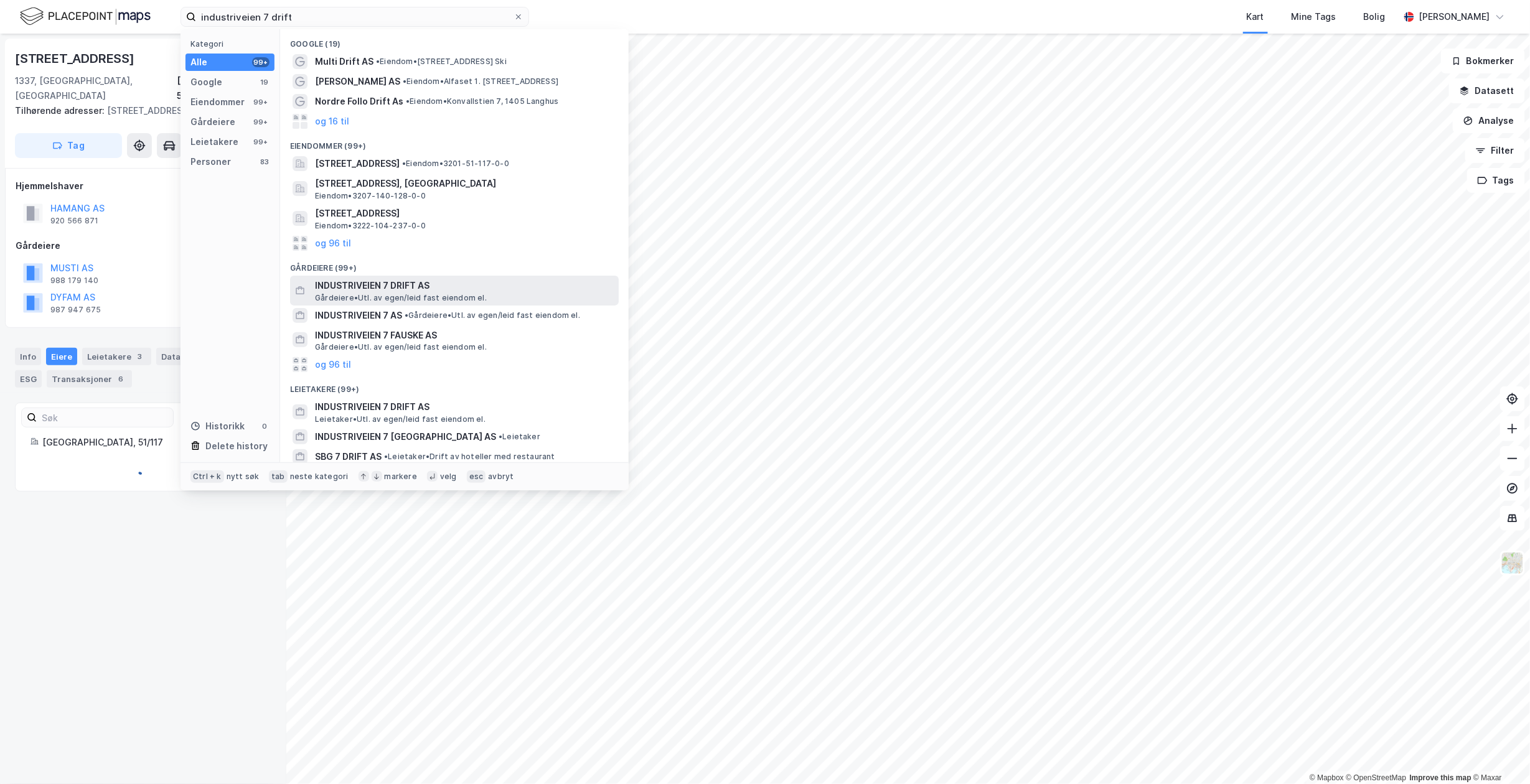
click at [431, 285] on span "INDUSTRIVEIEN 7 DRIFT AS" at bounding box center [464, 285] width 299 height 15
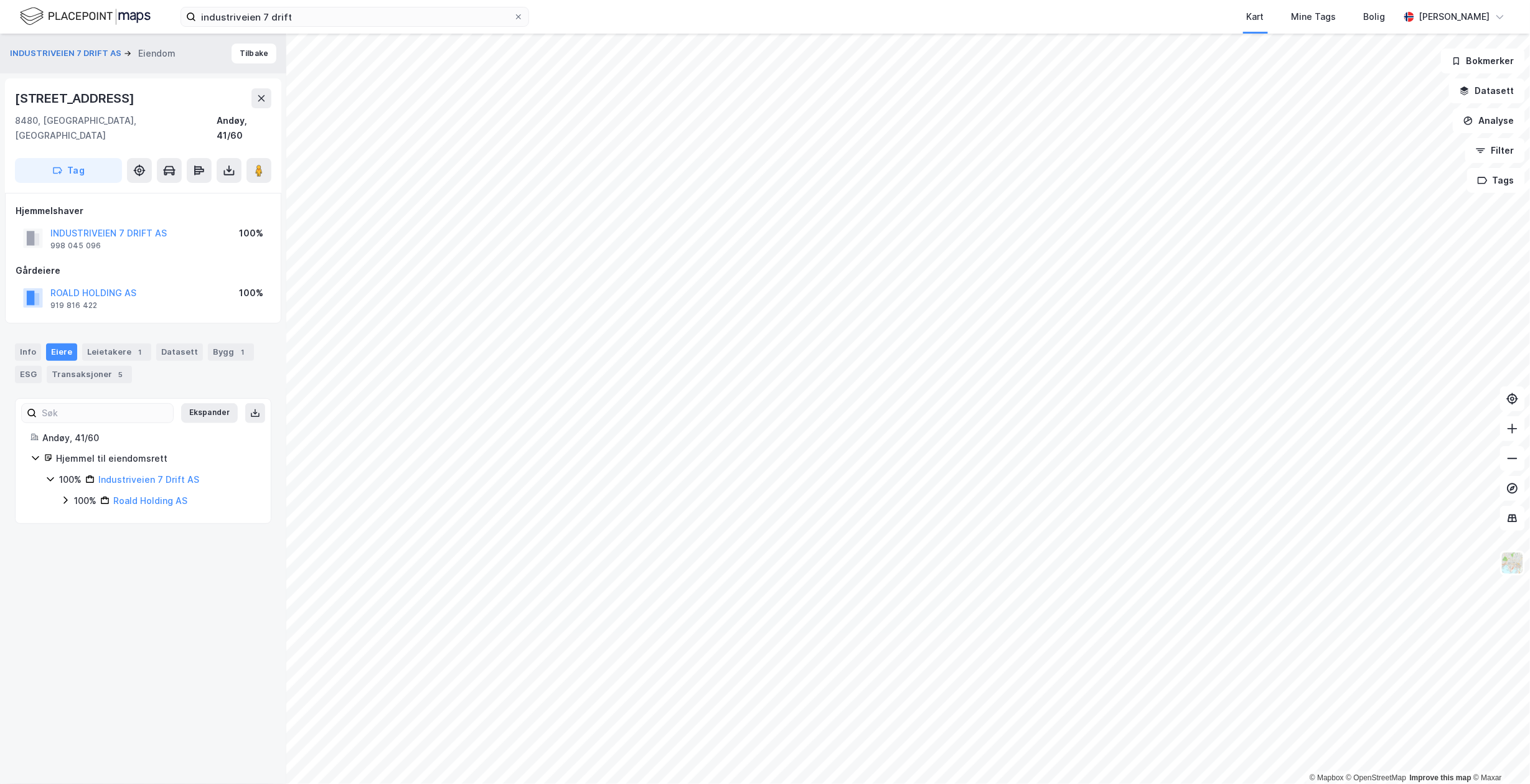
click at [421, 32] on div "industriveien 7 drift Kart Mine Tags Bolig Even Nilsen" at bounding box center [765, 17] width 1530 height 33
click at [421, 24] on input "industriveien 7 drift" at bounding box center [354, 17] width 317 height 18
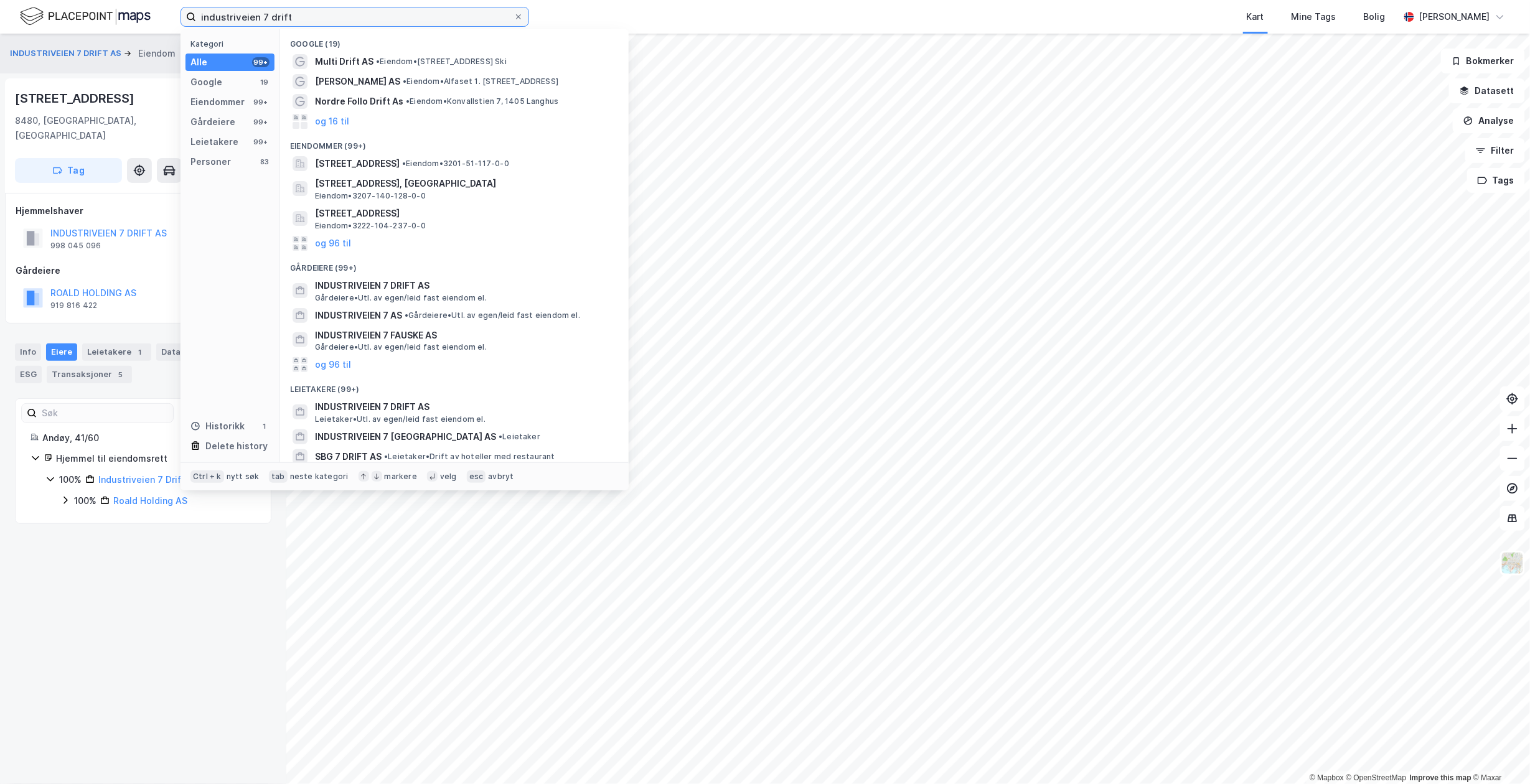
click at [421, 24] on input "industriveien 7 drift" at bounding box center [354, 17] width 317 height 18
click at [421, 24] on input "industriveien 7 drift" at bounding box center [354, 17] width 317 height 18
paste input "Laatasveien Drift AS"
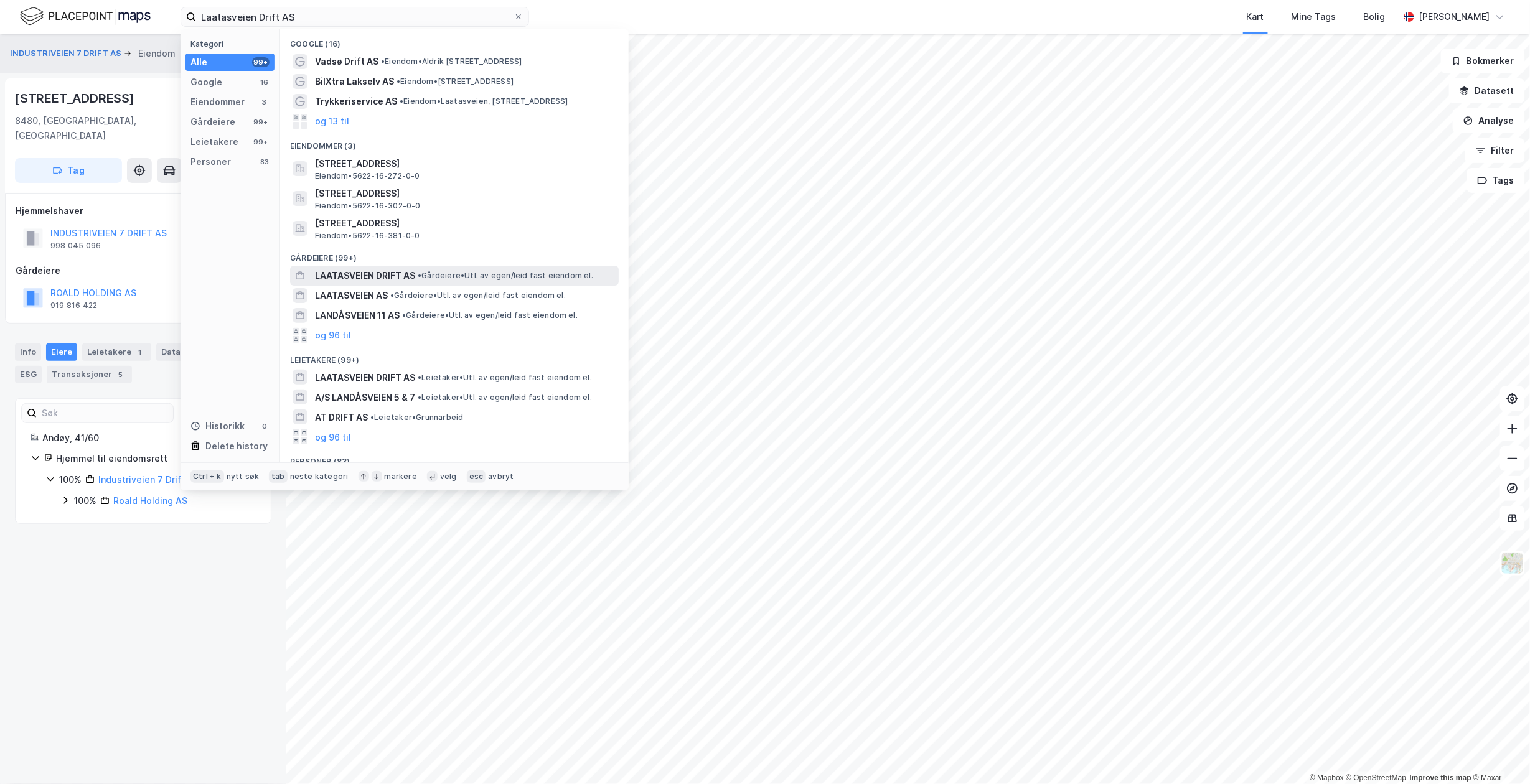
click at [461, 280] on span "• Gårdeiere • Utl. av egen/leid fast eiendom el." at bounding box center [505, 275] width 176 height 10
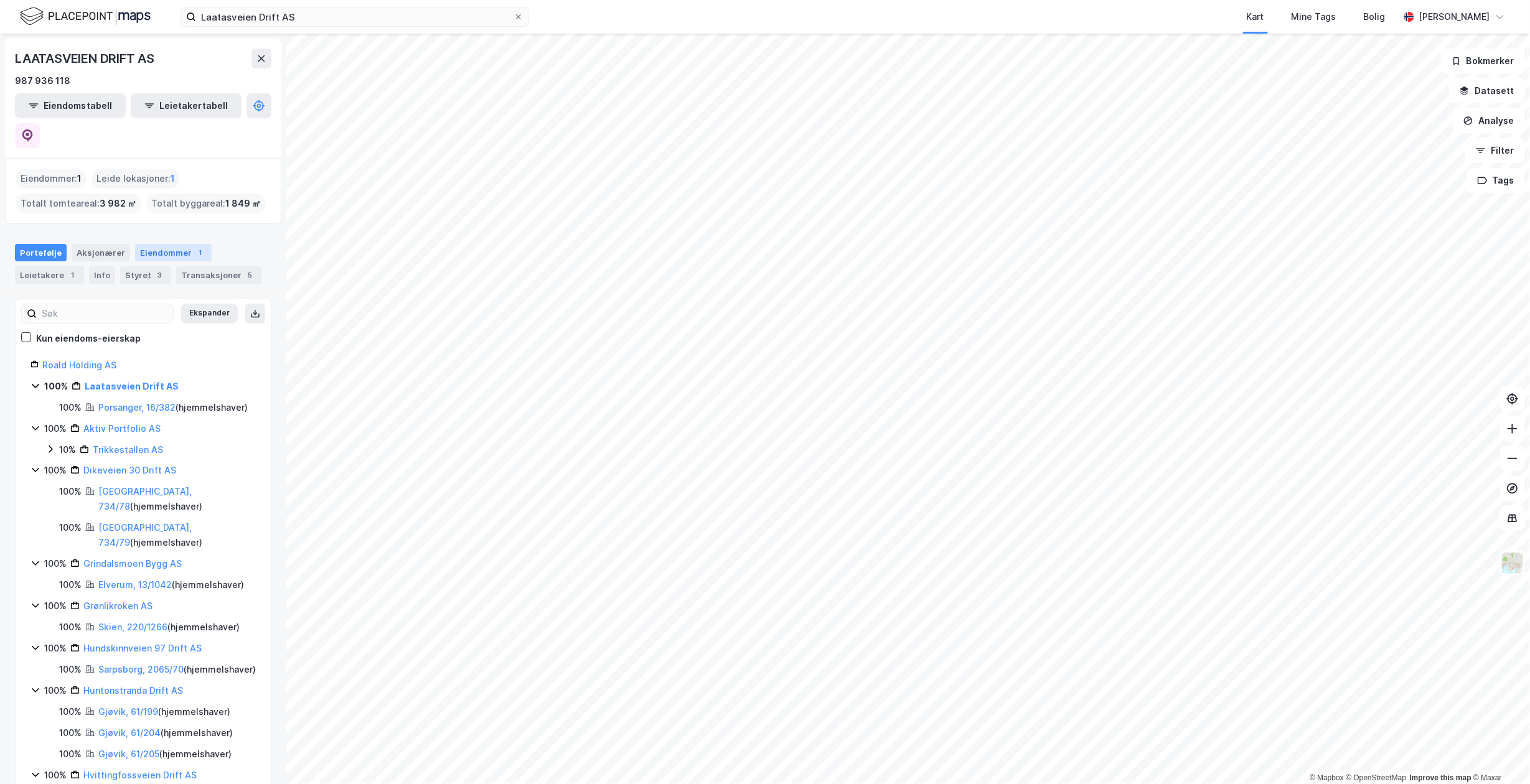
click at [143, 244] on div "Eiendommer 1" at bounding box center [173, 253] width 77 height 17
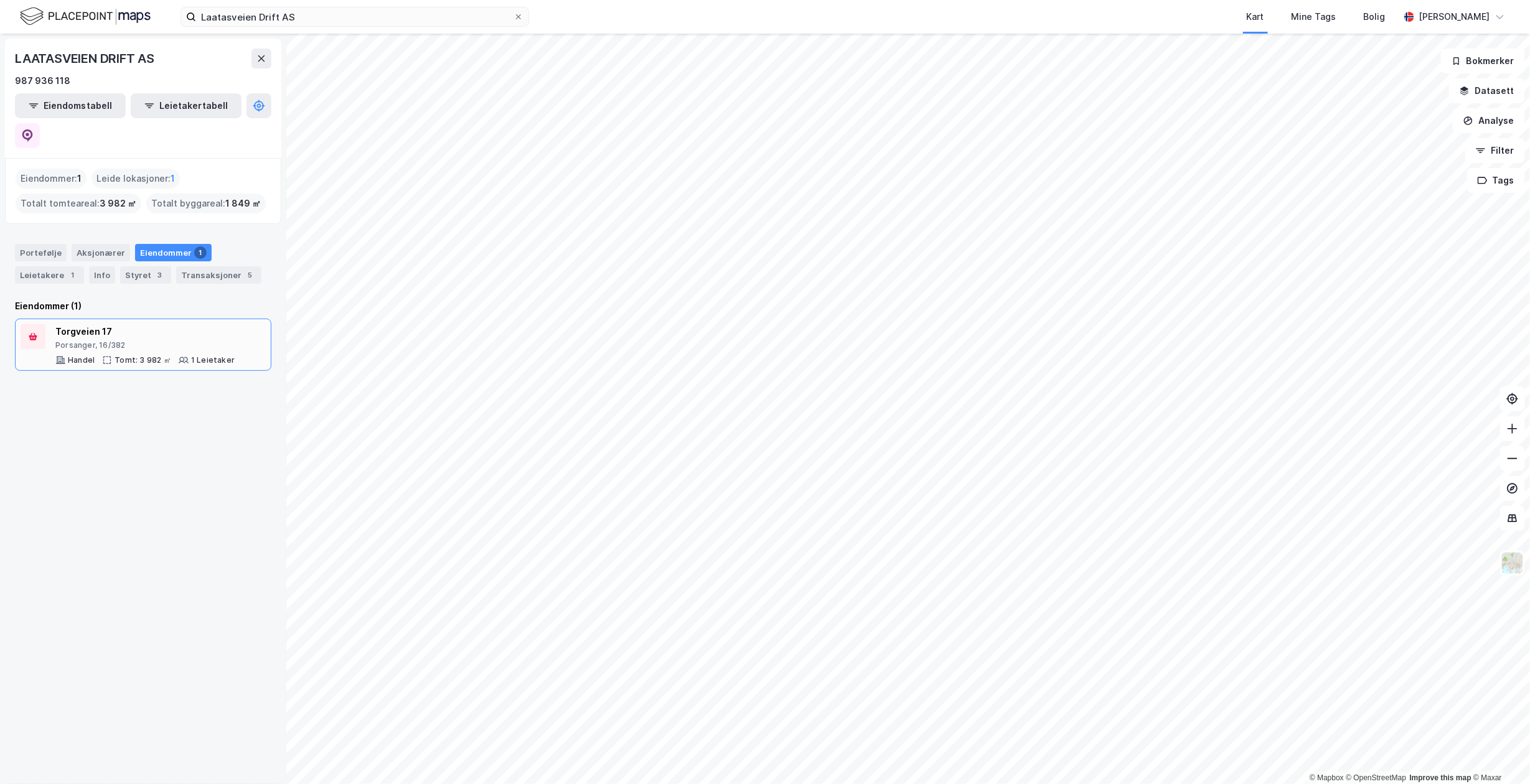
click at [156, 340] on div "Porsanger, 16/382" at bounding box center [144, 344] width 179 height 10
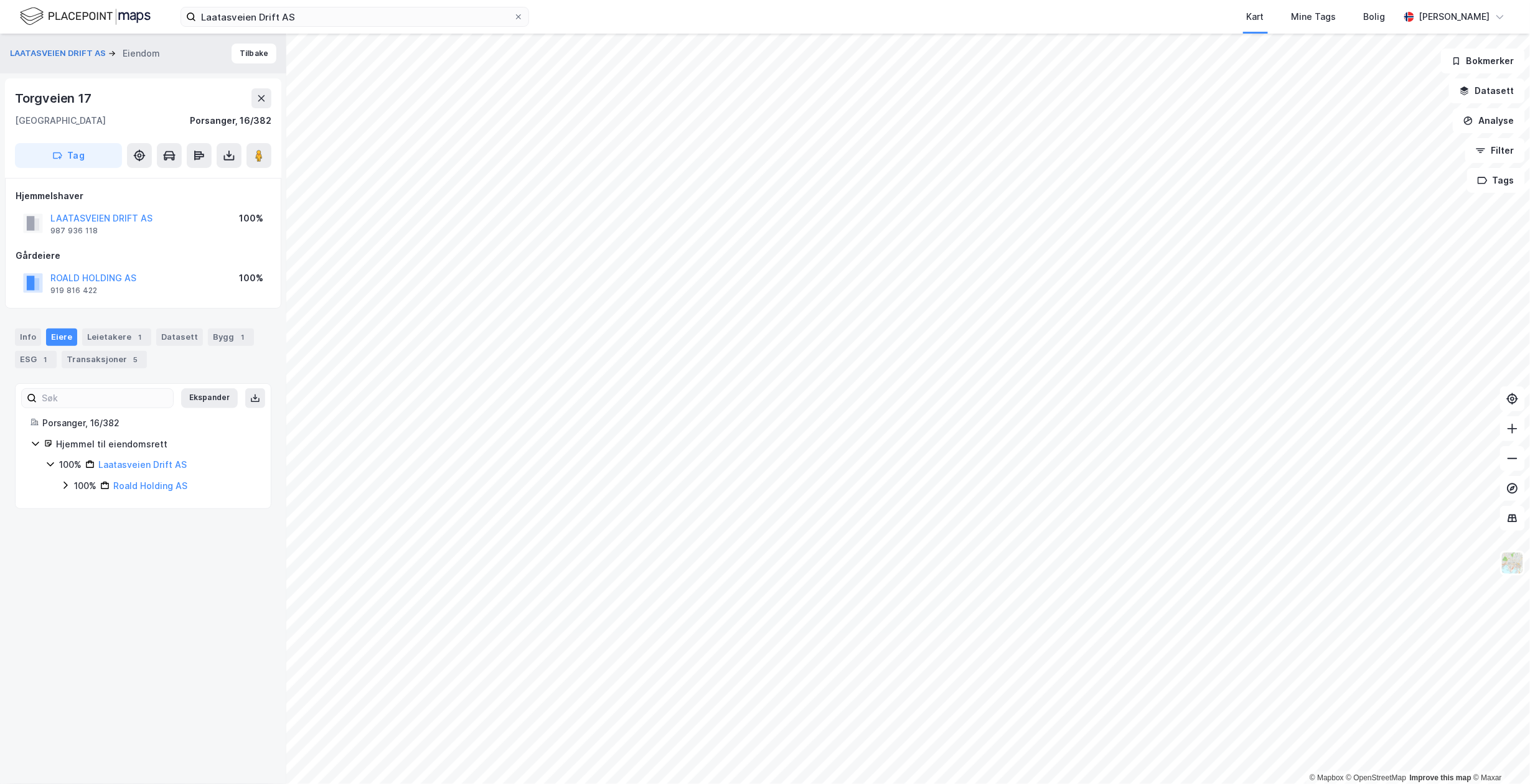
click at [177, 601] on div "LAATASVEIEN DRIFT AS Eiendom Tilbake Torgveien 17 9700, Lakselv, Finnmark Porsa…" at bounding box center [143, 408] width 286 height 750
click at [314, 24] on input "Laatasveien Drift AS" at bounding box center [354, 17] width 317 height 18
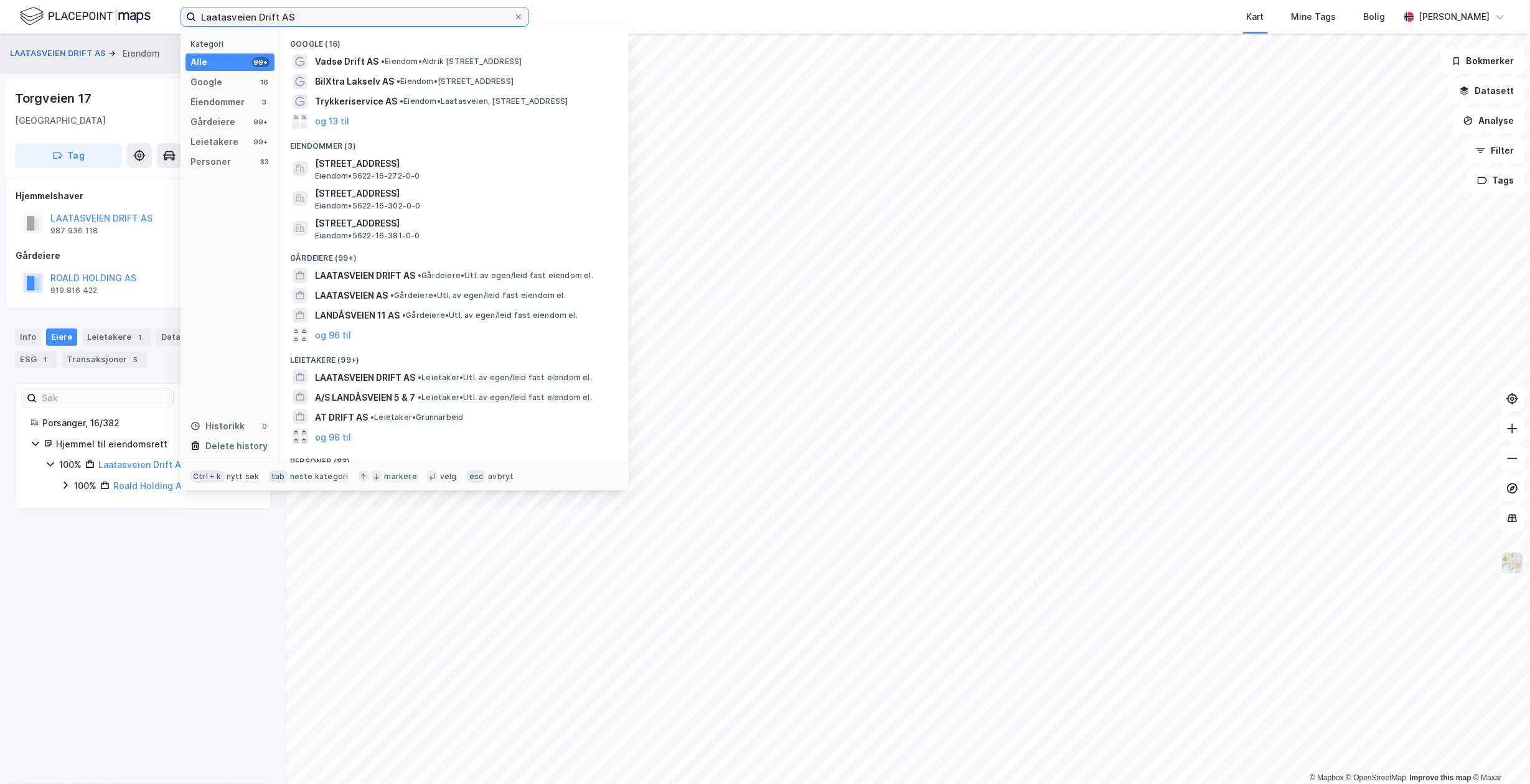
click at [314, 24] on input "Laatasveien Drift AS" at bounding box center [354, 17] width 317 height 18
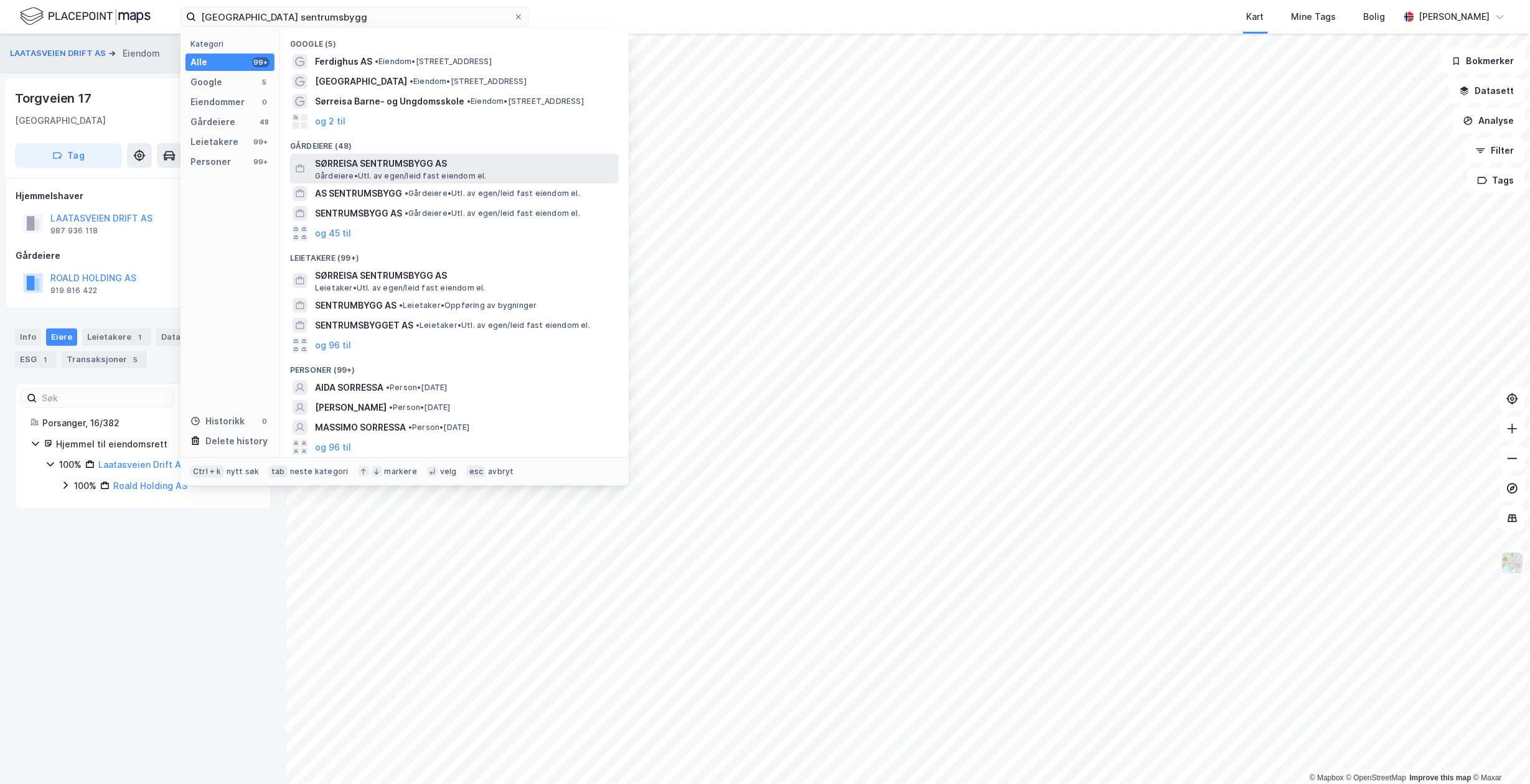
click at [382, 167] on span "SØRREISA SENTRUMSBYGG AS" at bounding box center [464, 163] width 299 height 15
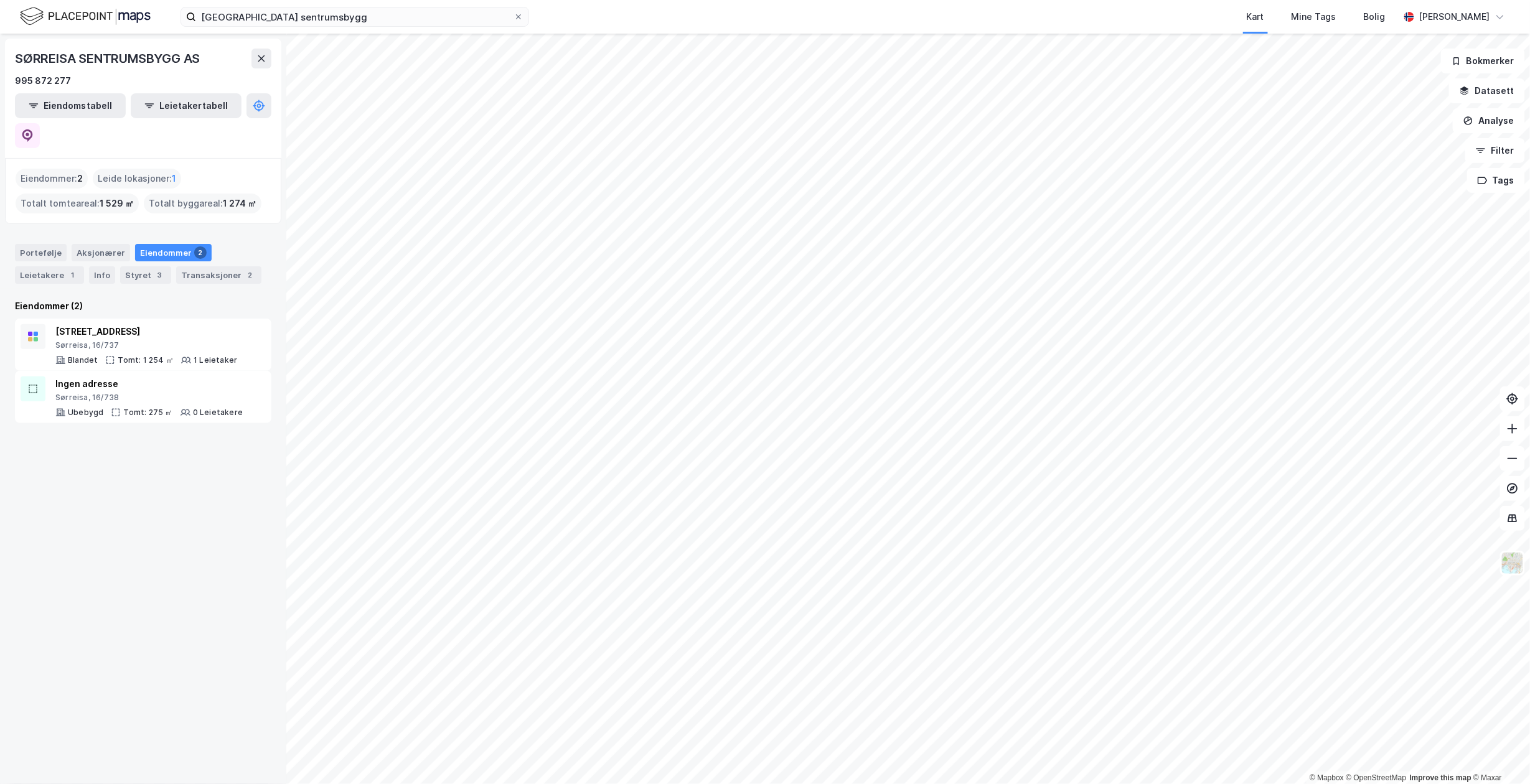
click at [184, 626] on div "SØRREISA SENTRUMSBYGG AS 995 872 277 Eiendomstabell Leietakertabell Eiendommer …" at bounding box center [143, 408] width 286 height 750
drag, startPoint x: 191, startPoint y: 506, endPoint x: 152, endPoint y: 519, distance: 41.1
click at [191, 506] on div "SØRREISA SENTRUMSBYGG AS 995 872 277 Eiendomstabell Leietakertabell Eiendommer …" at bounding box center [143, 408] width 286 height 750
click at [195, 610] on div "SØRREISA SENTRUMSBYGG AS 995 872 277 Eiendomstabell Leietakertabell Eiendommer …" at bounding box center [143, 408] width 286 height 750
click at [467, 10] on input "sørreisa sentrumsbygg" at bounding box center [354, 17] width 317 height 18
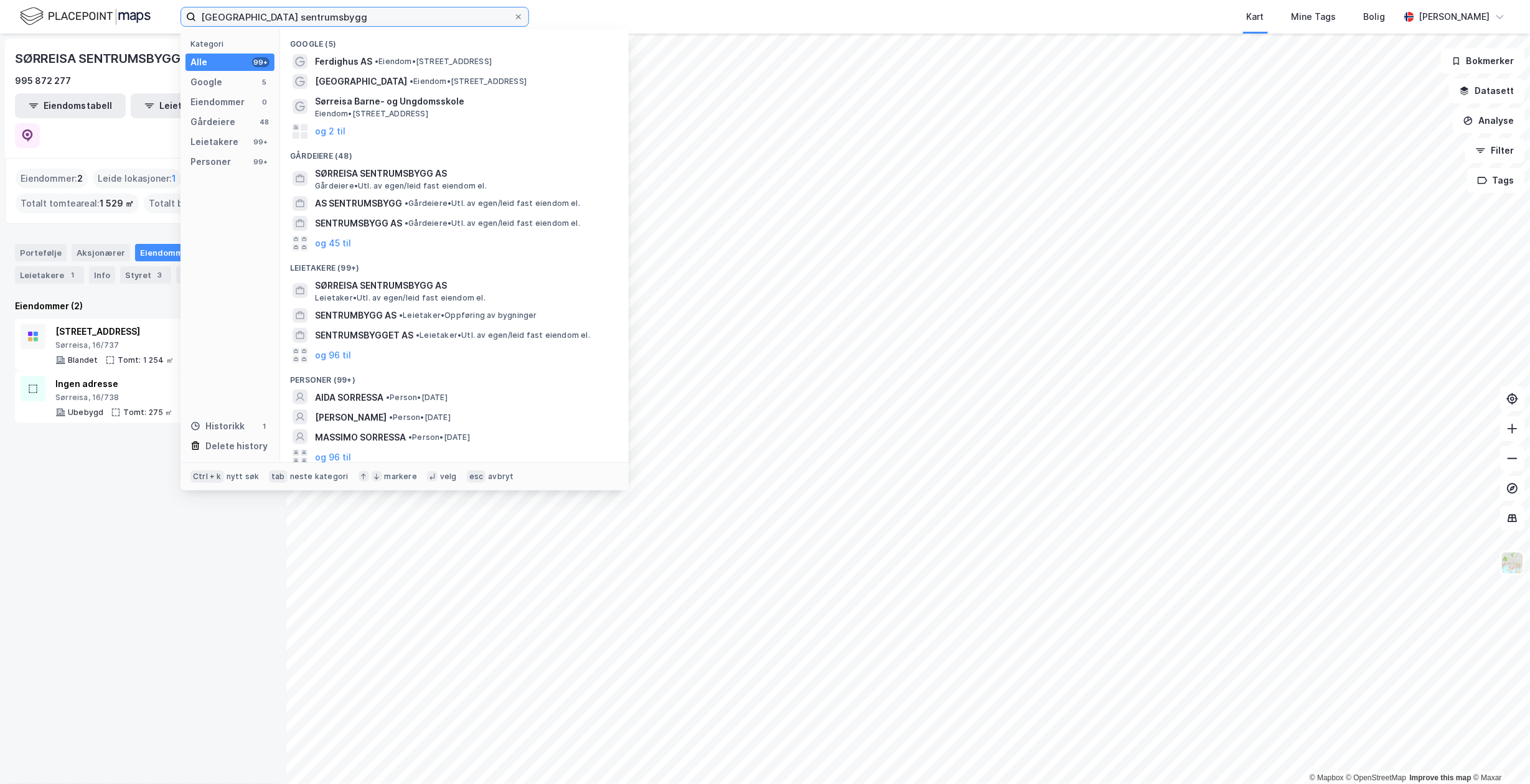
paste input "Rema 1000 Lakselv"
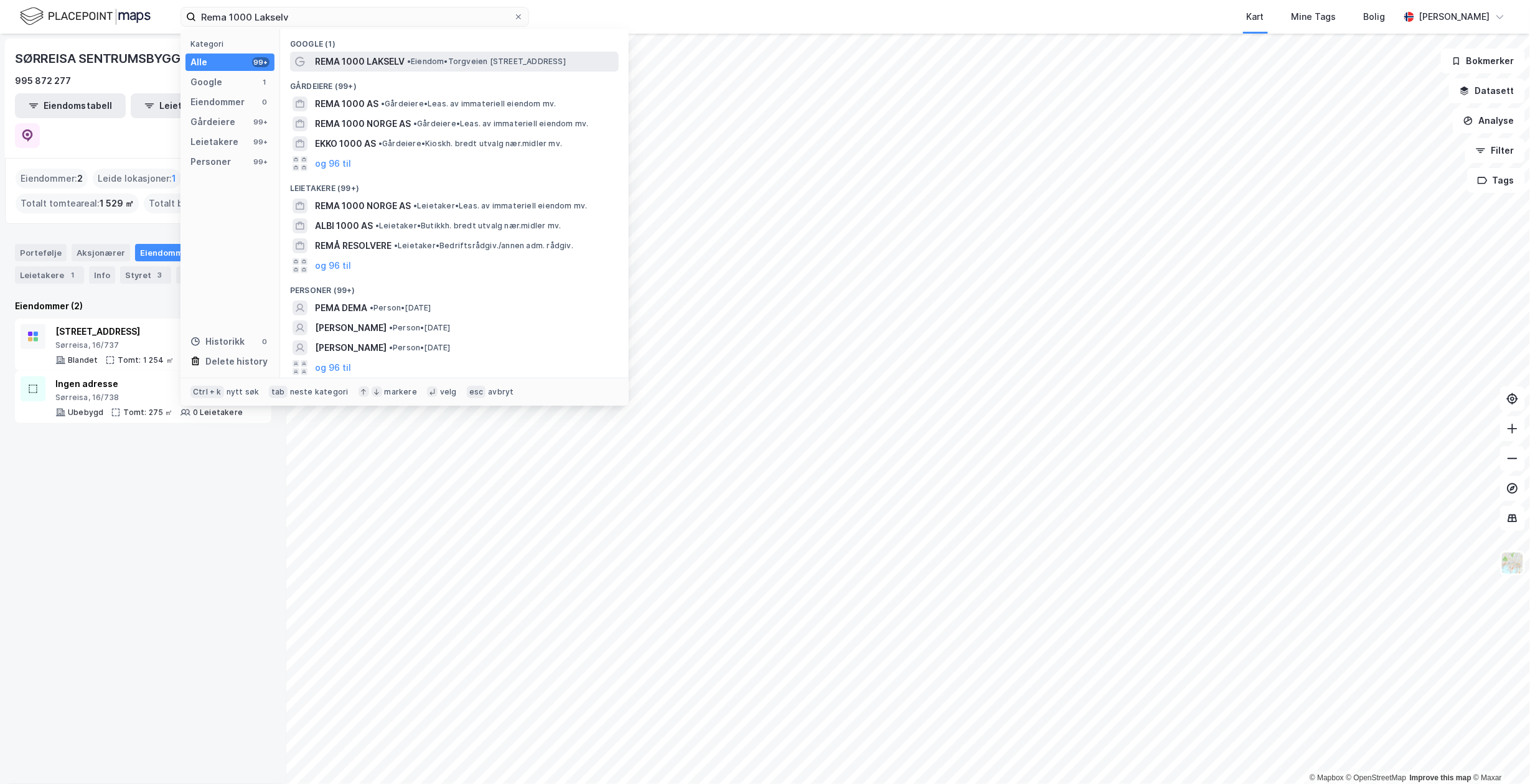
click at [420, 65] on span "• Eiendom • Torgveien 17, 9700 Lakselv" at bounding box center [487, 61] width 159 height 10
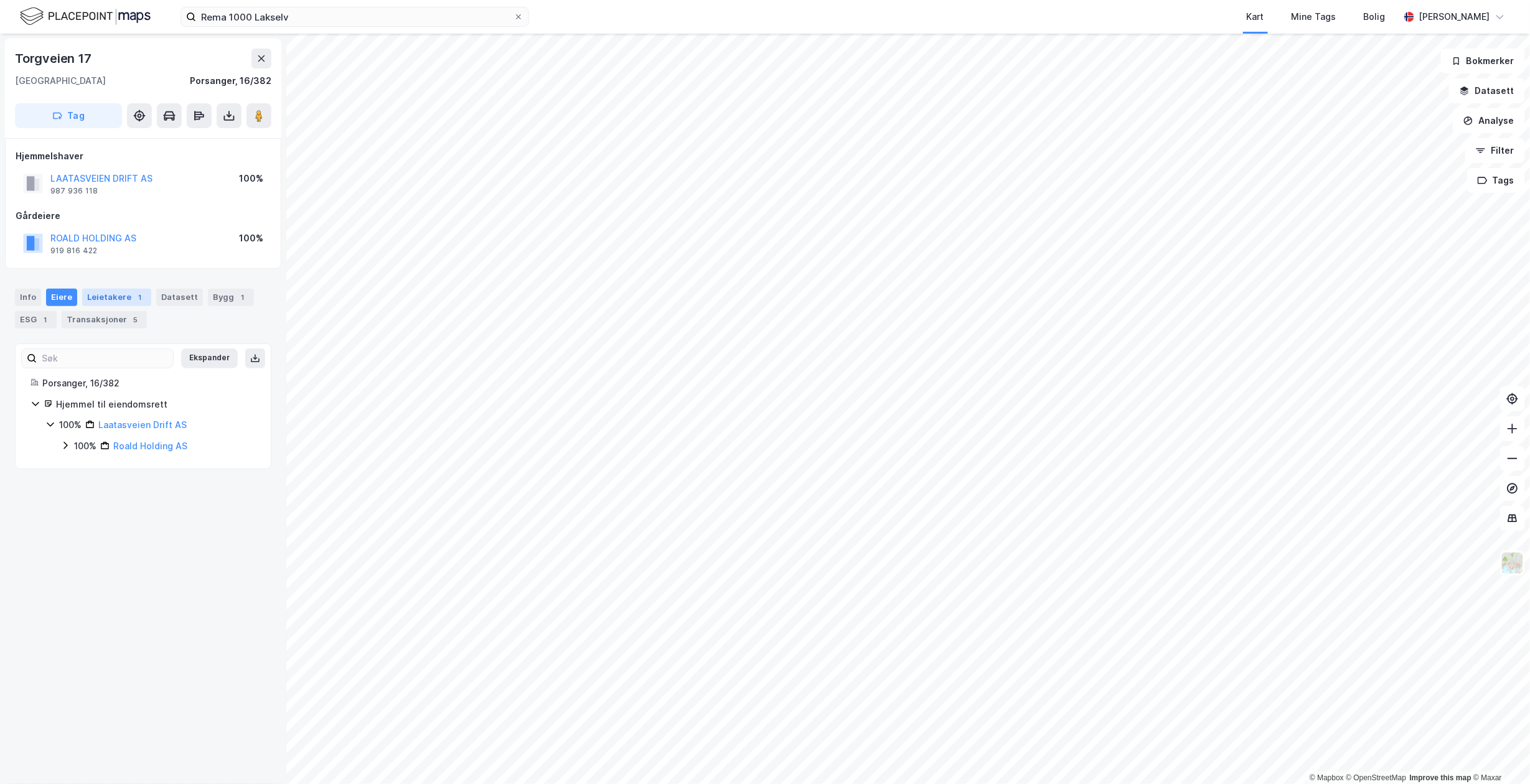
click at [122, 302] on div "Leietakere 1" at bounding box center [116, 297] width 69 height 17
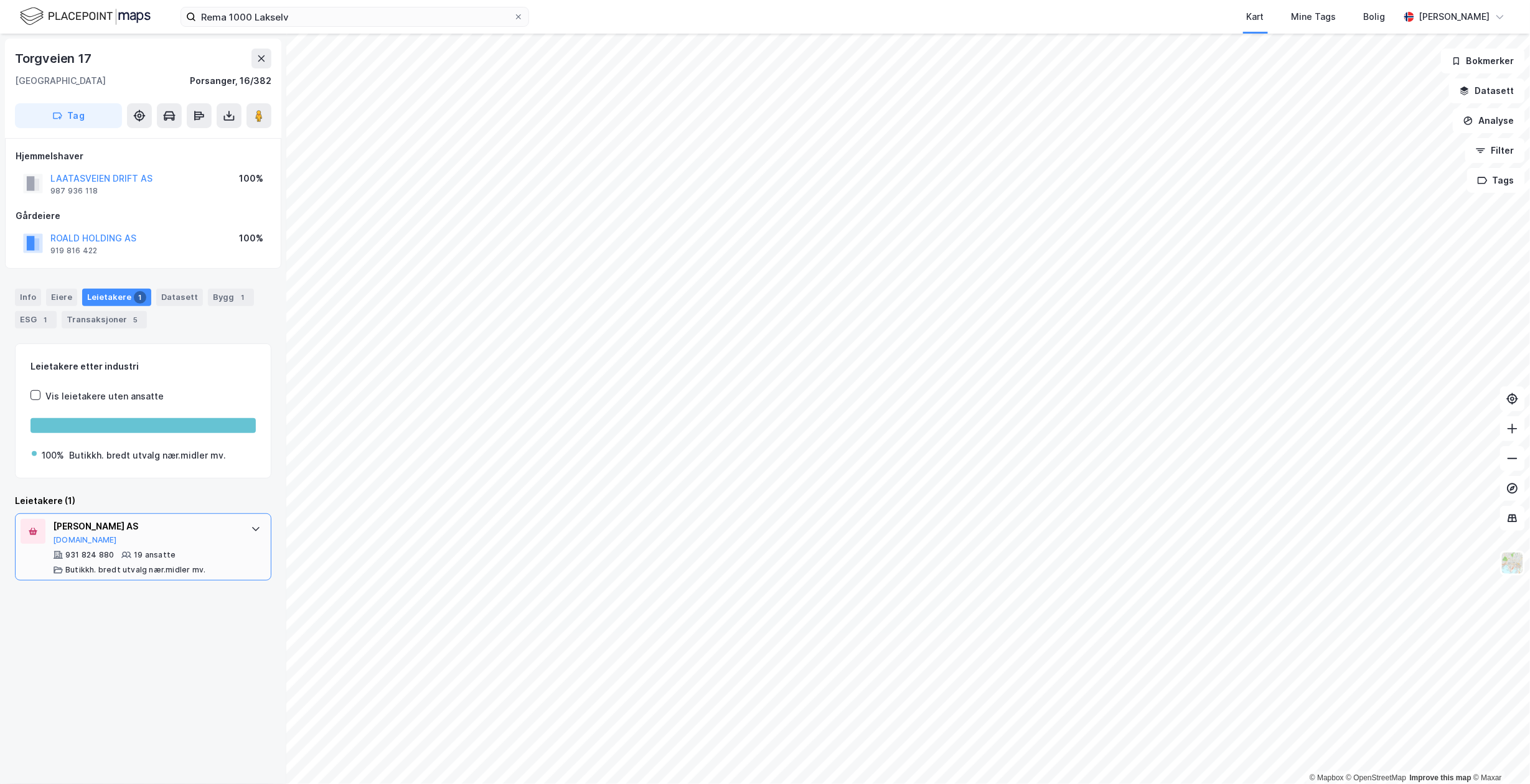
click at [183, 545] on div "ANN-HEGE PEDERSEN AS Proff.no" at bounding box center [146, 532] width 185 height 26
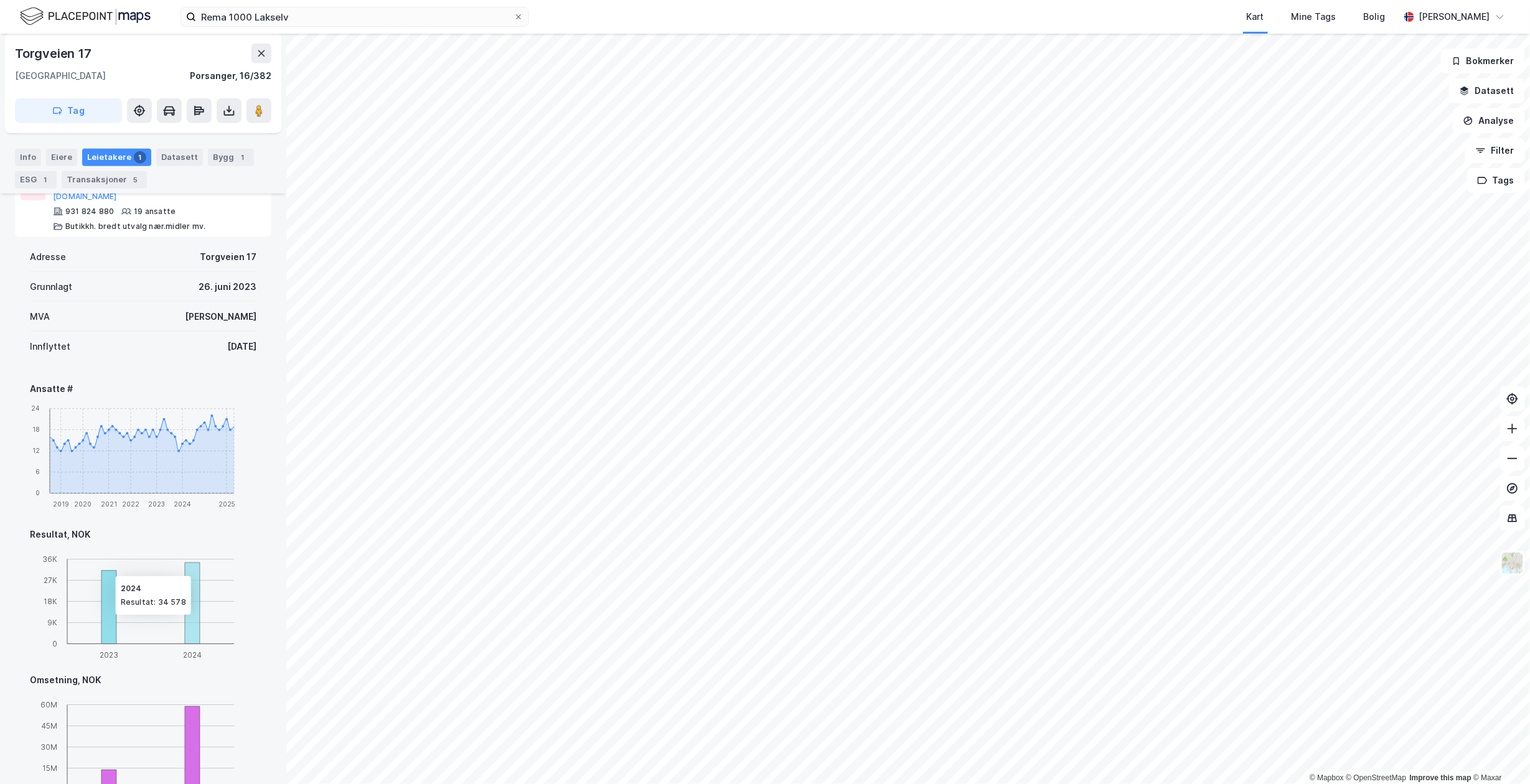
scroll to position [32, 0]
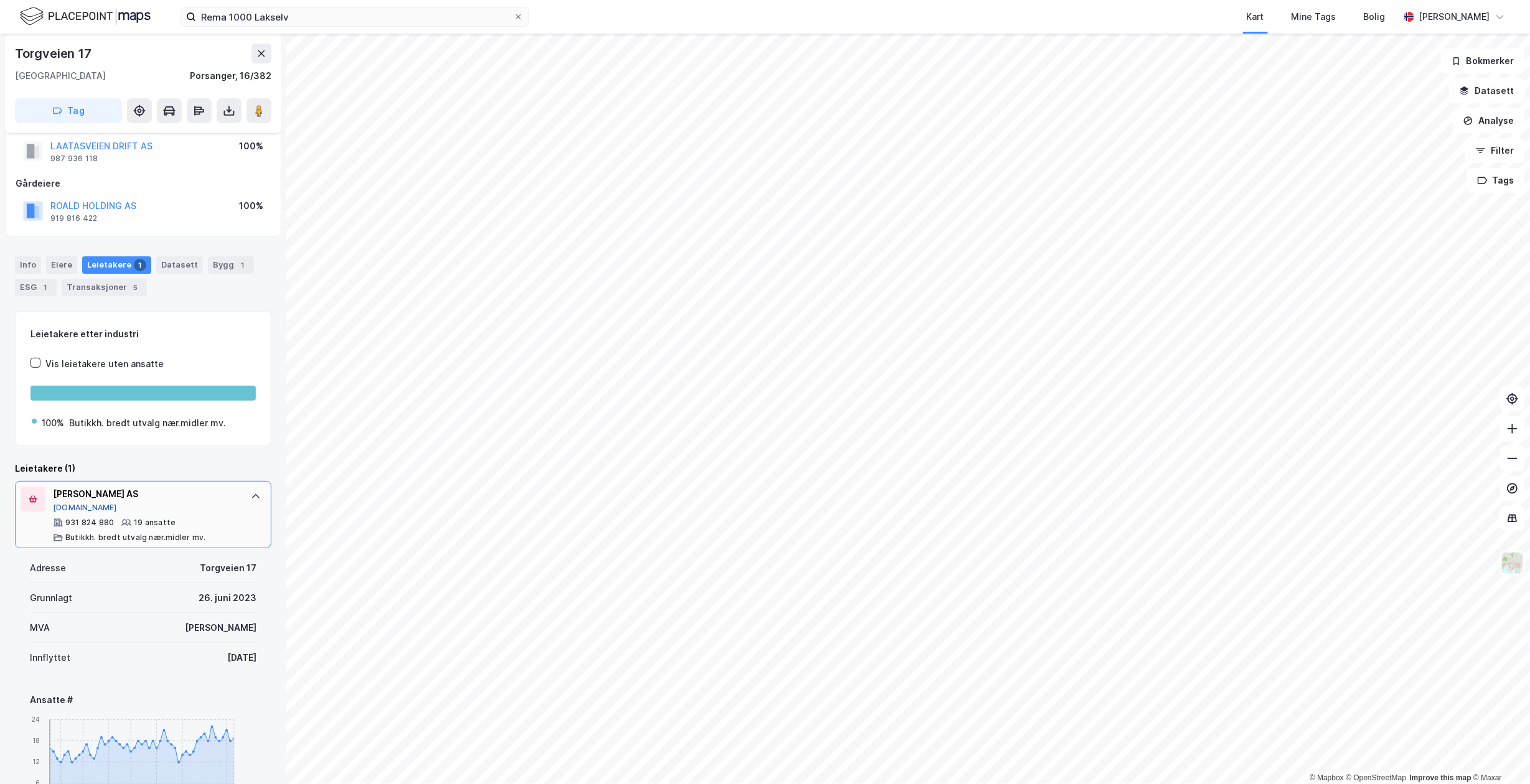
click at [80, 506] on button "Proff.no" at bounding box center [85, 507] width 64 height 10
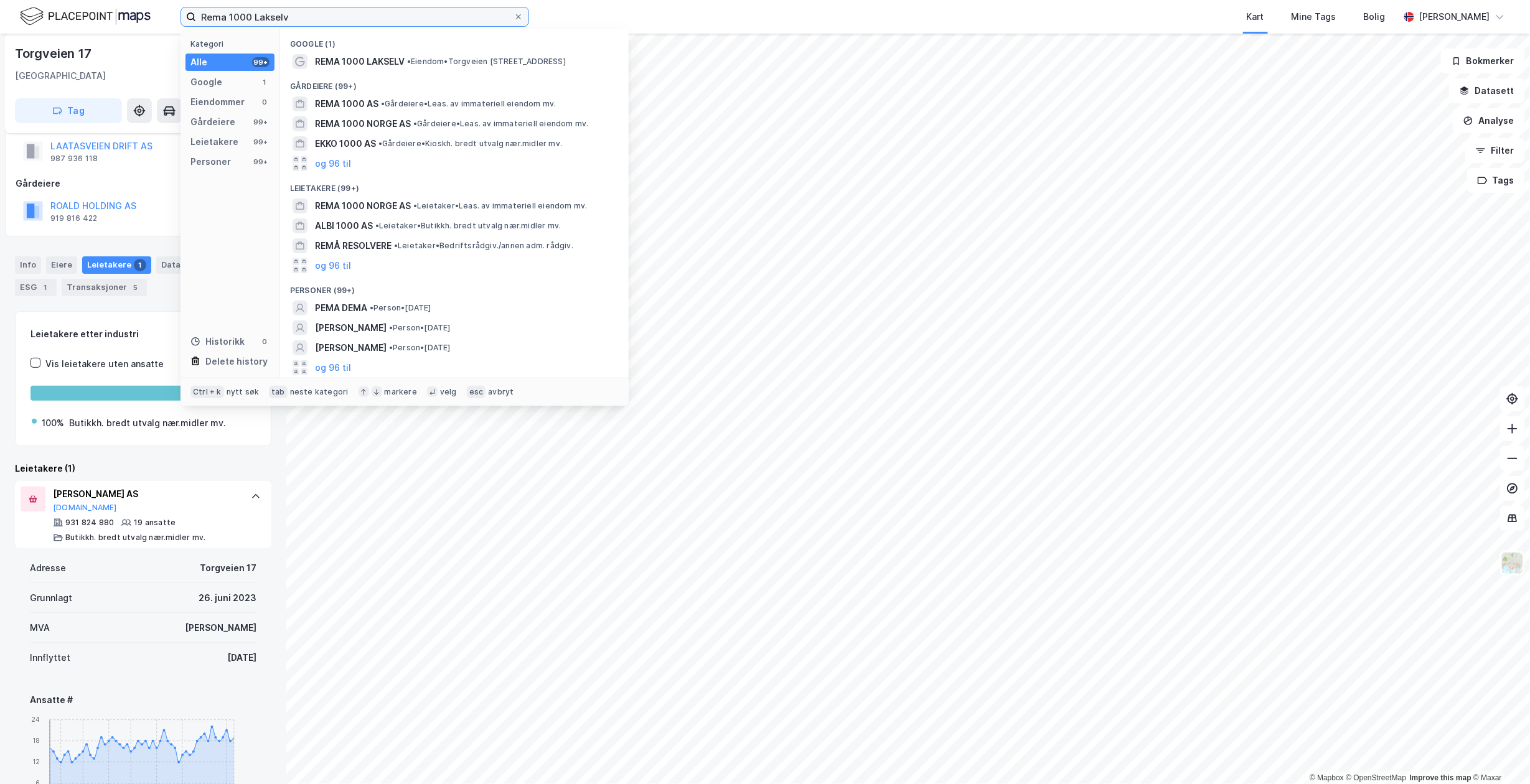
drag, startPoint x: 322, startPoint y: 20, endPoint x: 314, endPoint y: 20, distance: 8.0
click at [314, 20] on input "Rema 1000 Lakselv" at bounding box center [354, 17] width 317 height 18
drag, startPoint x: 1116, startPoint y: 21, endPoint x: 984, endPoint y: 0, distance: 133.7
click at [1116, 21] on div "Kart Mine Tags Bolig" at bounding box center [993, 17] width 810 height 33
click at [461, 12] on input "Rema 1000 Lakselv" at bounding box center [354, 17] width 317 height 18
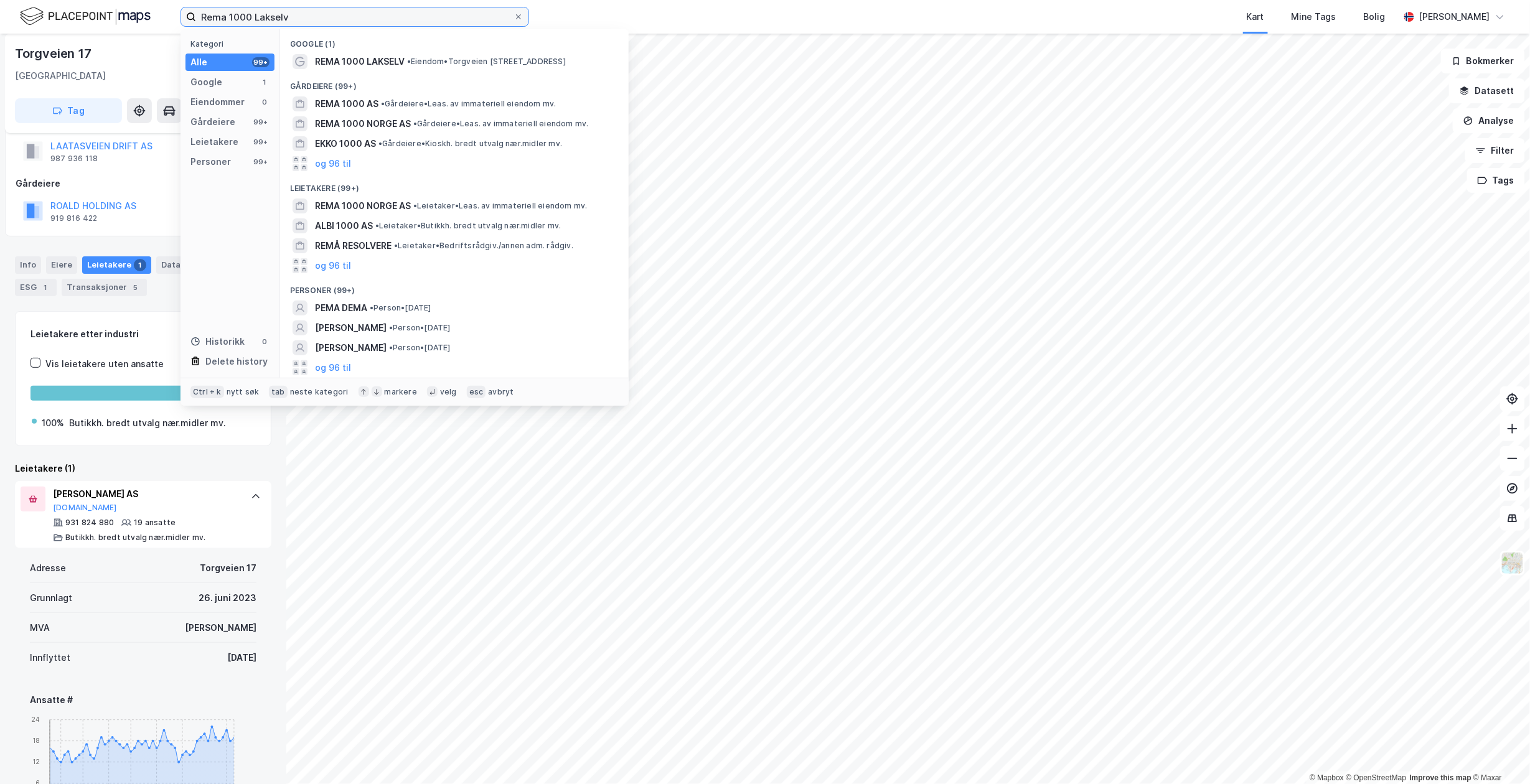
paste input "Andenes"
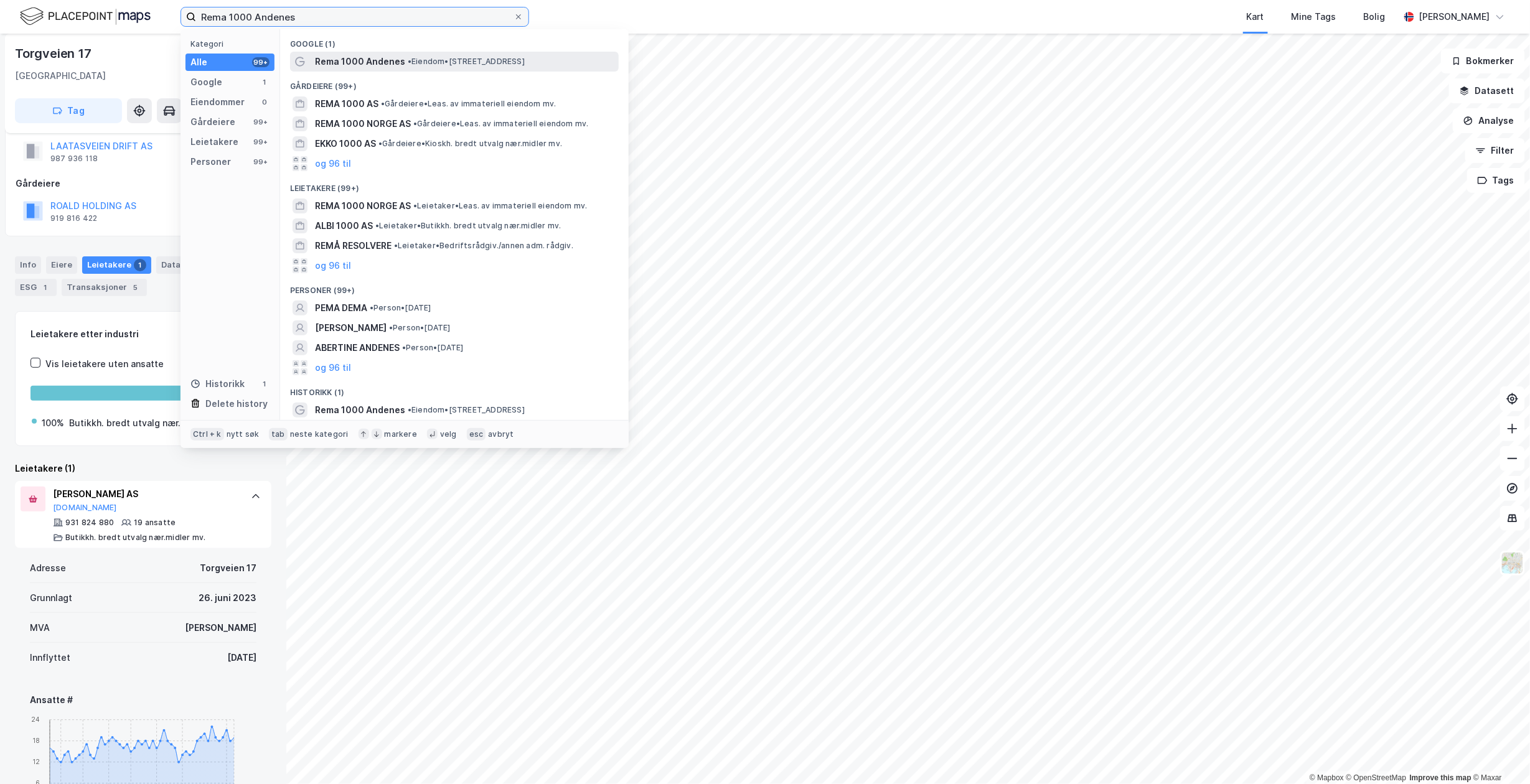
type input "Rema 1000 Andenes"
click at [411, 59] on span "•" at bounding box center [409, 61] width 3 height 10
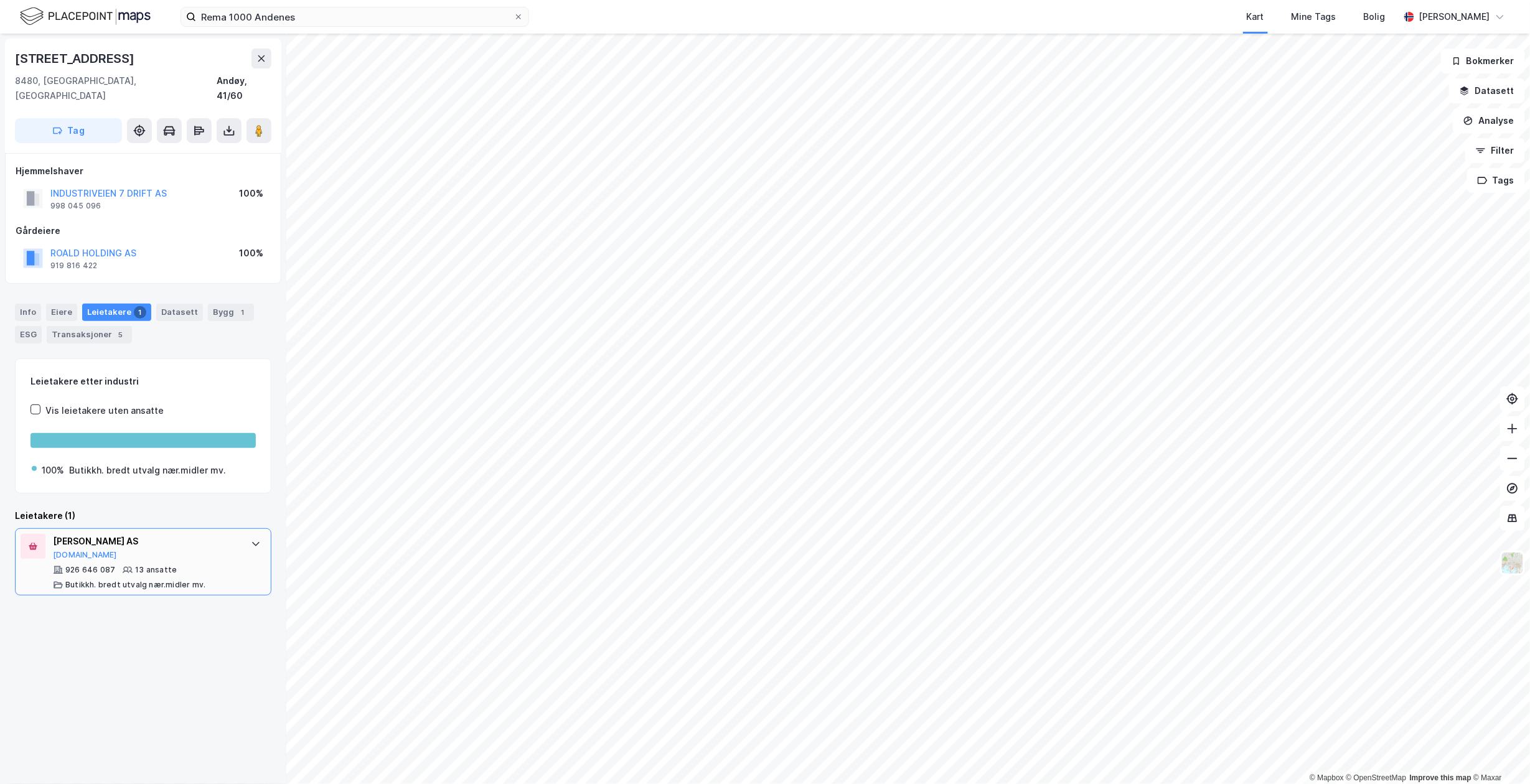
click at [163, 534] on div "MAX GAUSA AS" at bounding box center [146, 541] width 185 height 15
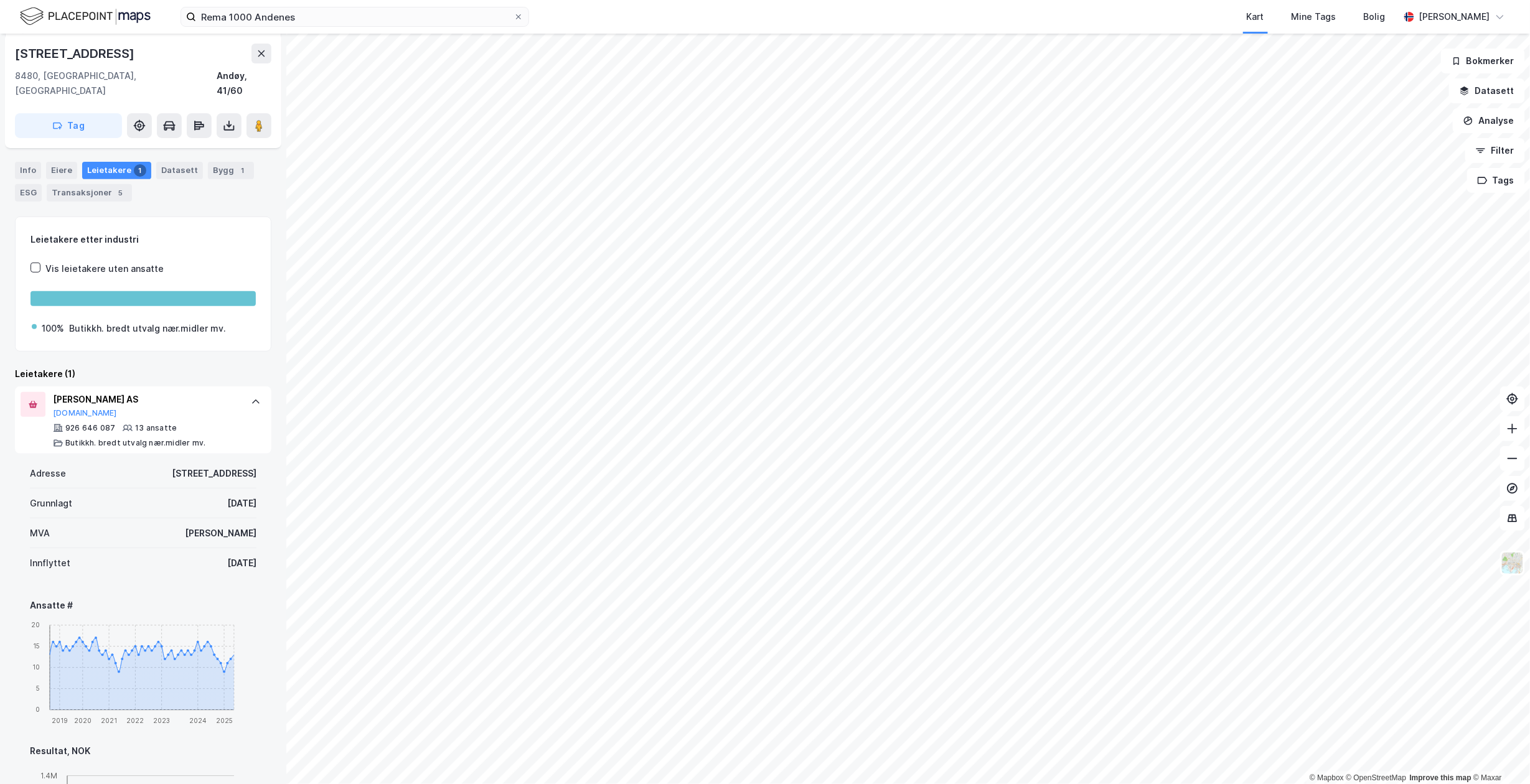
scroll to position [115, 0]
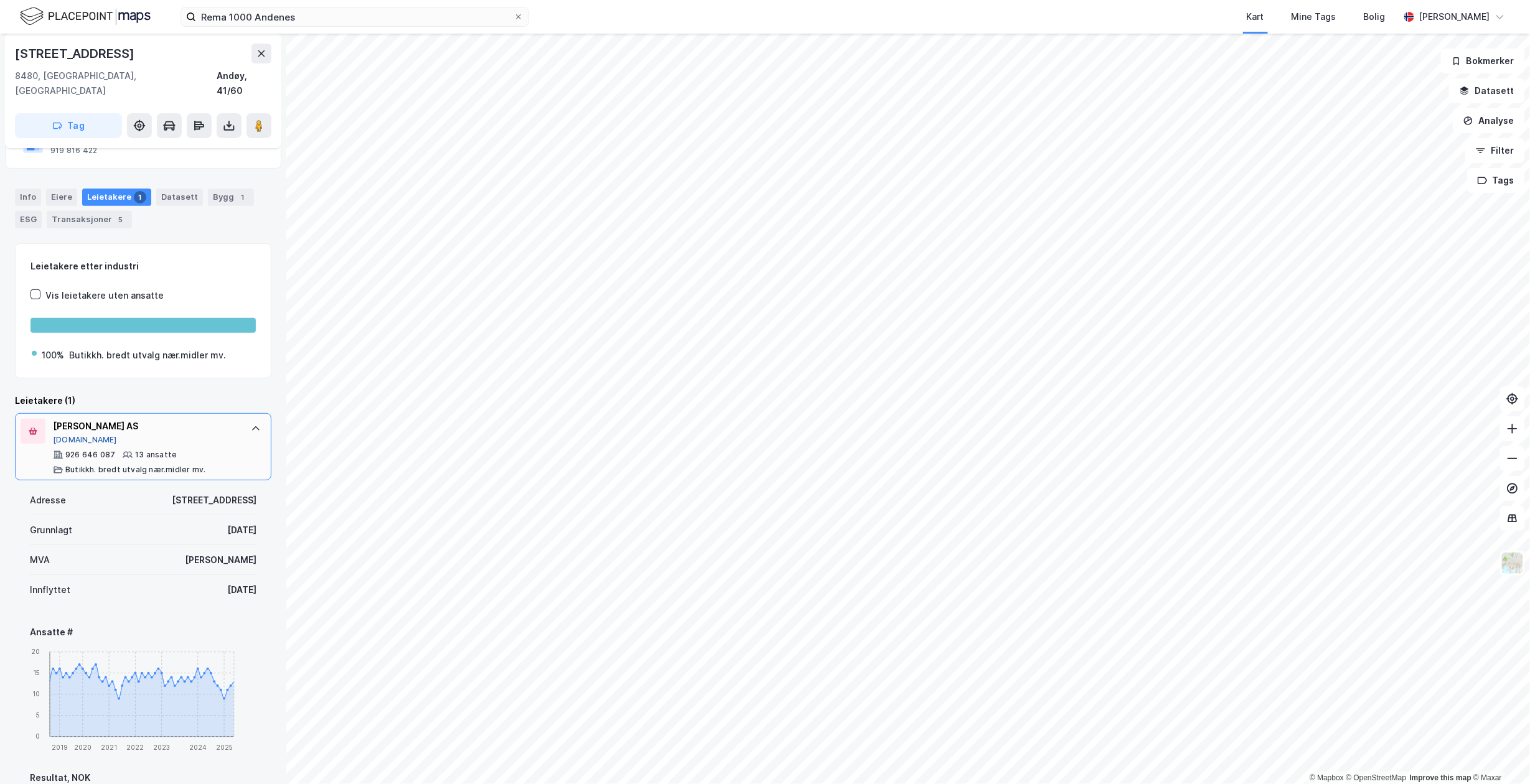
click at [66, 435] on button "Proff.no" at bounding box center [85, 440] width 64 height 10
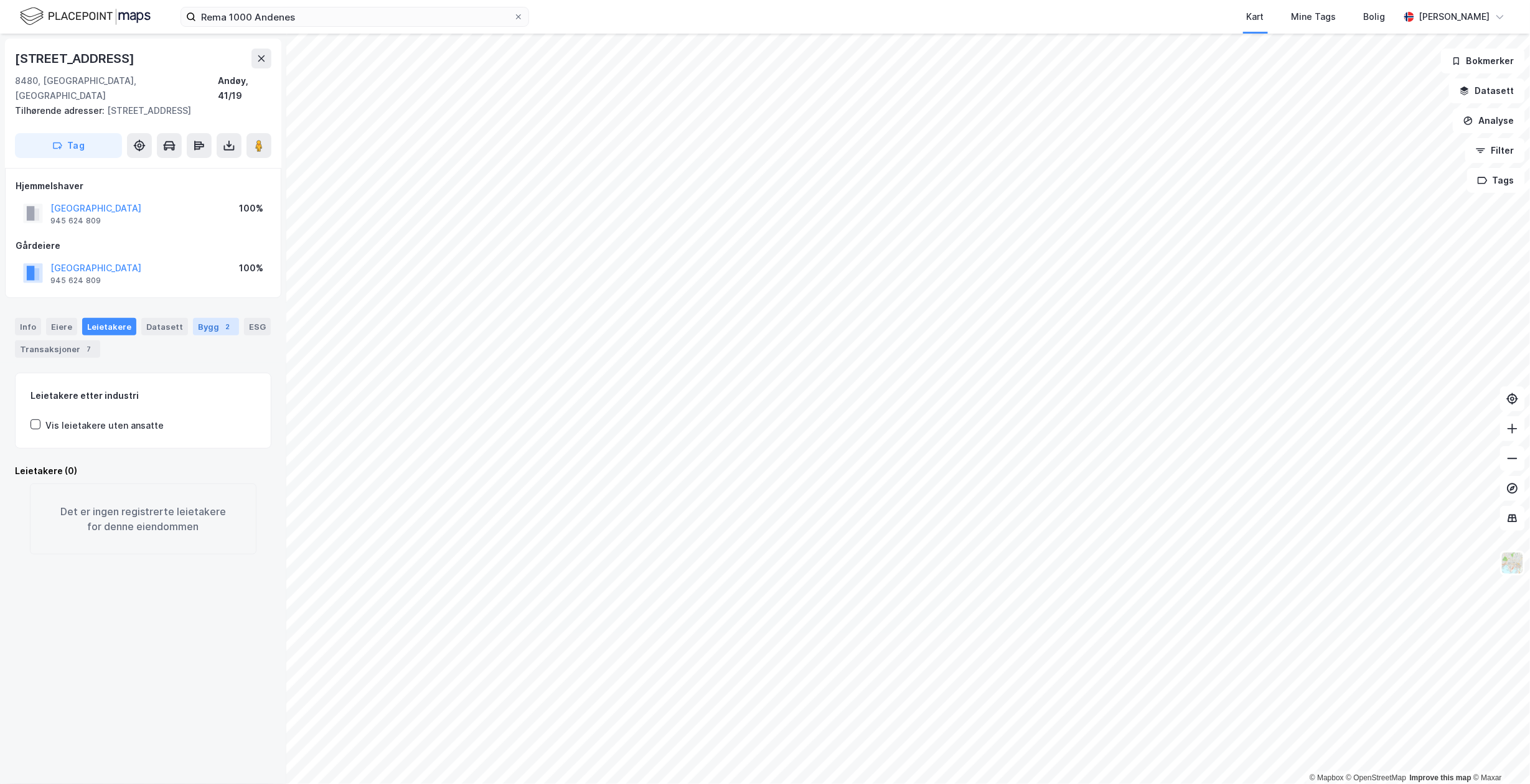
click at [211, 319] on div "Bygg 2" at bounding box center [216, 327] width 46 height 17
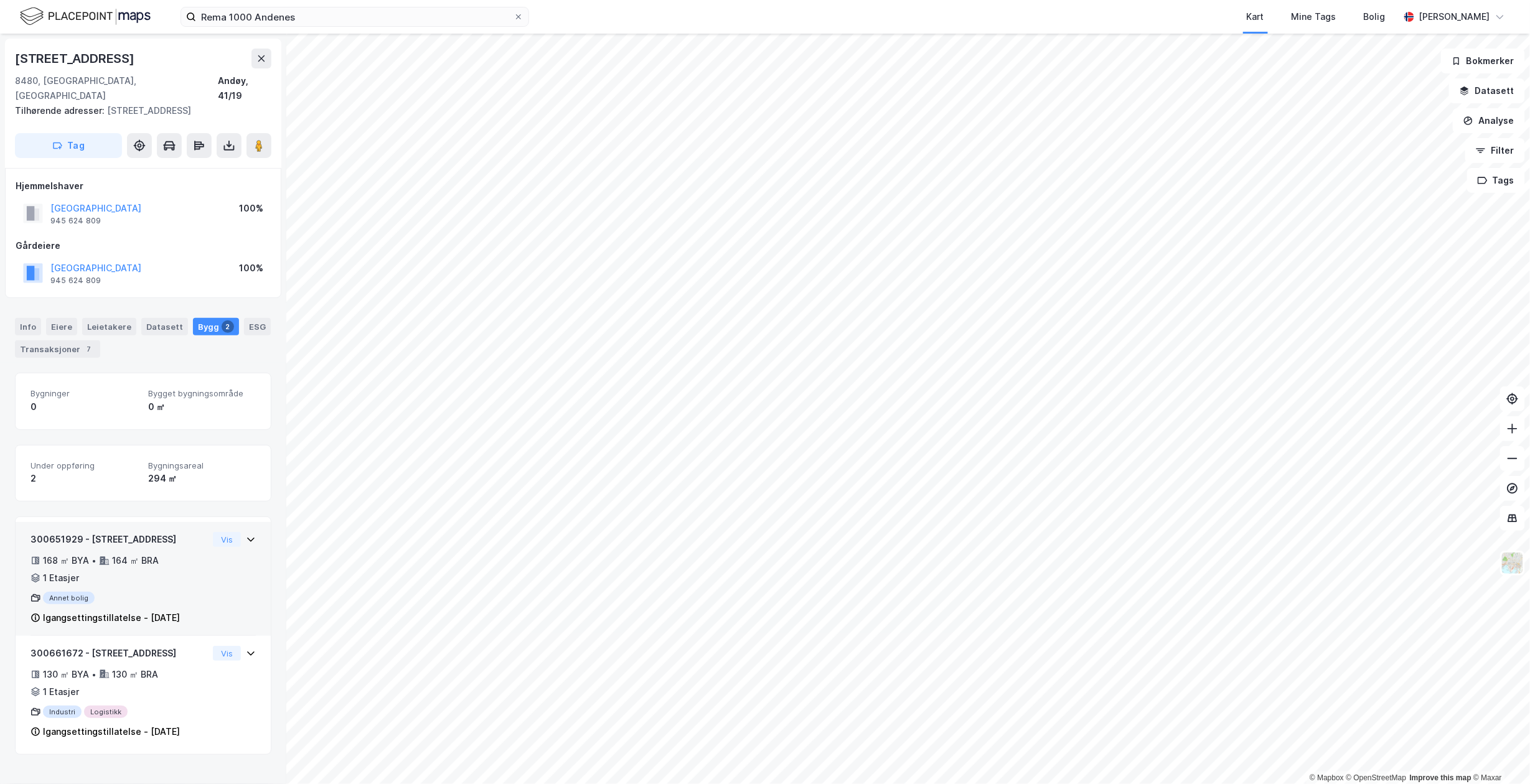
click at [176, 571] on div "168 ㎡ BYA • 164 ㎡ BRA • 1 Etasjer" at bounding box center [119, 569] width 177 height 32
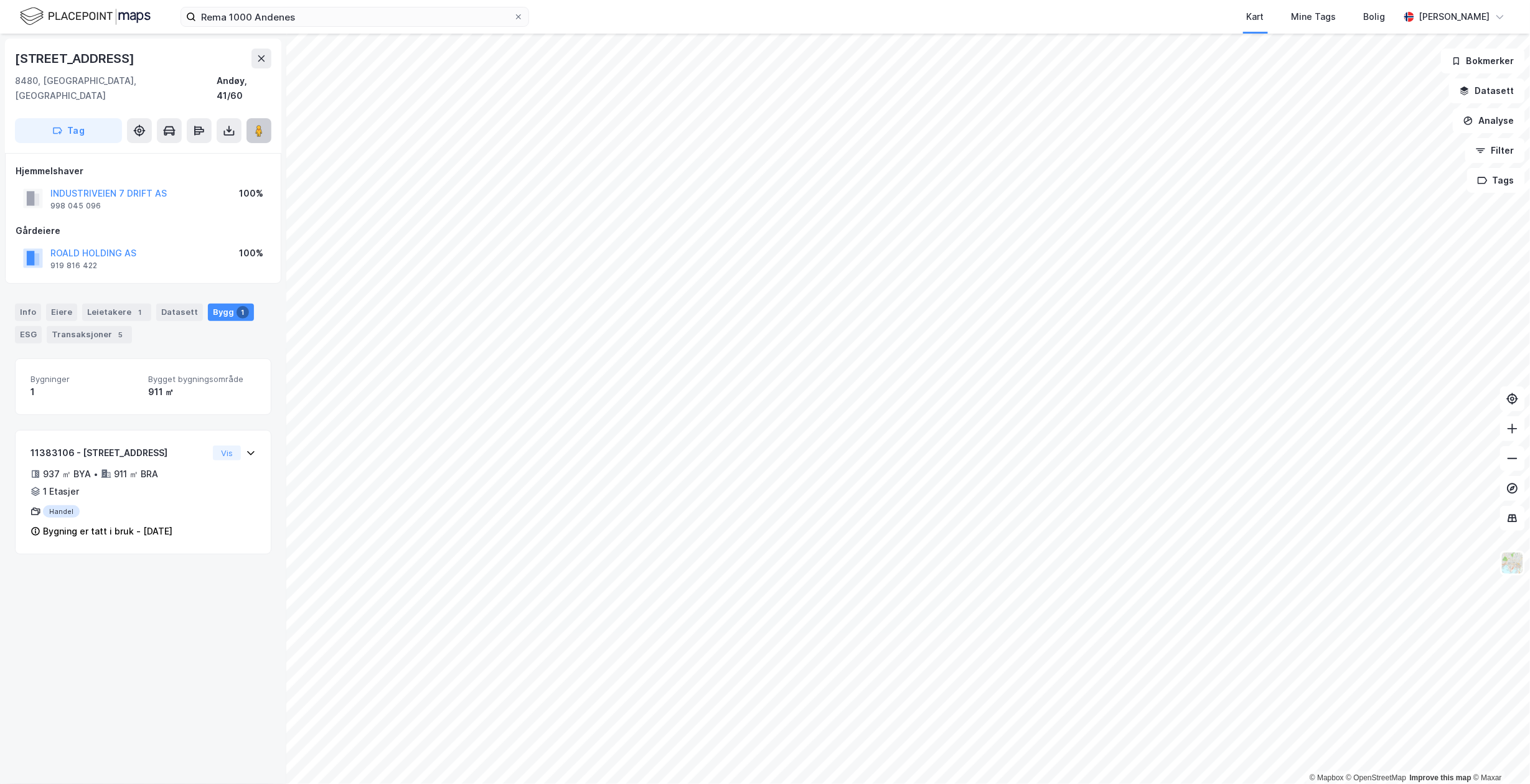
click at [255, 124] on image at bounding box center [259, 130] width 8 height 12
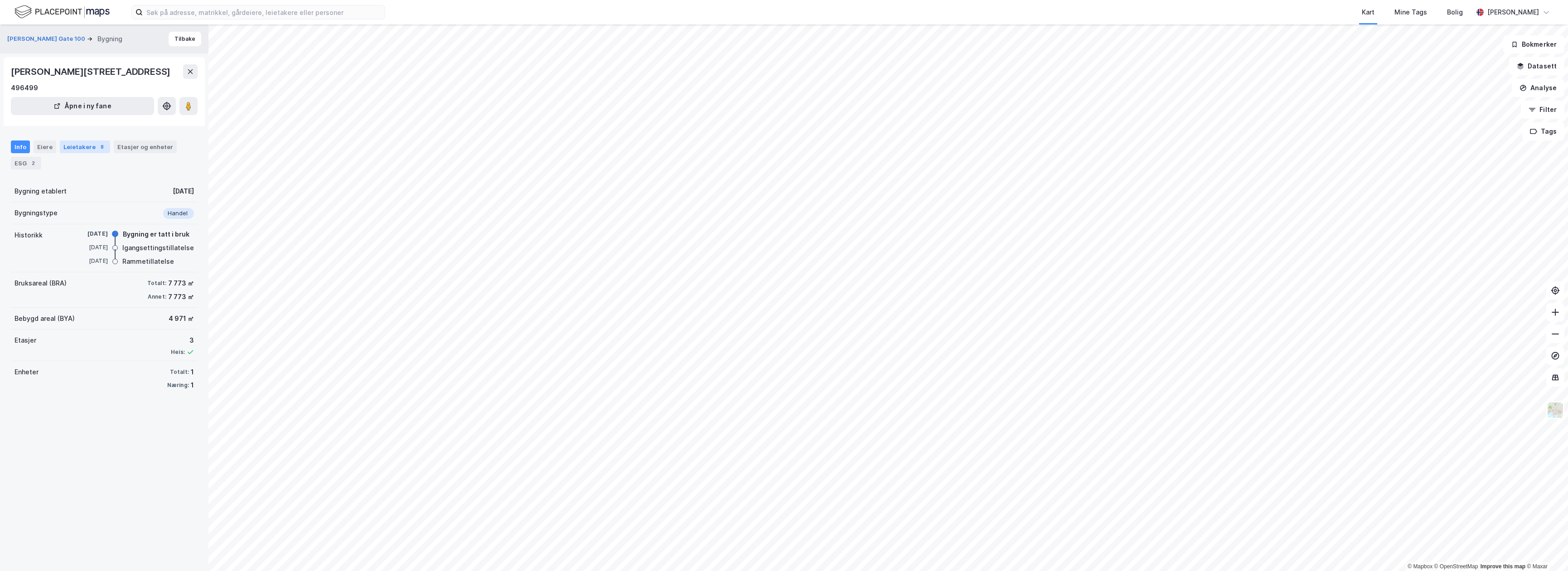
click at [93, 150] on div "Leietakere 8" at bounding box center [85, 147] width 50 height 13
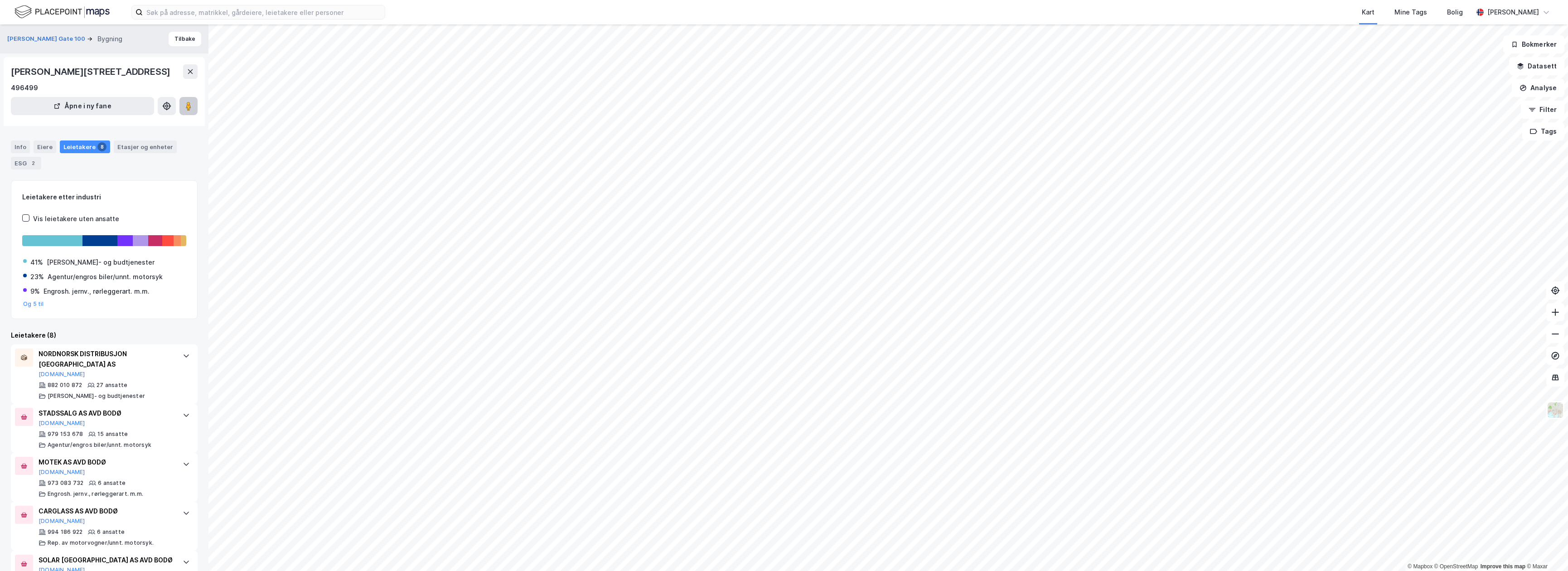
click at [185, 108] on icon at bounding box center [188, 106] width 9 height 9
click at [174, 37] on button "Tilbake" at bounding box center [185, 39] width 32 height 15
